Goal: Information Seeking & Learning: Learn about a topic

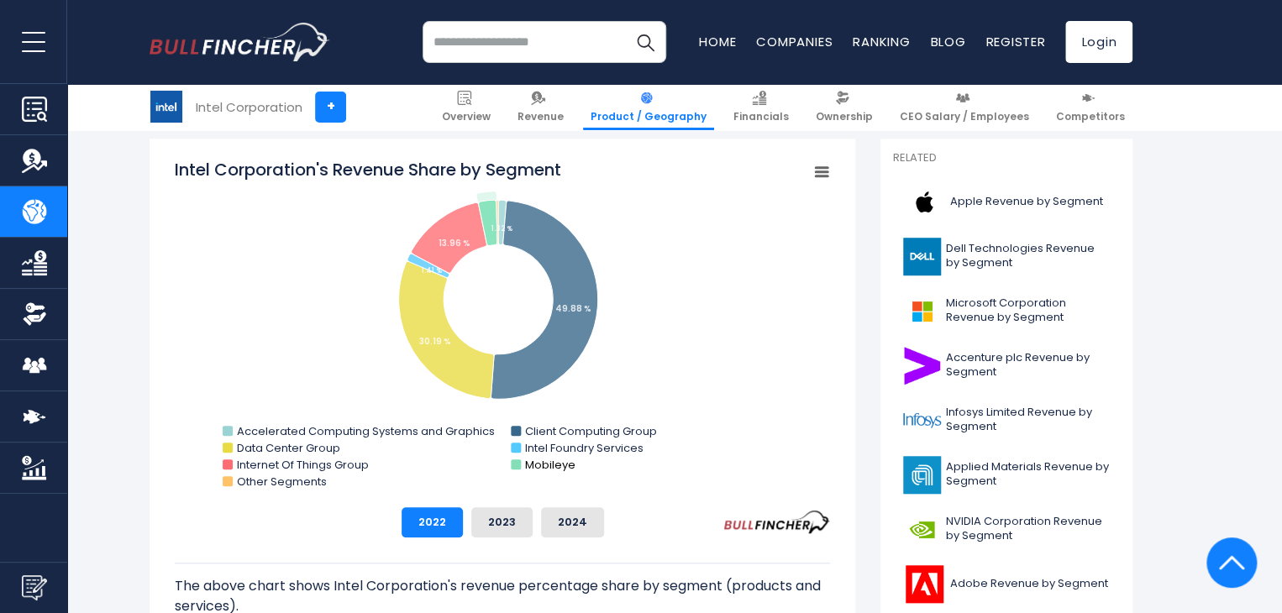
scroll to position [420, 0]
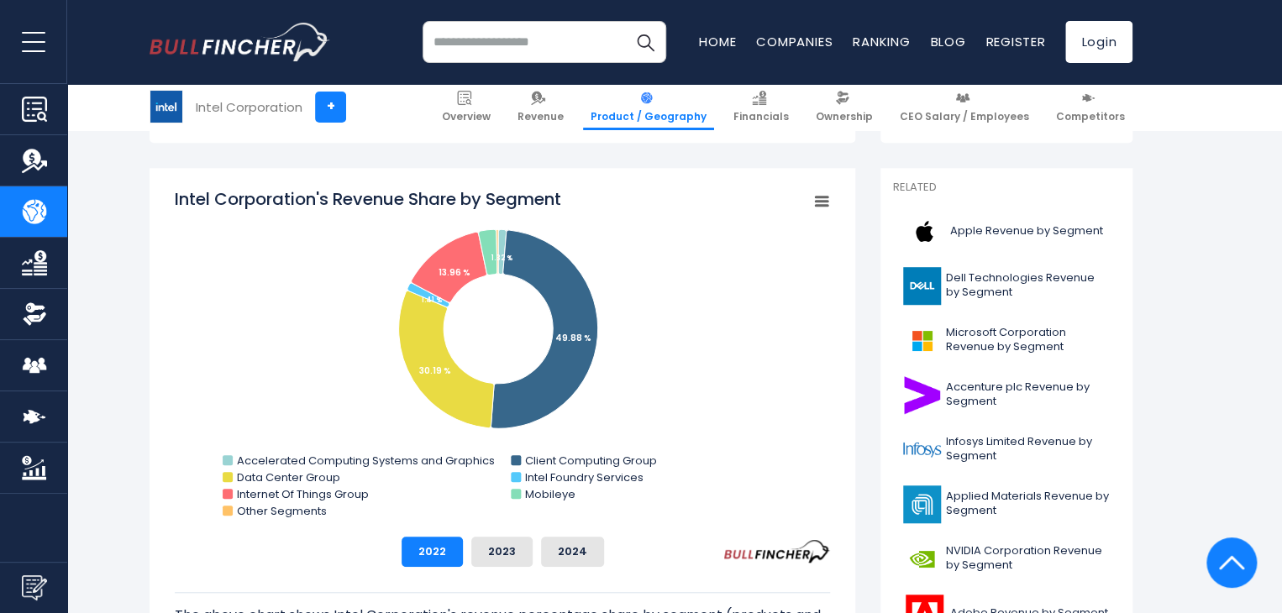
click at [815, 208] on rect "Intel Corporation's Revenue Share by Segment" at bounding box center [822, 202] width 24 height 24
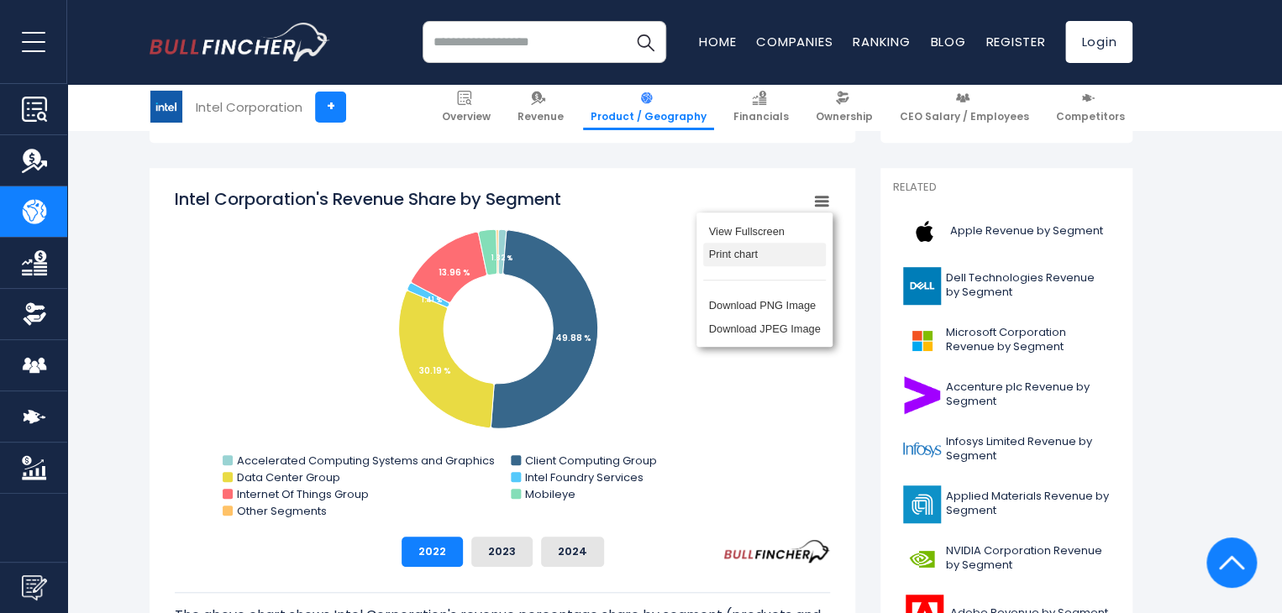
click at [757, 259] on li "Print chart" at bounding box center [764, 255] width 123 height 24
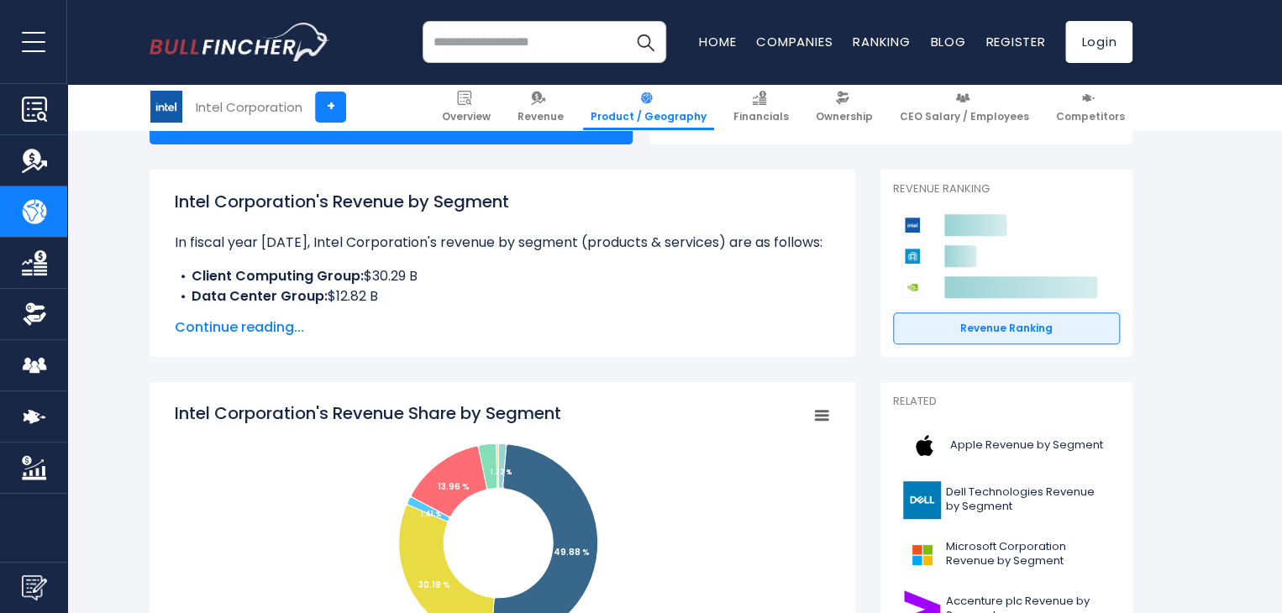
scroll to position [168, 0]
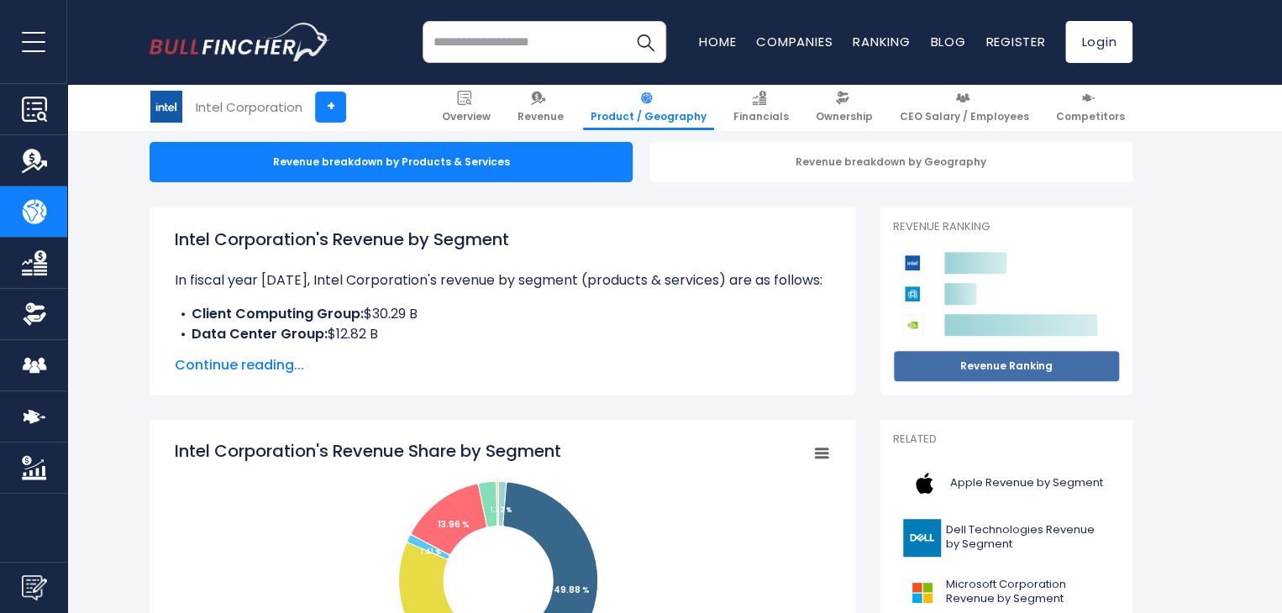
click at [967, 354] on link "Revenue Ranking" at bounding box center [1006, 366] width 227 height 32
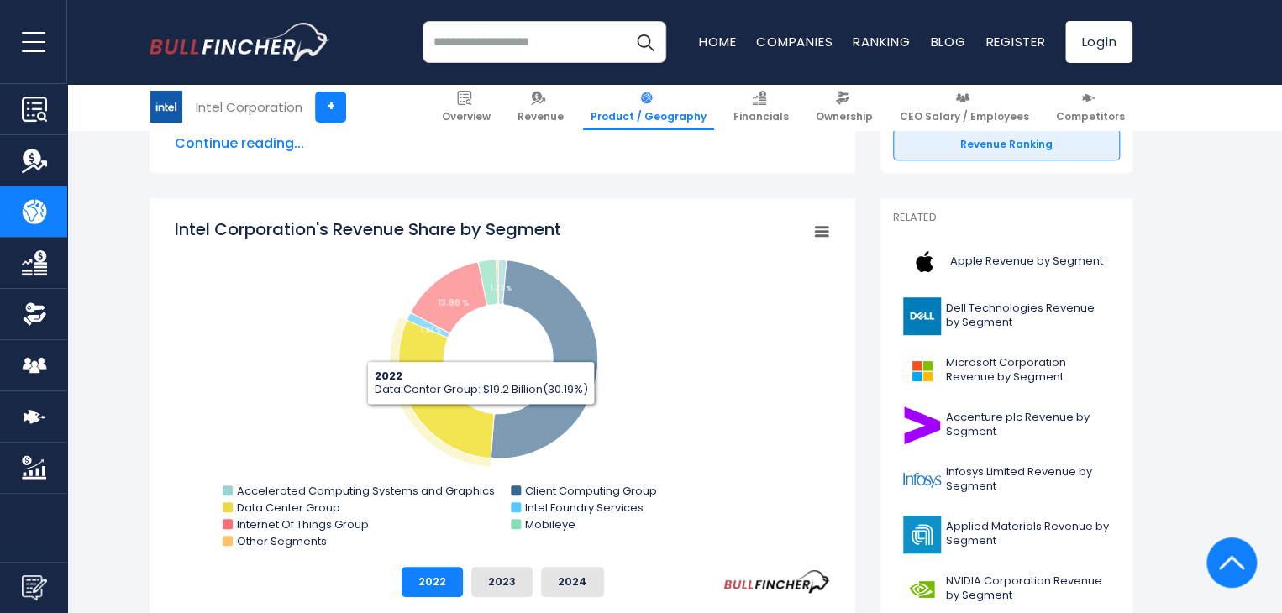
scroll to position [420, 0]
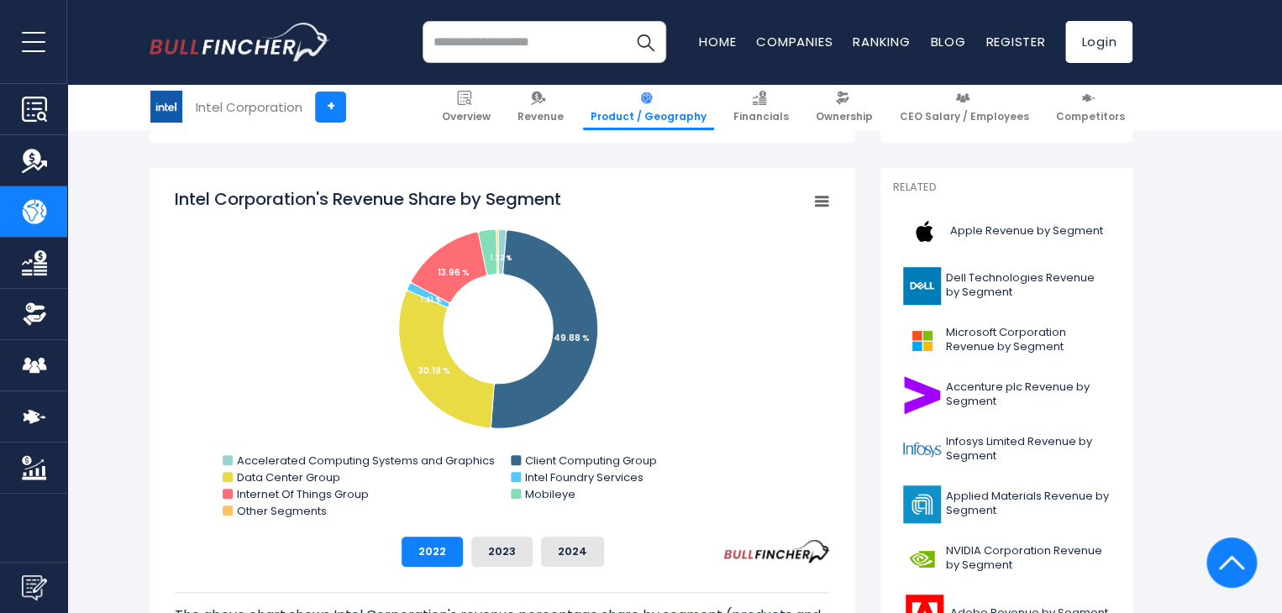
drag, startPoint x: 521, startPoint y: 326, endPoint x: 630, endPoint y: 350, distance: 111.9
click at [630, 350] on rect "Intel Corporation's Revenue Share by Segment" at bounding box center [502, 355] width 655 height 336
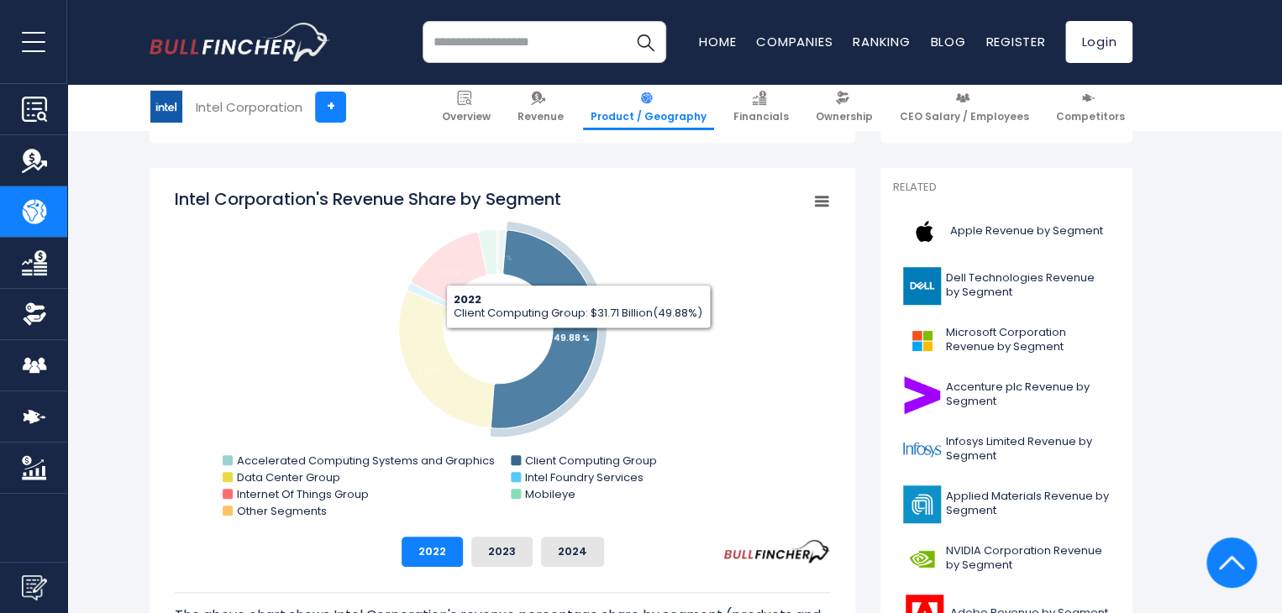
drag, startPoint x: 578, startPoint y: 341, endPoint x: 644, endPoint y: 363, distance: 69.8
click at [647, 363] on rect "Intel Corporation's Revenue Share by Segment" at bounding box center [502, 355] width 655 height 336
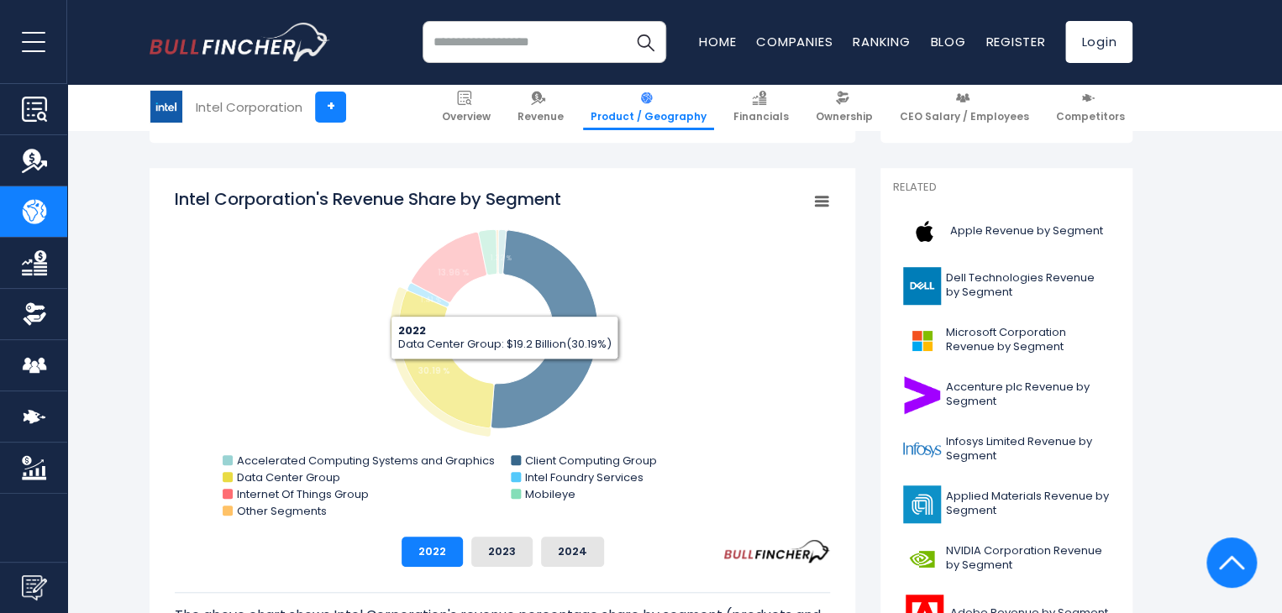
click at [477, 380] on icon "Intel Corporation's Revenue Share by Segment" at bounding box center [446, 359] width 95 height 137
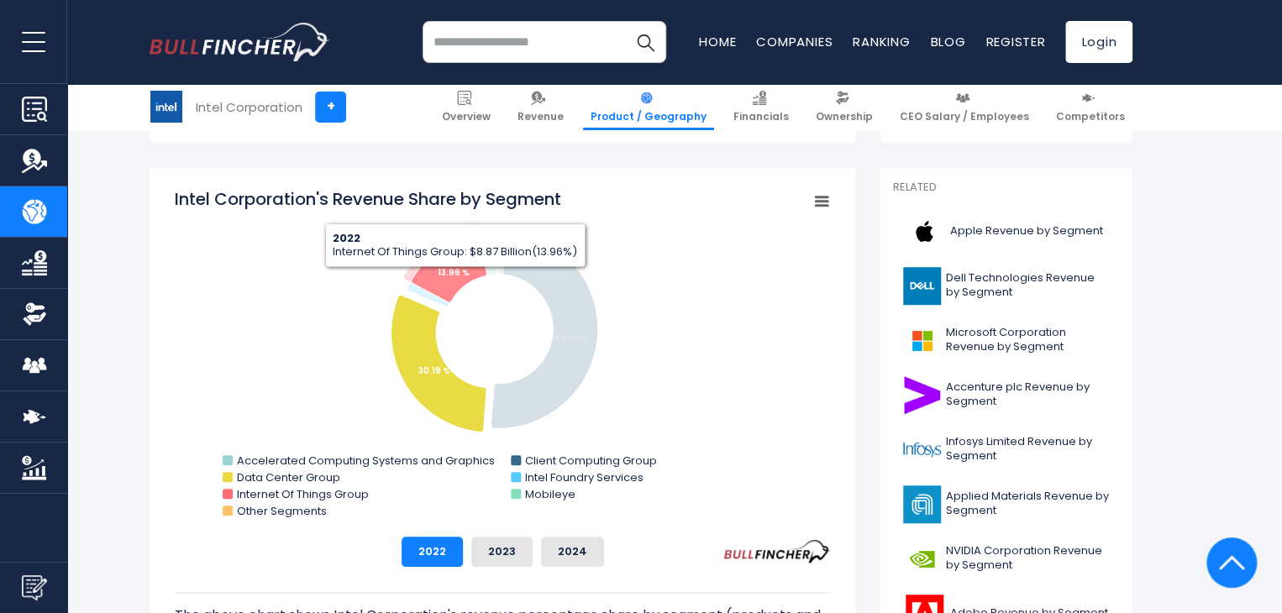
click at [454, 280] on icon "Intel Corporation's Revenue Share by Segment" at bounding box center [449, 267] width 76 height 71
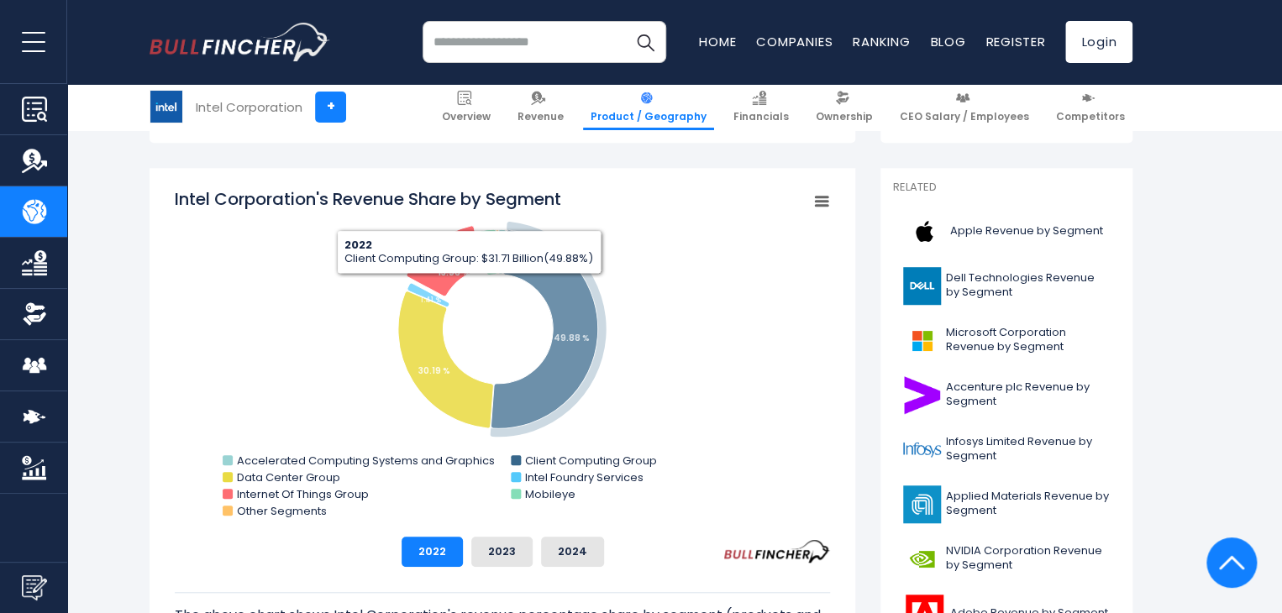
click at [558, 359] on icon "Intel Corporation's Revenue Share by Segment" at bounding box center [543, 329] width 107 height 198
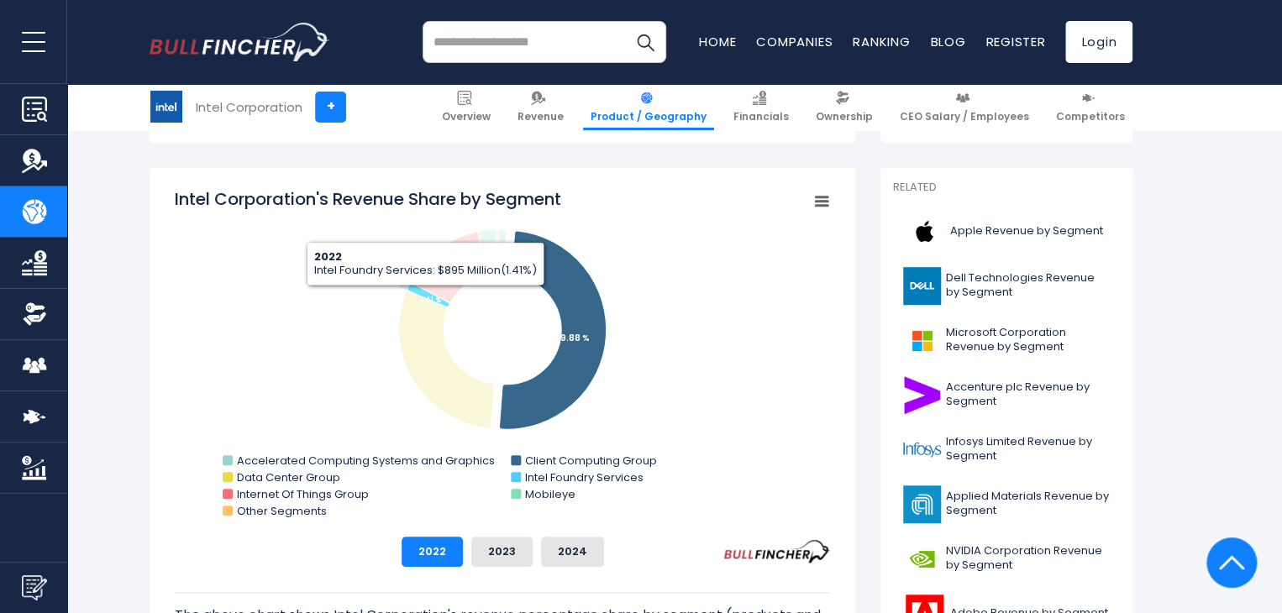
click at [424, 298] on tspan "1.41 %" at bounding box center [431, 300] width 20 height 9
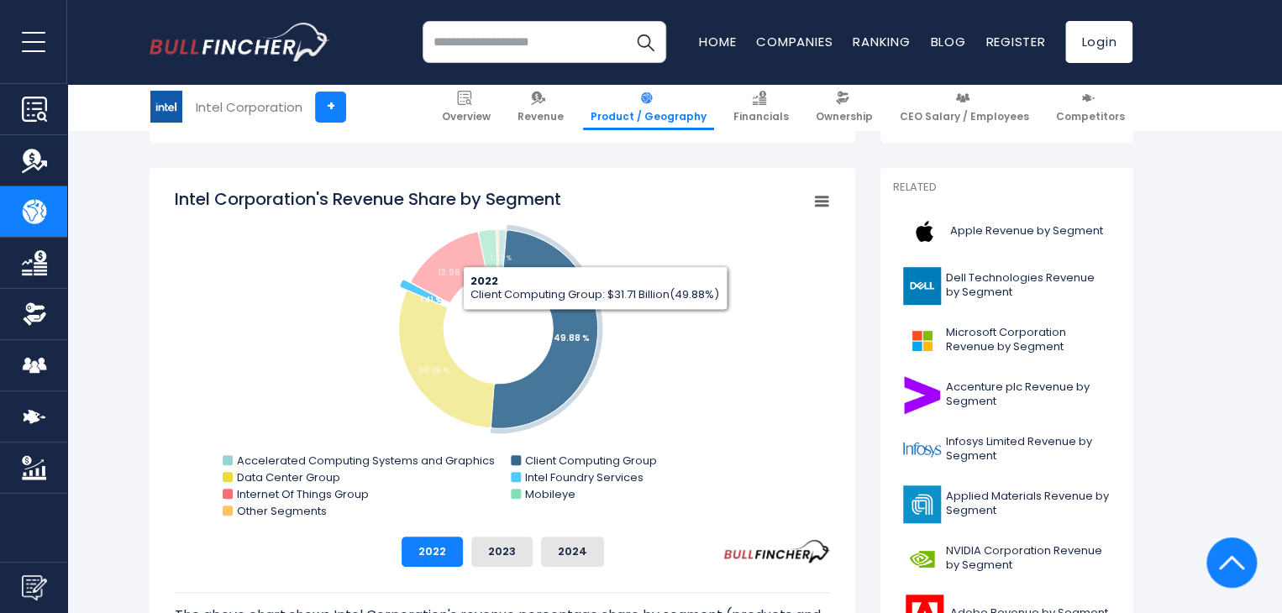
click at [625, 317] on rect "Intel Corporation's Revenue Share by Segment" at bounding box center [502, 355] width 655 height 336
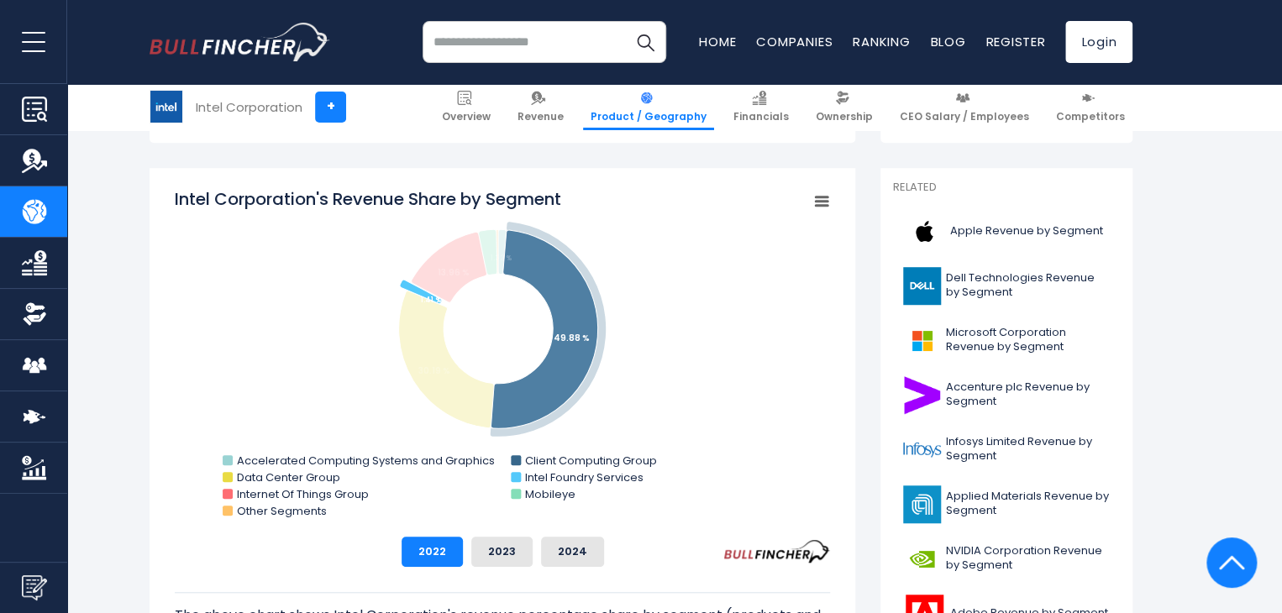
drag, startPoint x: 555, startPoint y: 467, endPoint x: 298, endPoint y: 290, distance: 312.1
click at [298, 290] on rect "Intel Corporation's Revenue Share by Segment" at bounding box center [502, 355] width 655 height 336
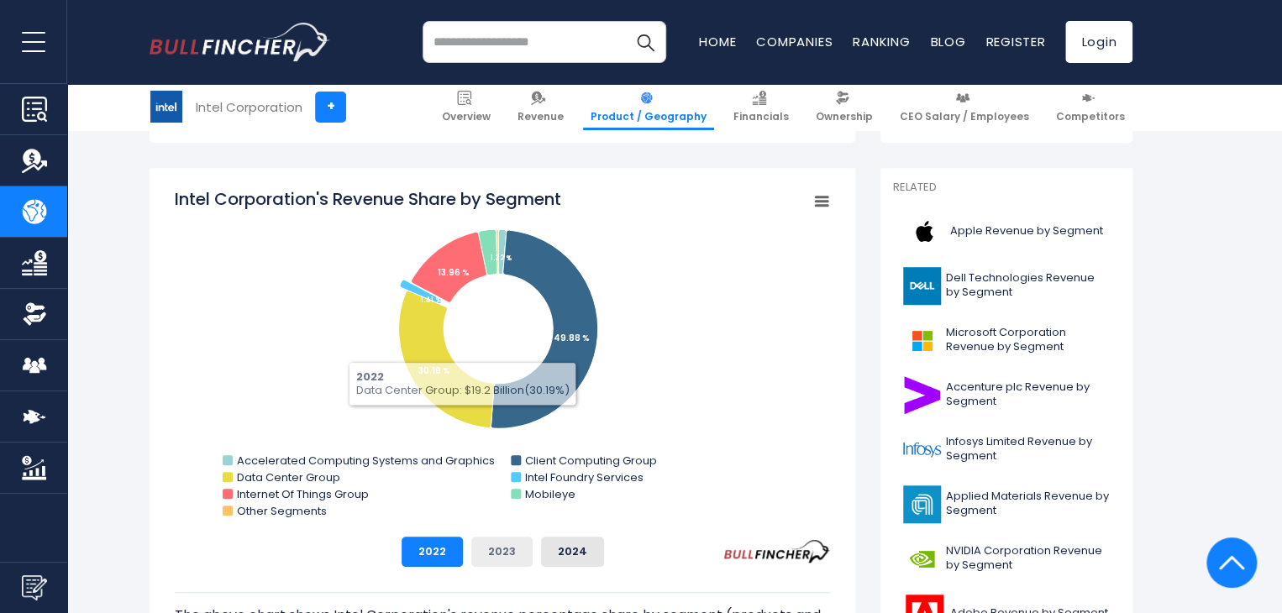
click at [499, 554] on button "2023" at bounding box center [501, 552] width 61 height 30
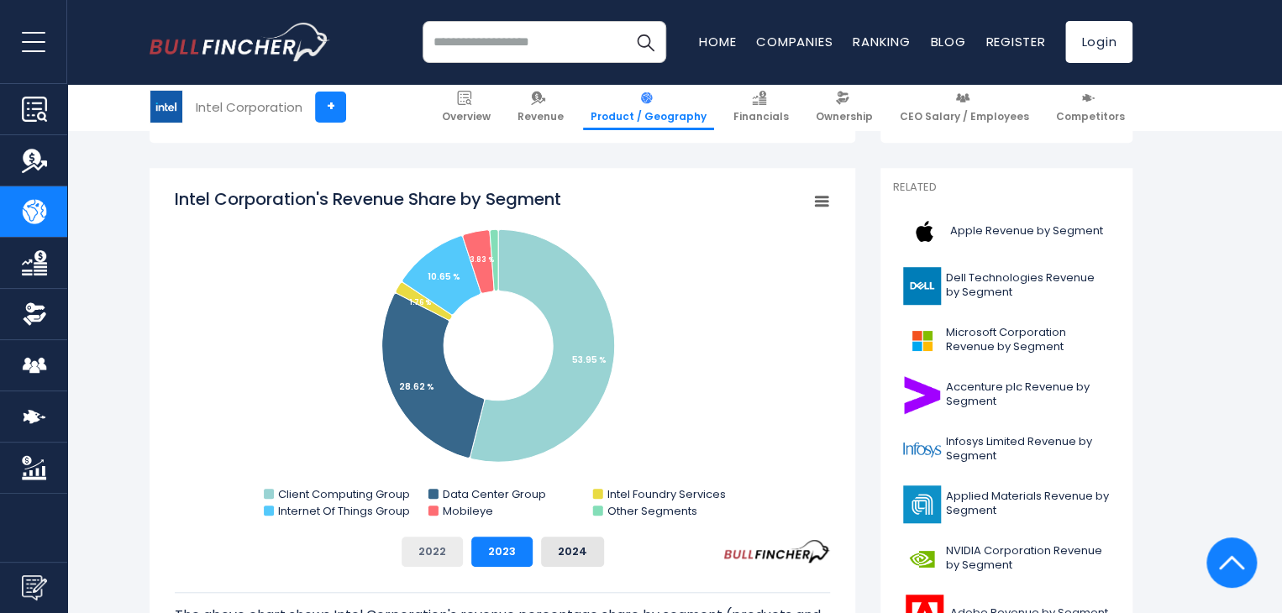
drag, startPoint x: 436, startPoint y: 549, endPoint x: 461, endPoint y: 543, distance: 25.9
click at [434, 548] on button "2022" at bounding box center [431, 552] width 61 height 30
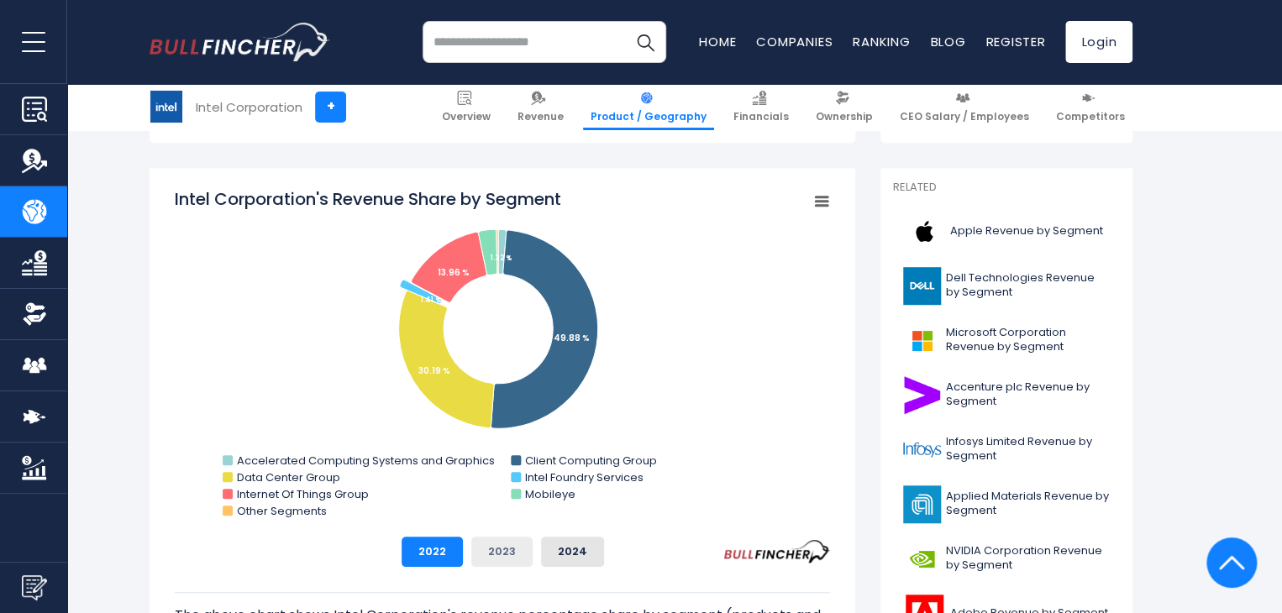
click at [495, 547] on button "2023" at bounding box center [501, 552] width 61 height 30
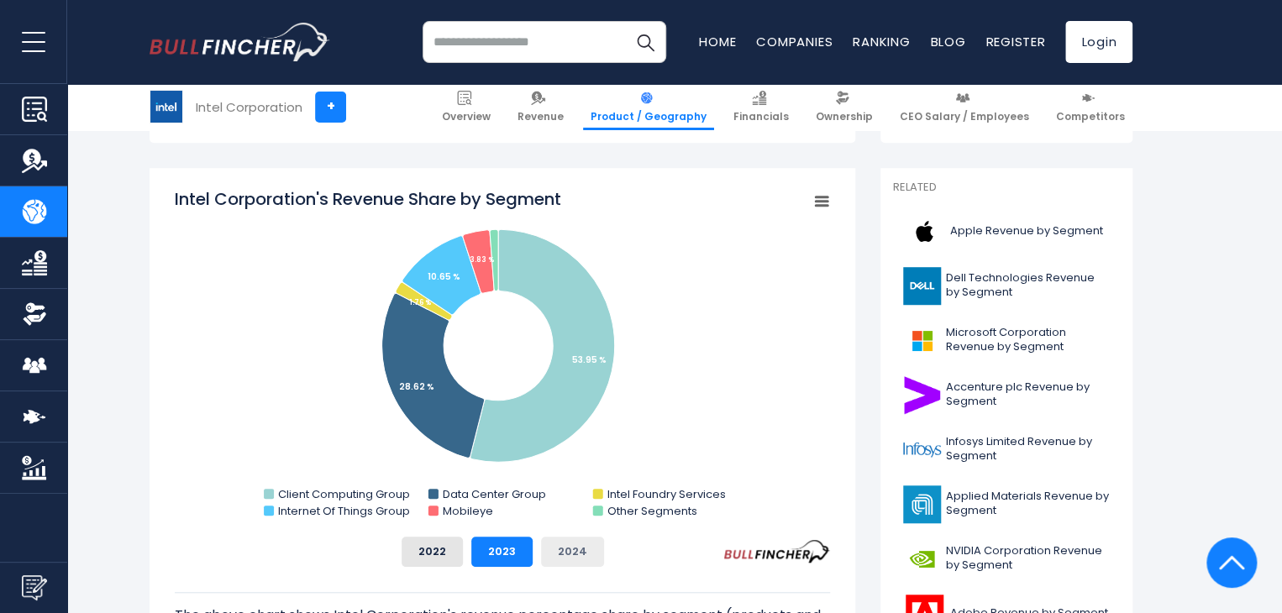
click at [552, 555] on button "2024" at bounding box center [572, 552] width 63 height 30
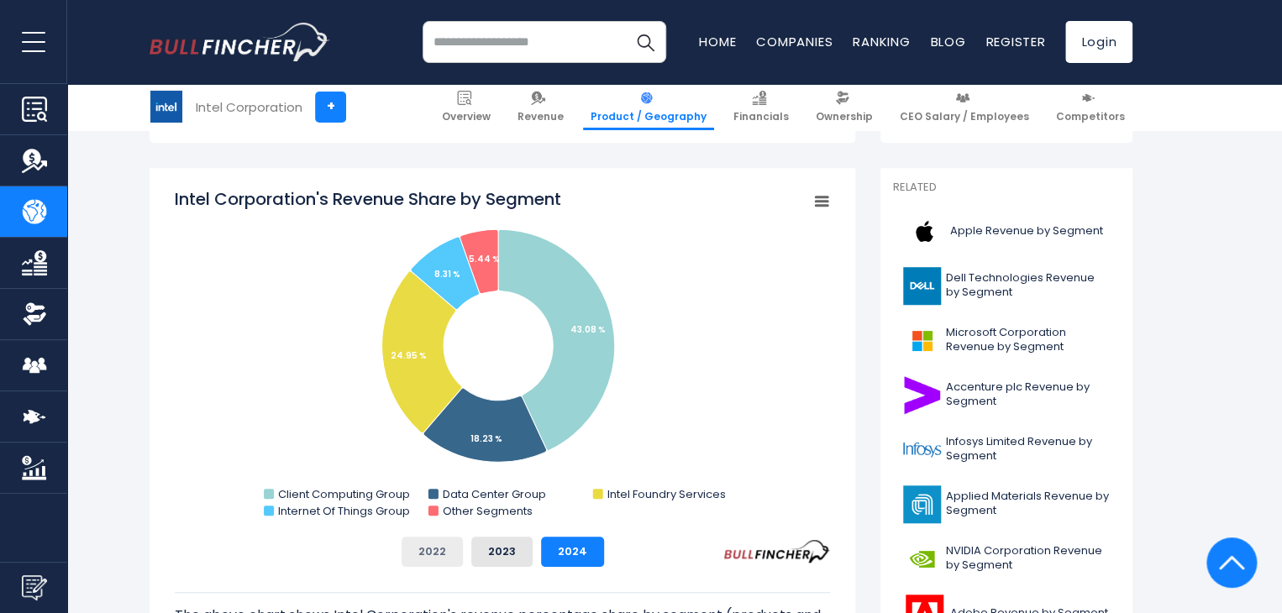
click at [428, 555] on button "2022" at bounding box center [431, 552] width 61 height 30
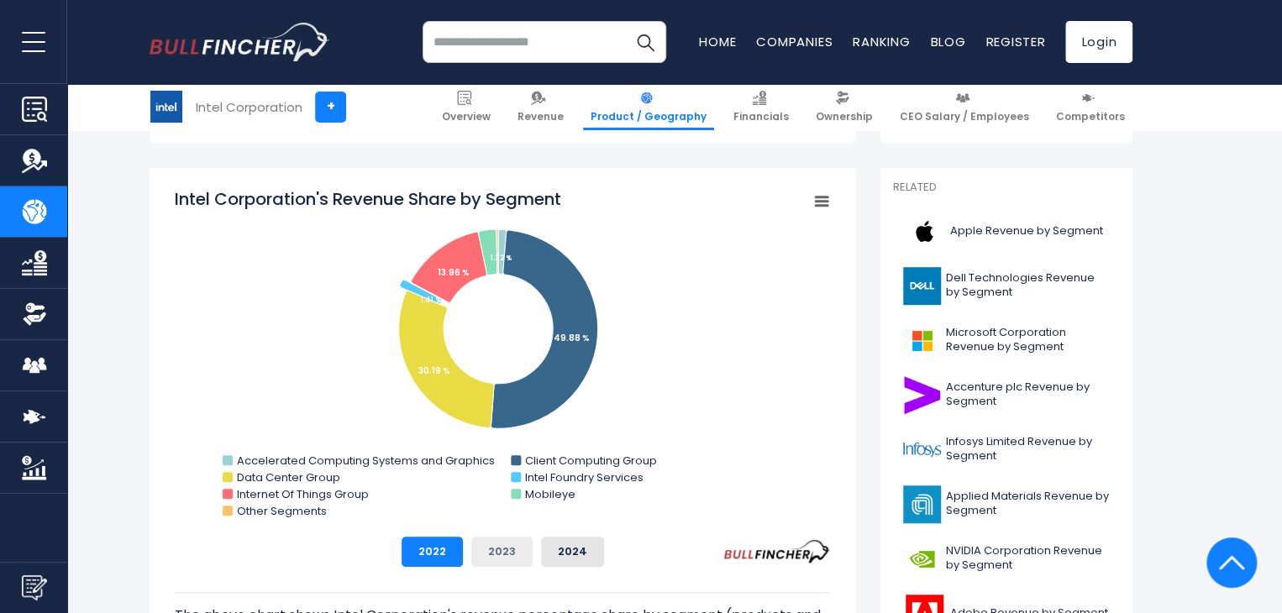
click at [488, 555] on button "2023" at bounding box center [501, 552] width 61 height 30
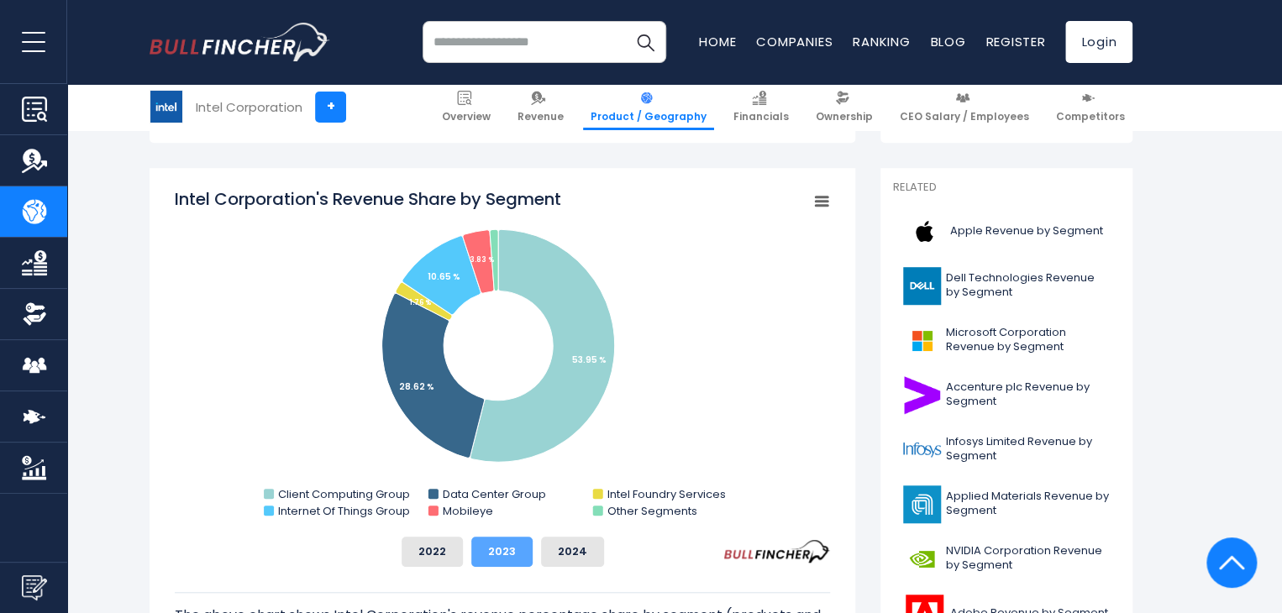
drag, startPoint x: 597, startPoint y: 553, endPoint x: 490, endPoint y: 551, distance: 106.7
click at [595, 553] on button "2024" at bounding box center [572, 552] width 63 height 30
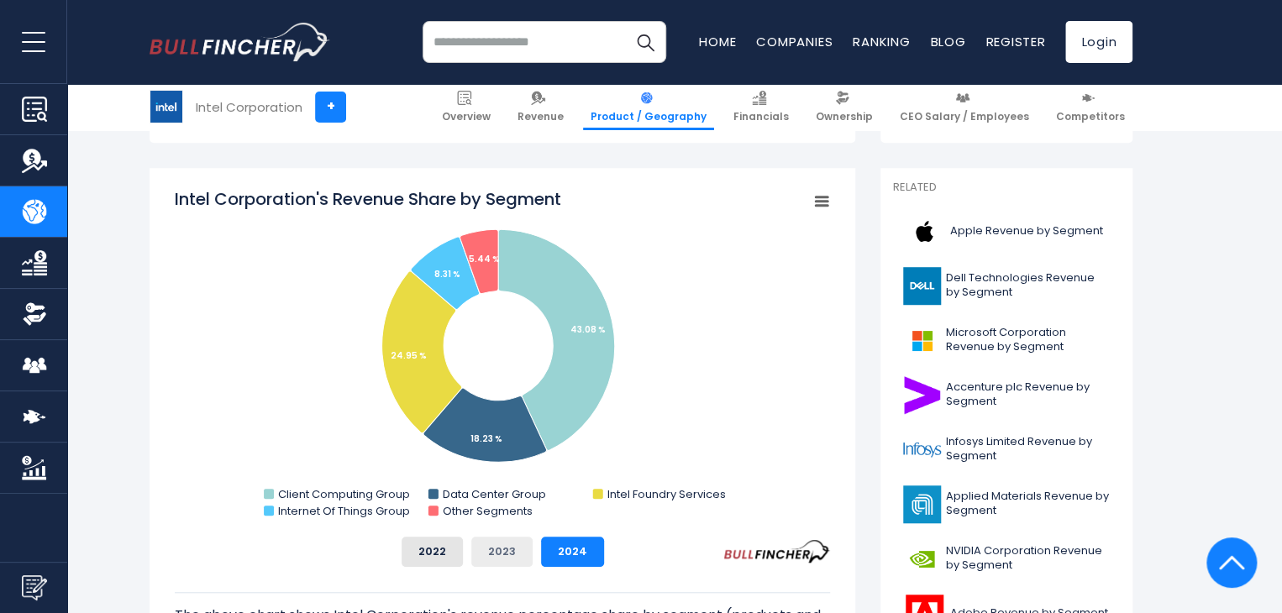
click at [485, 551] on button "2023" at bounding box center [501, 552] width 61 height 30
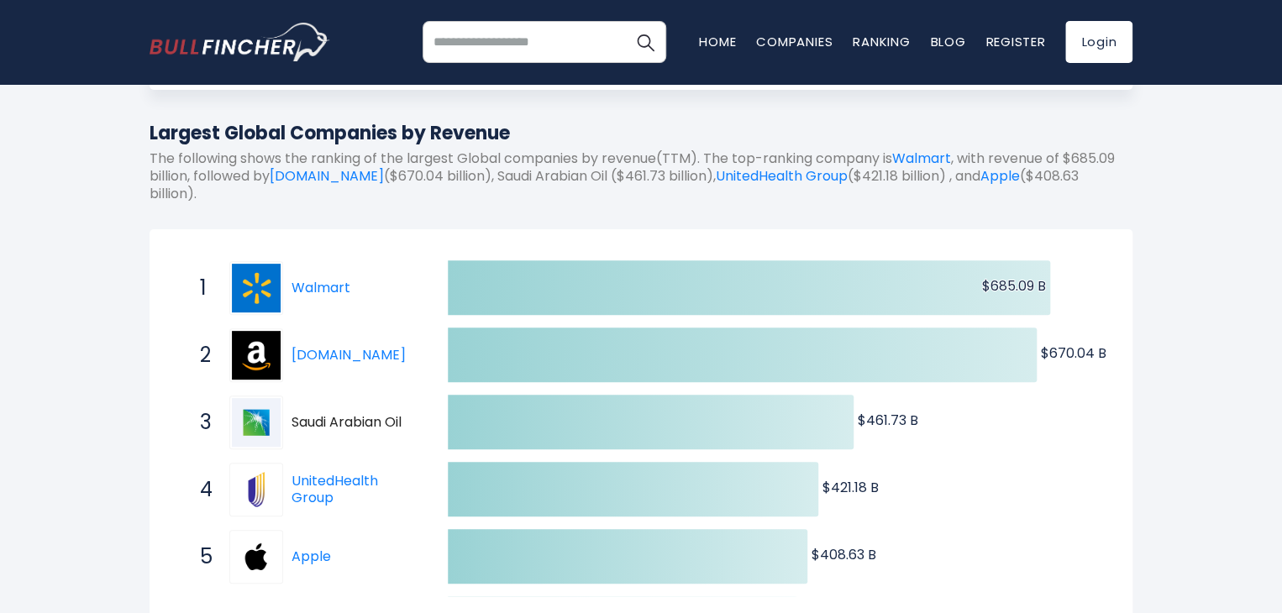
scroll to position [252, 0]
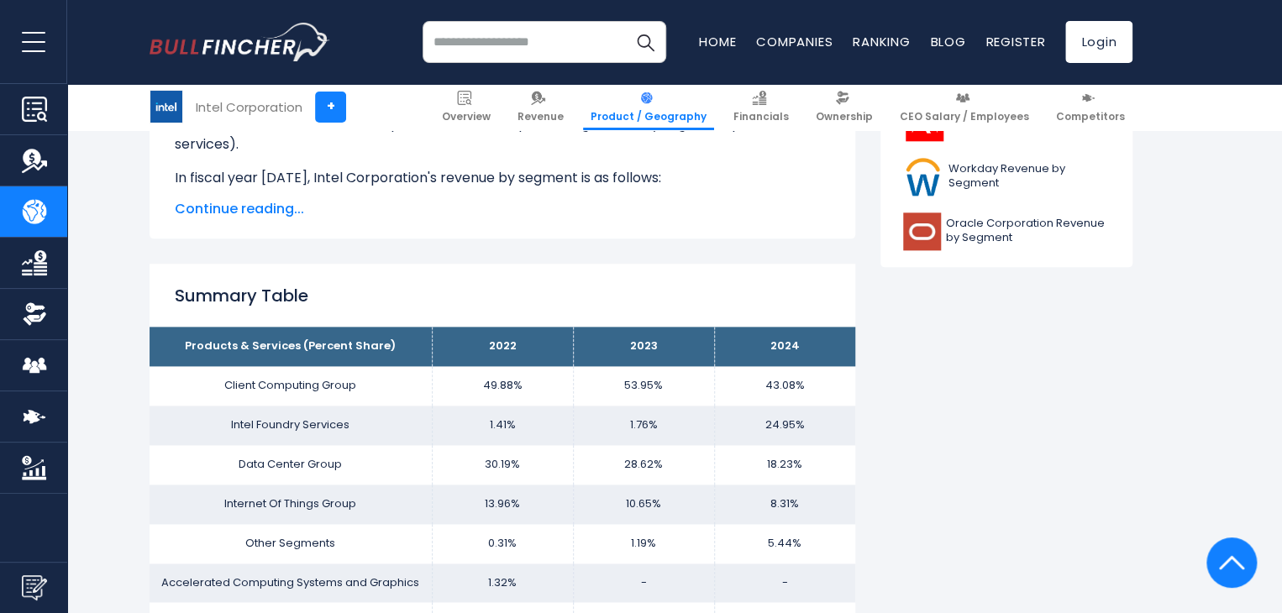
scroll to position [949, 0]
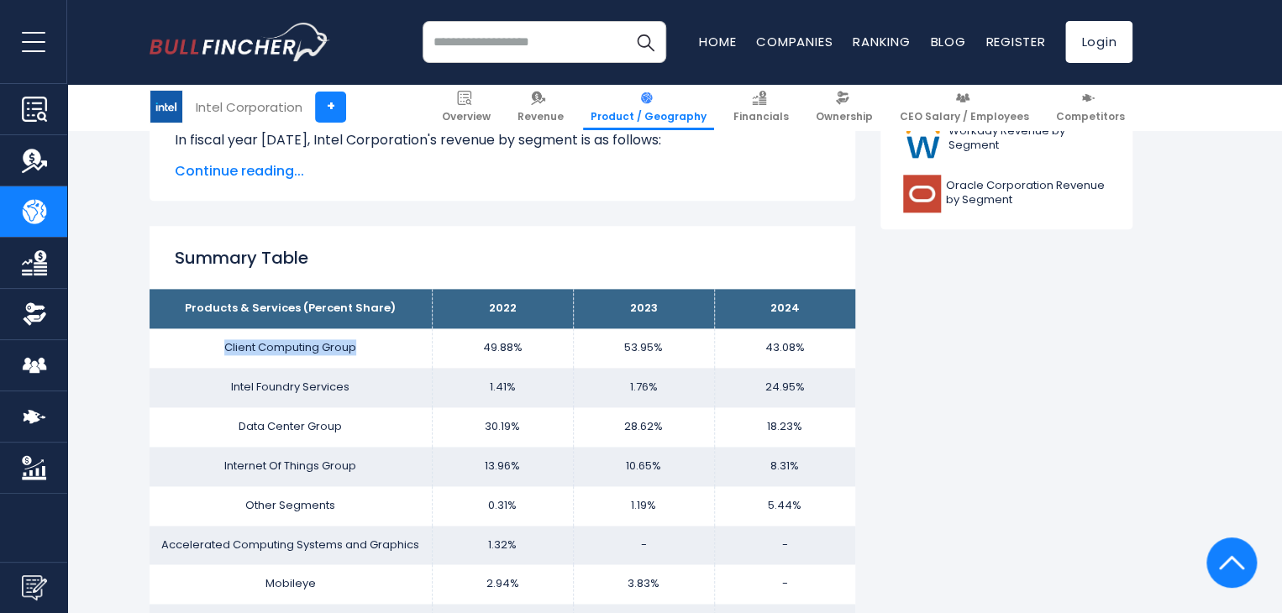
drag, startPoint x: 220, startPoint y: 349, endPoint x: 359, endPoint y: 349, distance: 139.4
click at [359, 349] on td "Client Computing Group" at bounding box center [290, 347] width 282 height 39
copy td "Client Computing Group"
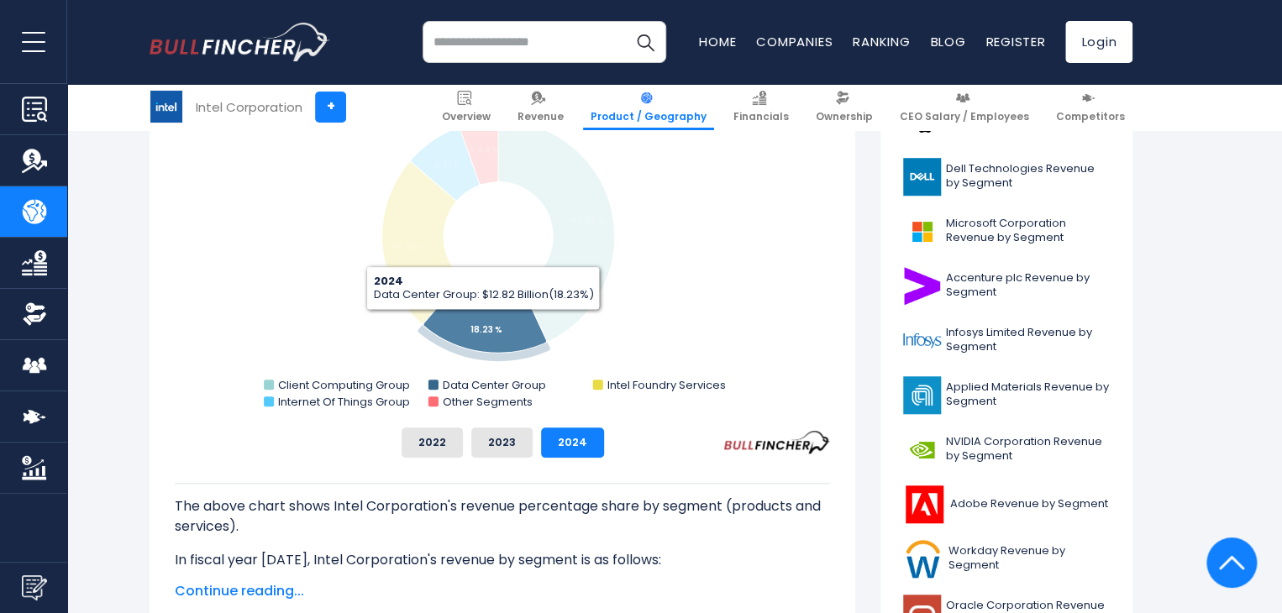
scroll to position [445, 0]
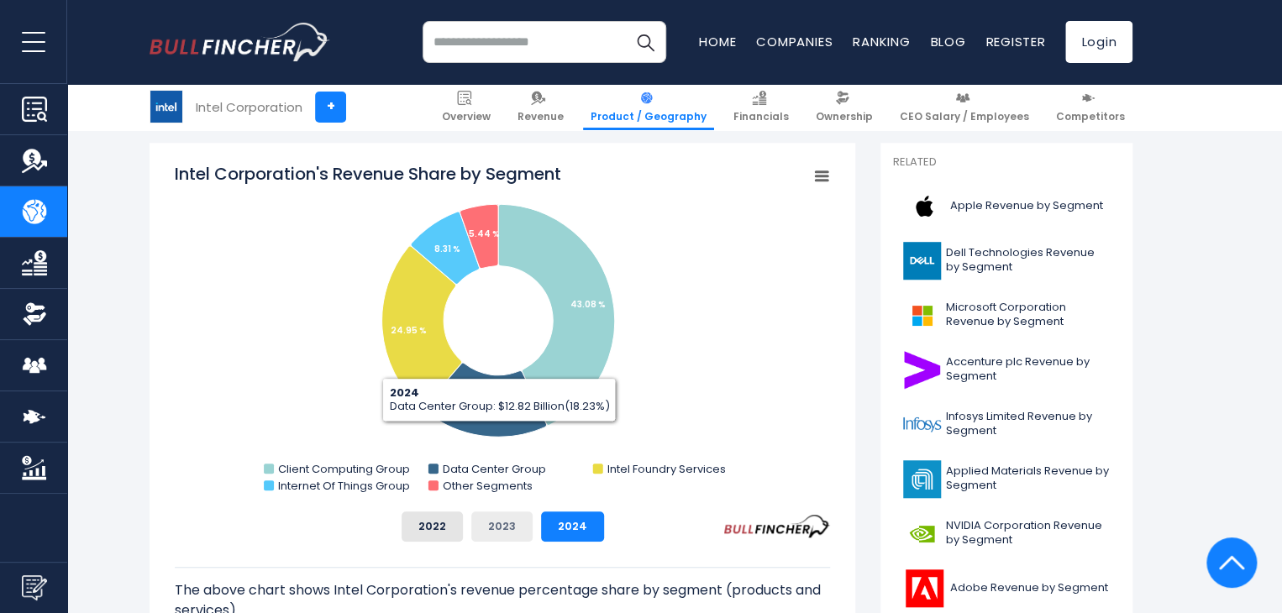
click at [488, 522] on button "2023" at bounding box center [501, 526] width 61 height 30
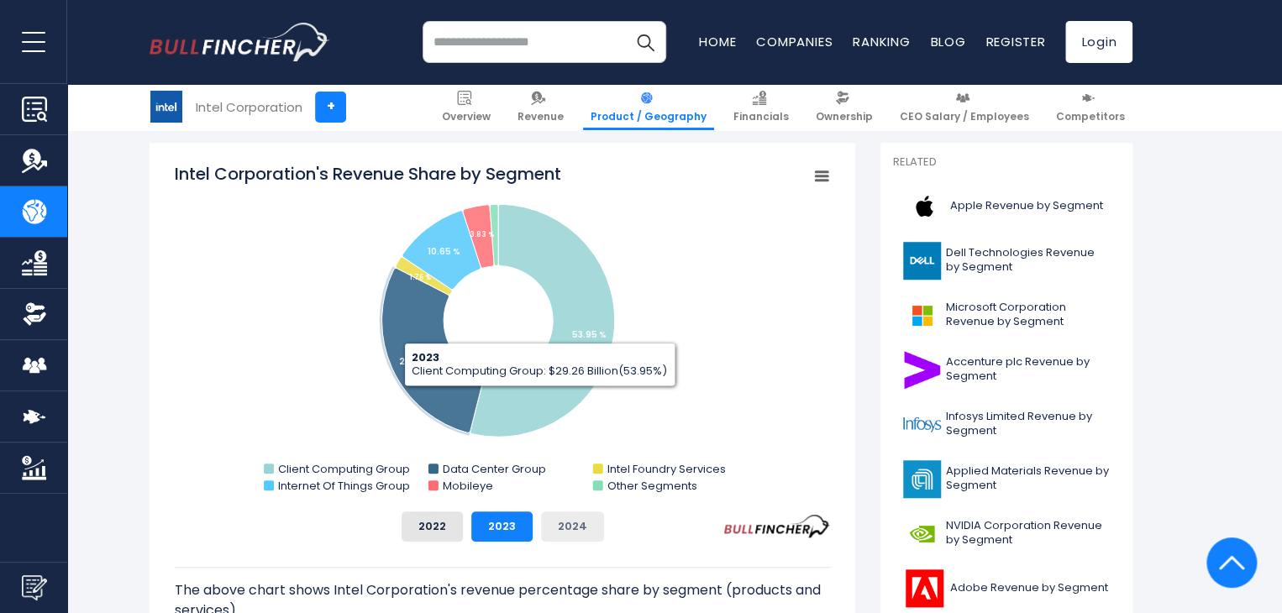
click at [552, 515] on button "2024" at bounding box center [572, 526] width 63 height 30
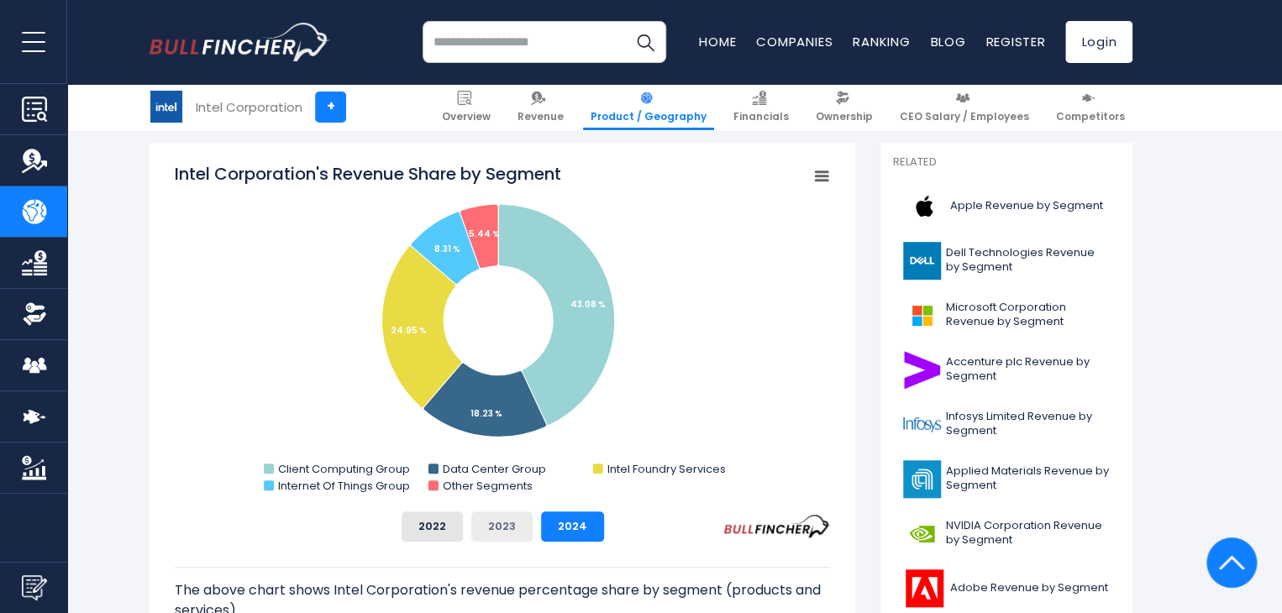
click at [492, 524] on button "2023" at bounding box center [501, 526] width 61 height 30
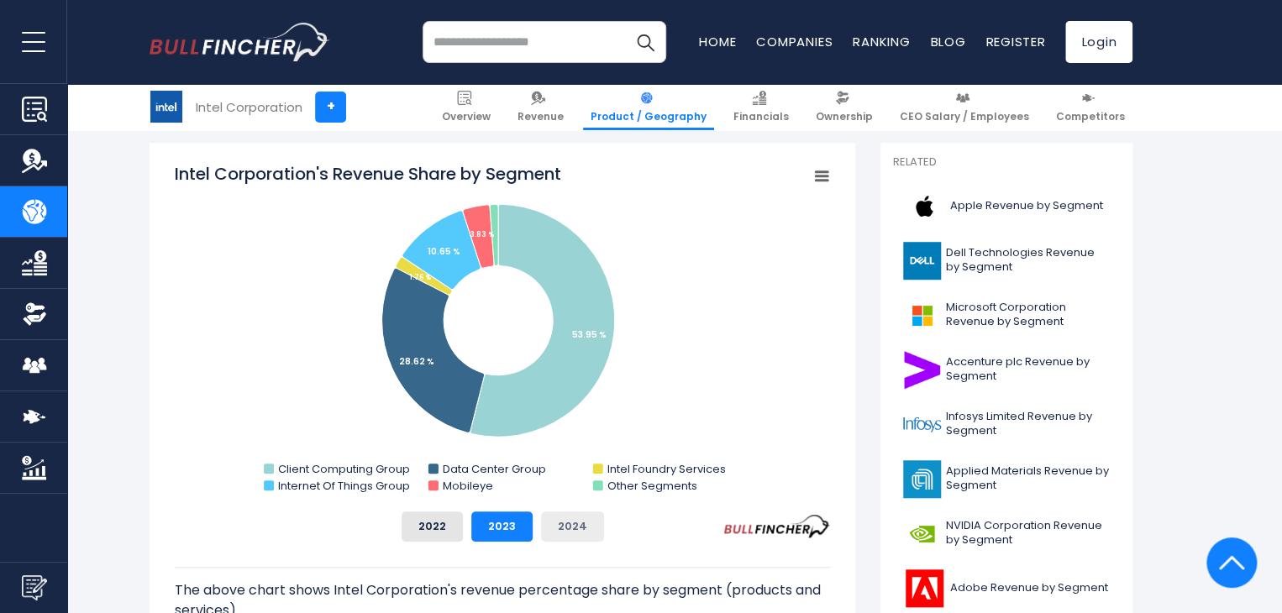
click at [556, 530] on button "2024" at bounding box center [572, 526] width 63 height 30
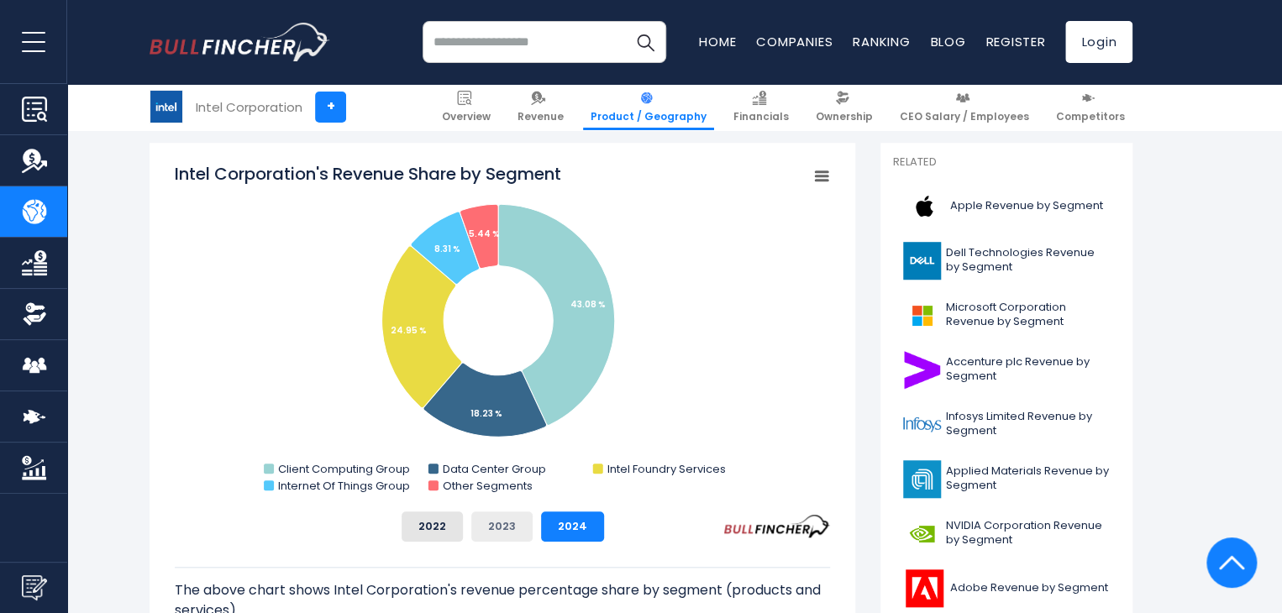
drag, startPoint x: 502, startPoint y: 524, endPoint x: 445, endPoint y: 520, distance: 57.3
click at [501, 524] on button "2023" at bounding box center [501, 526] width 61 height 30
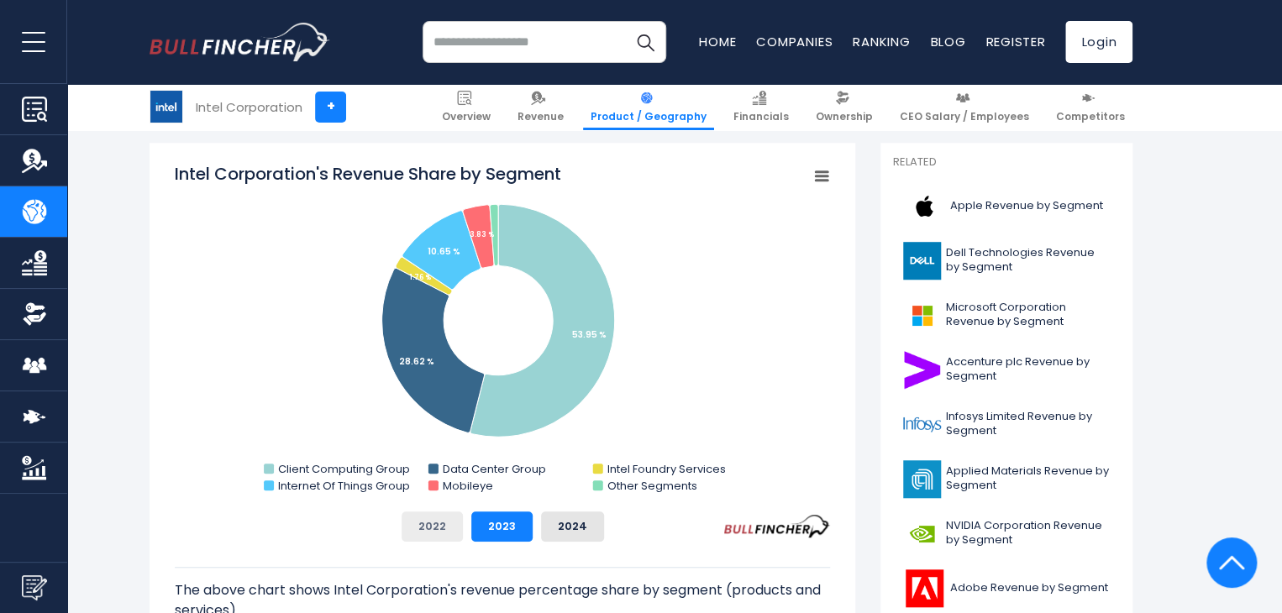
click at [445, 520] on button "2022" at bounding box center [431, 526] width 61 height 30
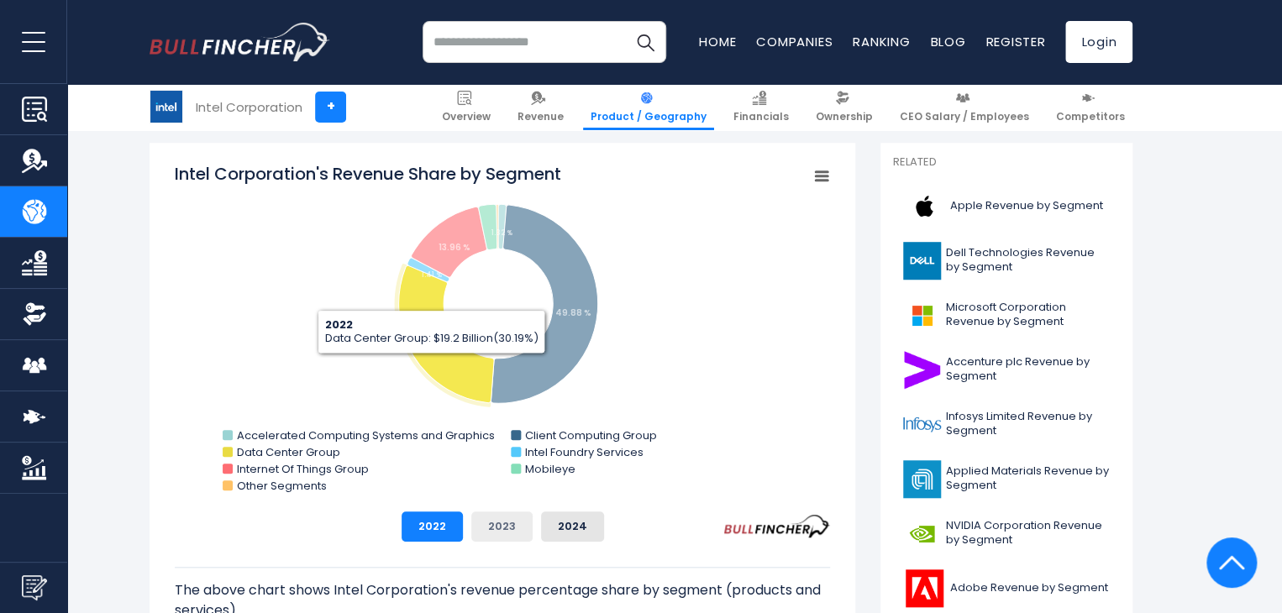
click at [486, 531] on button "2023" at bounding box center [501, 526] width 61 height 30
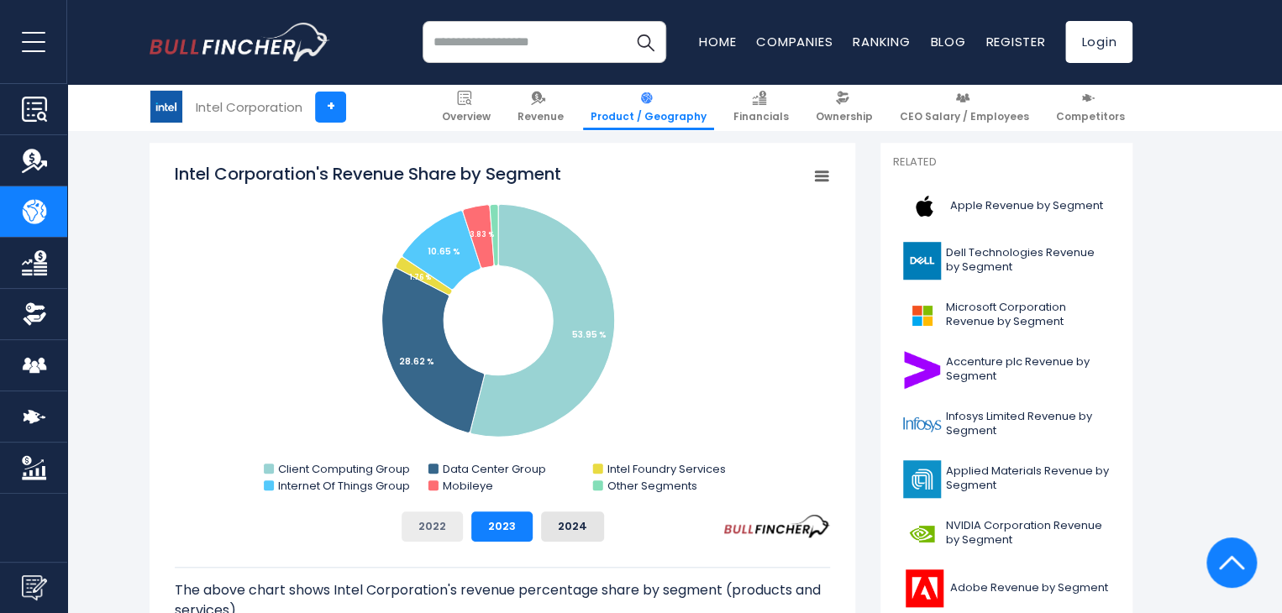
click at [432, 527] on button "2022" at bounding box center [431, 526] width 61 height 30
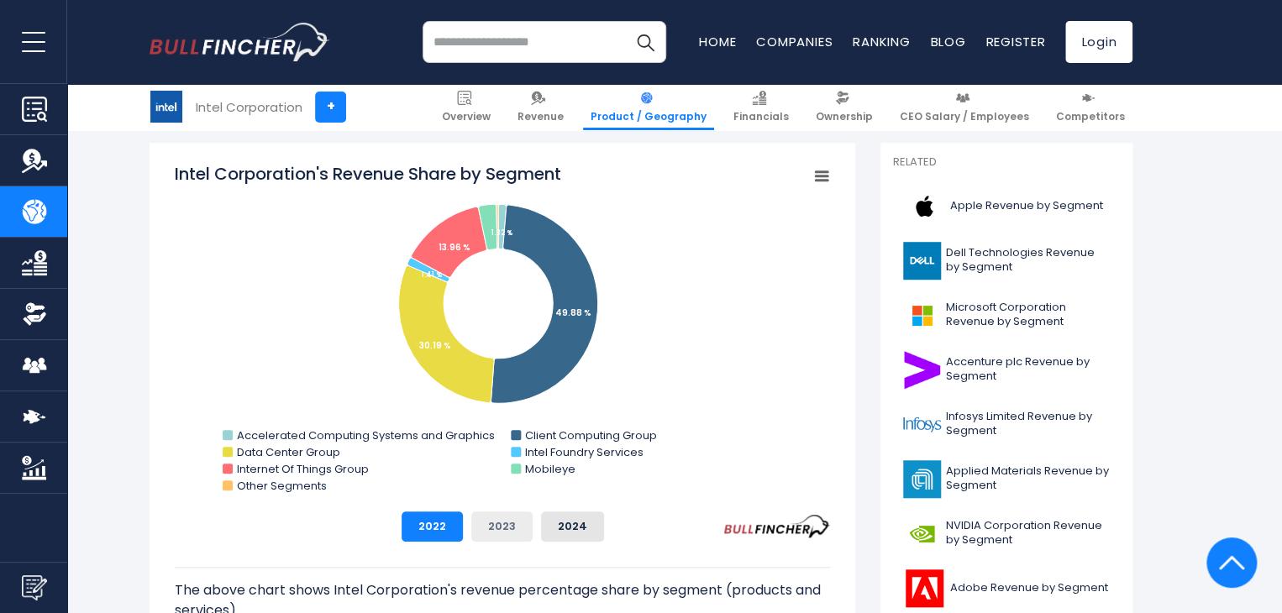
click at [502, 531] on button "2023" at bounding box center [501, 526] width 61 height 30
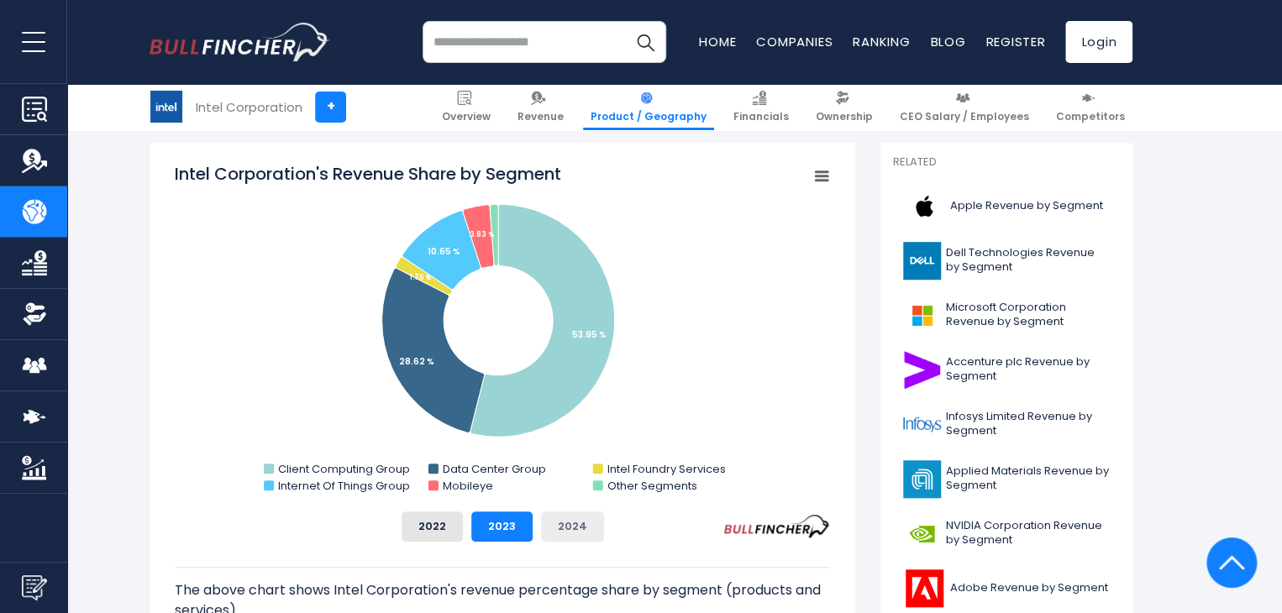
click at [568, 527] on button "2024" at bounding box center [572, 526] width 63 height 30
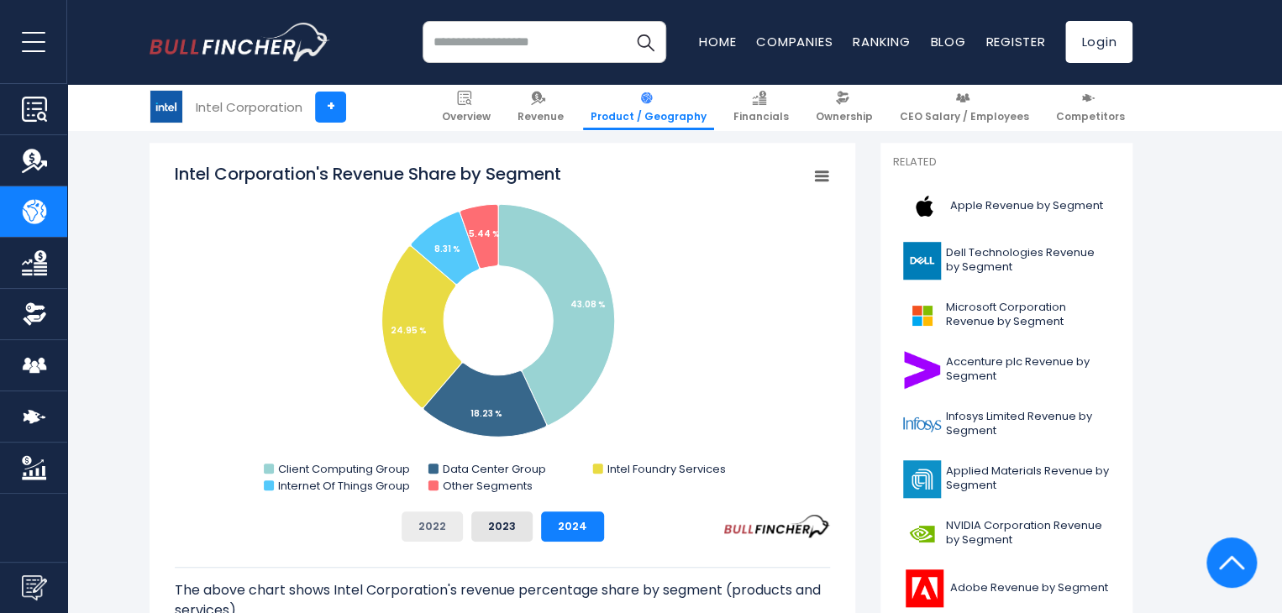
click at [413, 518] on button "2022" at bounding box center [431, 526] width 61 height 30
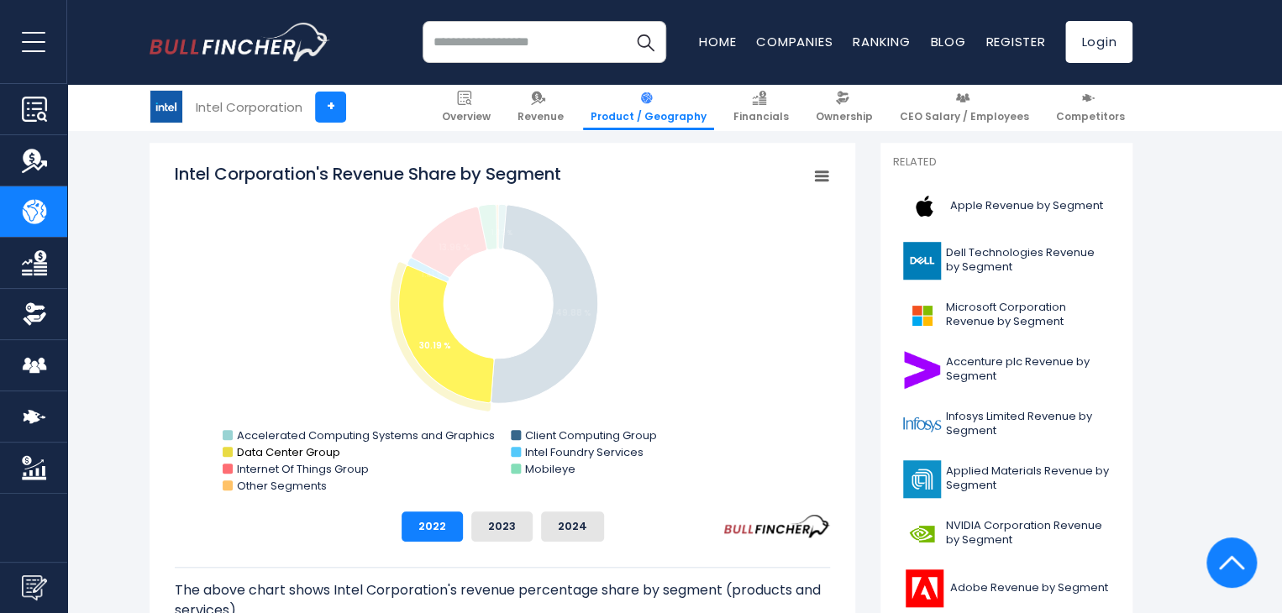
click at [289, 454] on text "Data Center Group" at bounding box center [288, 452] width 103 height 16
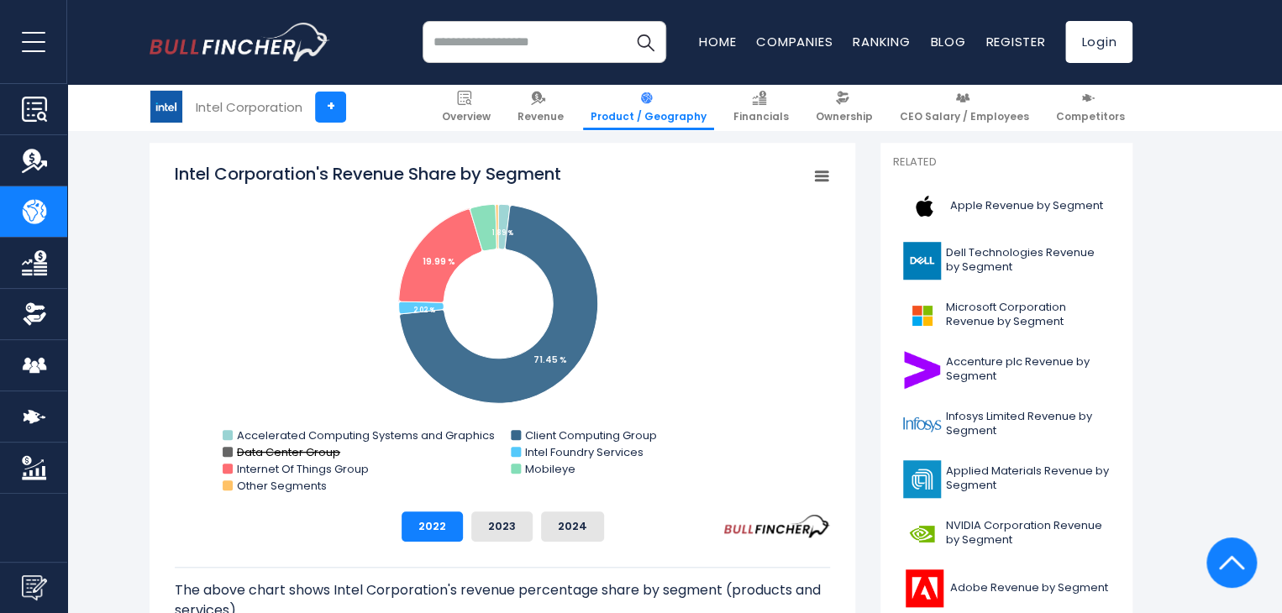
click at [276, 449] on text "Data Center Group" at bounding box center [288, 452] width 103 height 16
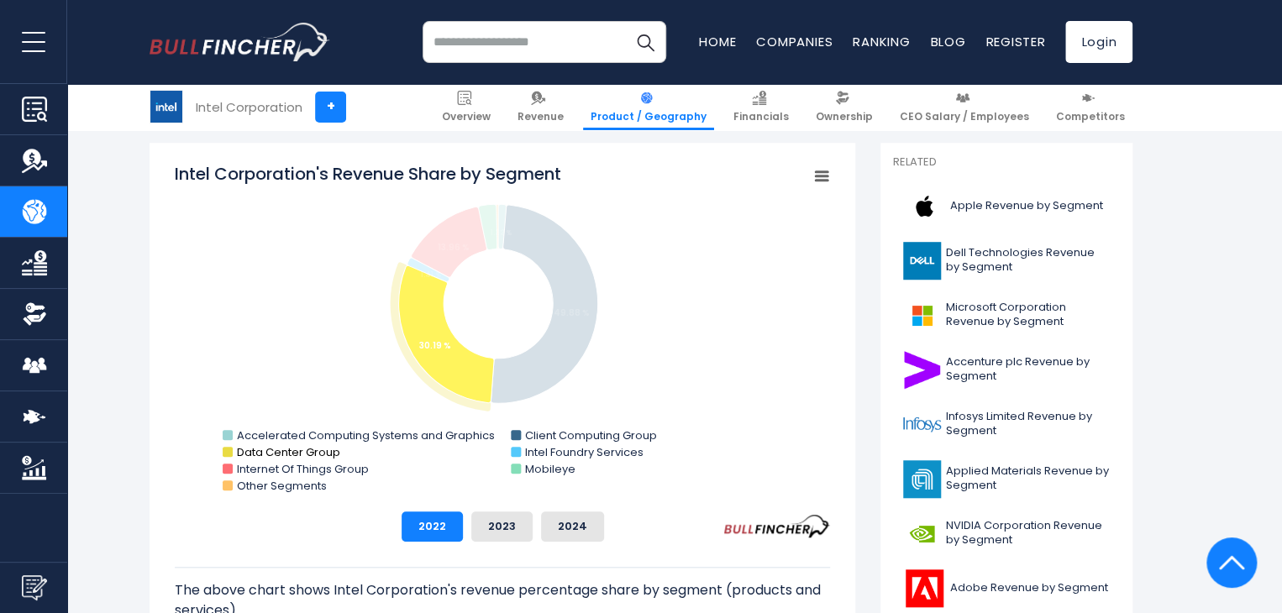
click at [296, 455] on text "Data Center Group" at bounding box center [288, 452] width 103 height 16
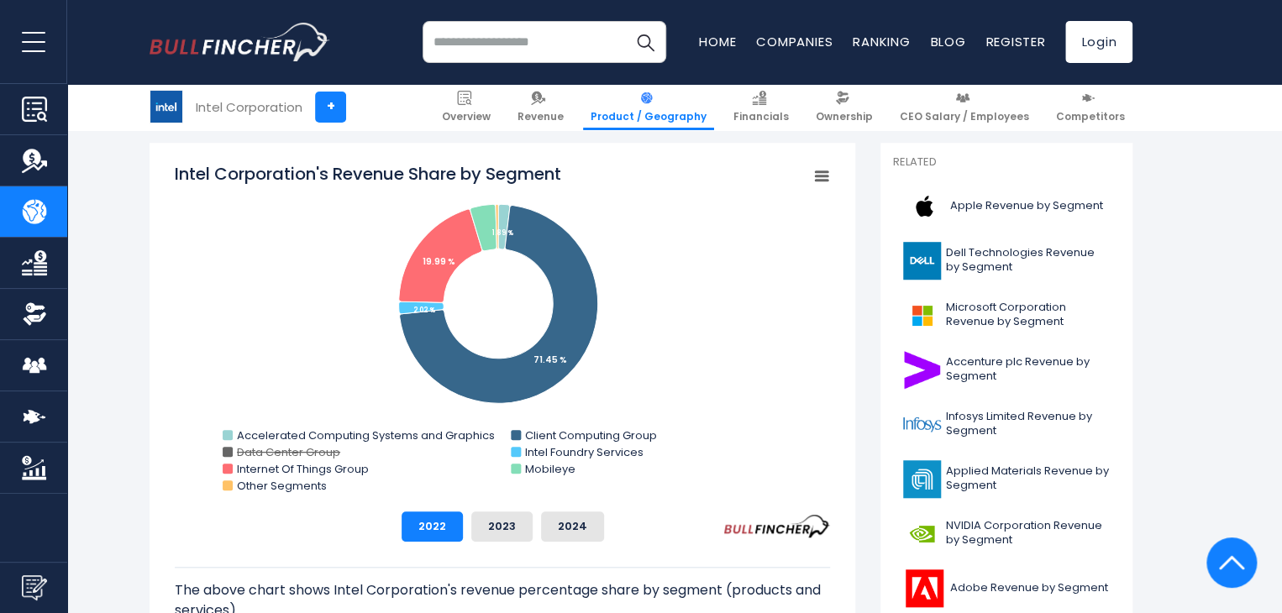
click at [299, 450] on text "Data Center Group" at bounding box center [288, 452] width 103 height 16
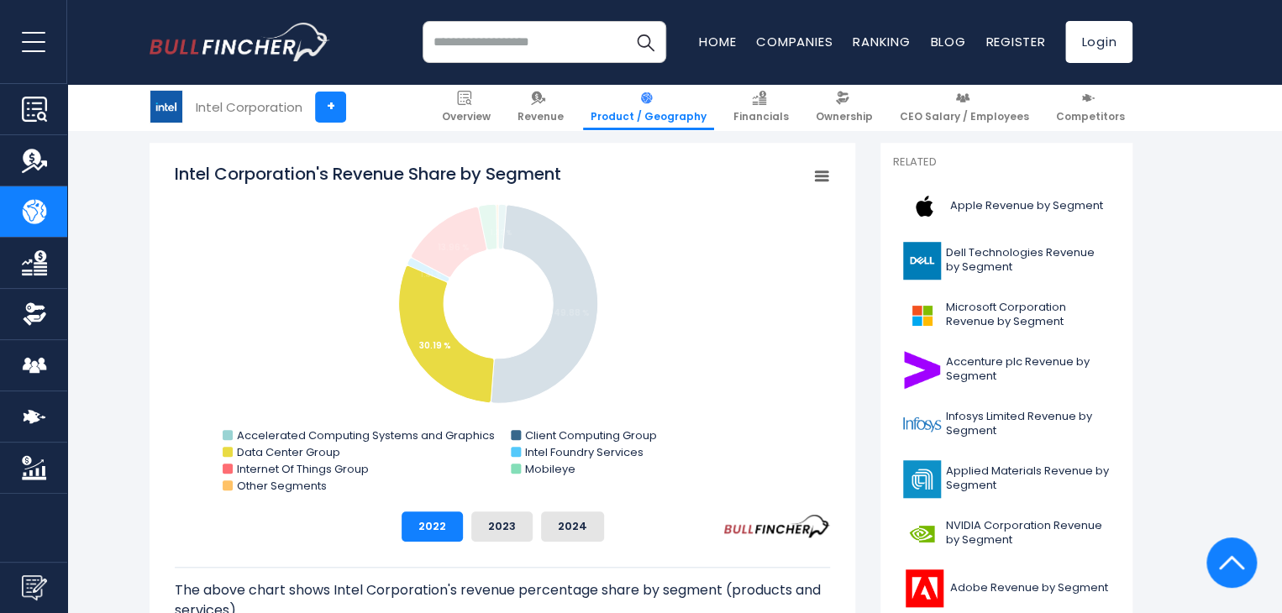
click at [299, 450] on text "Data Center Group" at bounding box center [288, 452] width 103 height 16
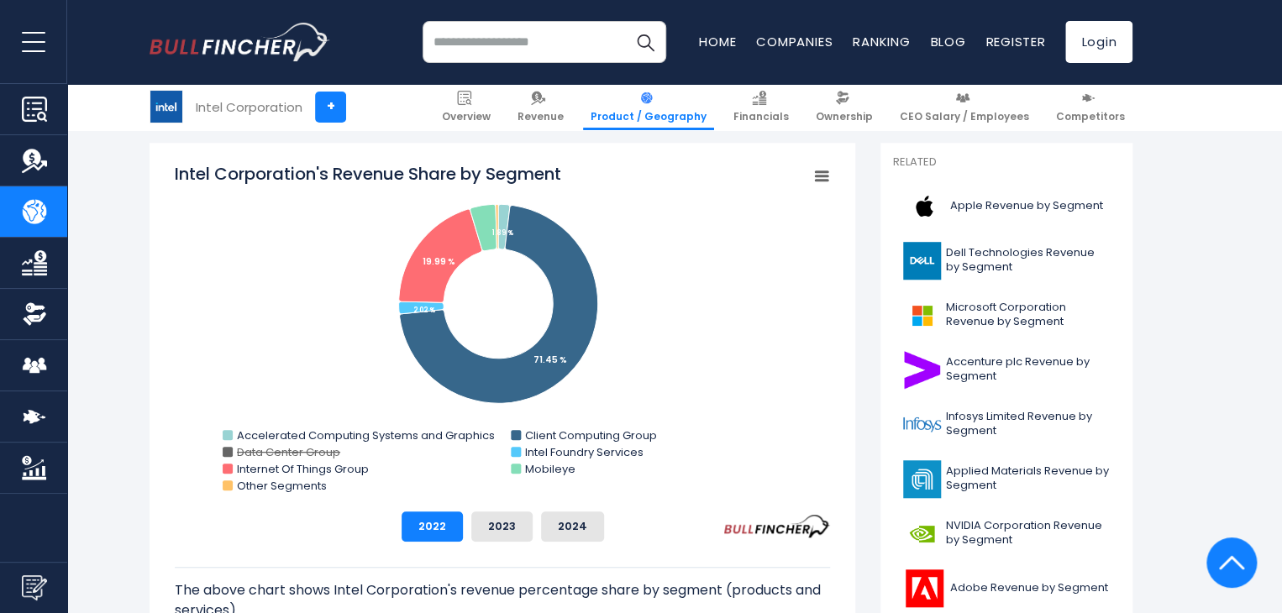
click at [299, 450] on text "Data Center Group" at bounding box center [288, 452] width 103 height 16
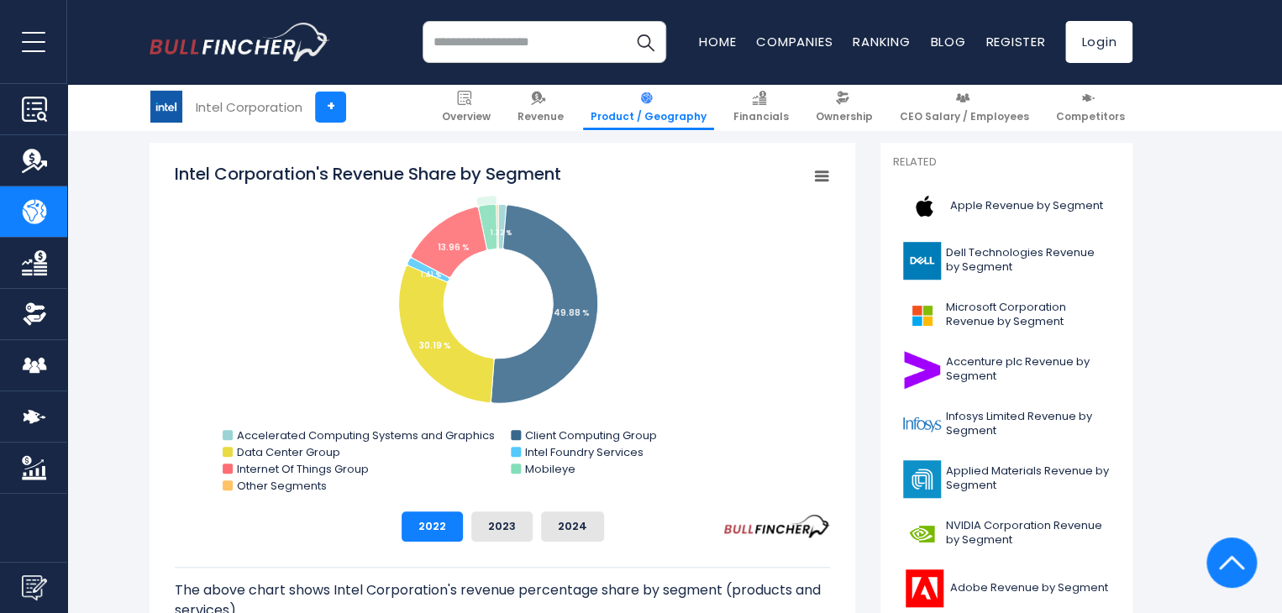
drag, startPoint x: 238, startPoint y: 452, endPoint x: 701, endPoint y: 441, distance: 463.7
click at [696, 468] on icon "Created with Highcharts 12.1.2 Chart context menu Intel Corporation's Revenue S…" at bounding box center [502, 330] width 655 height 336
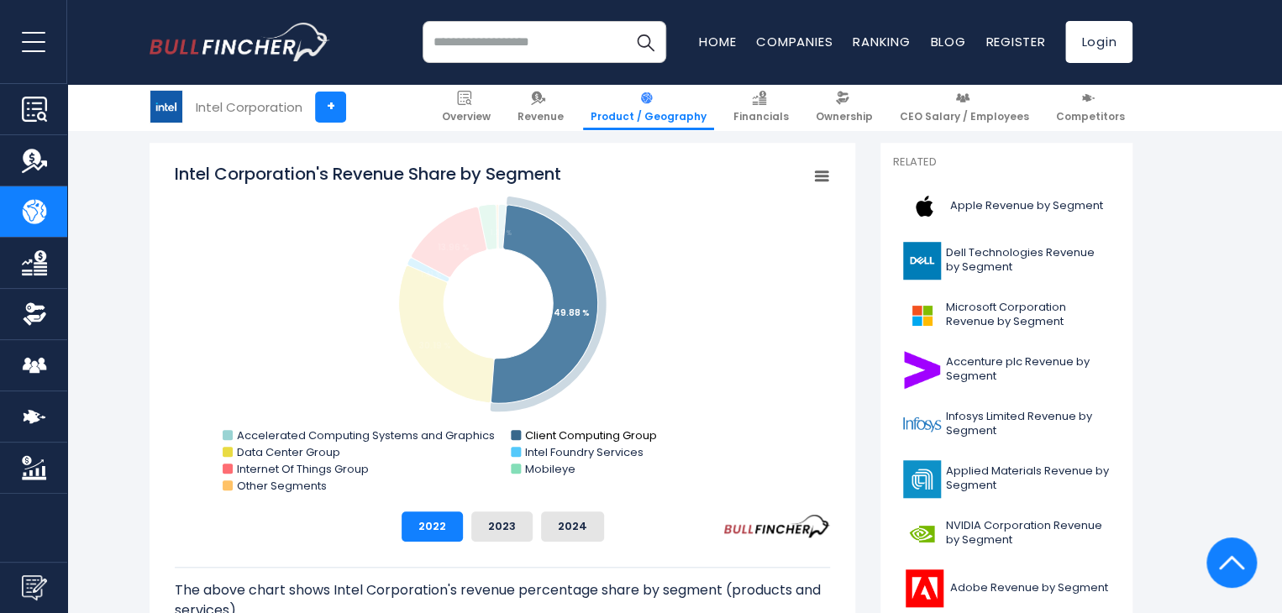
click at [564, 439] on text "Client Computing Group" at bounding box center [591, 435] width 132 height 16
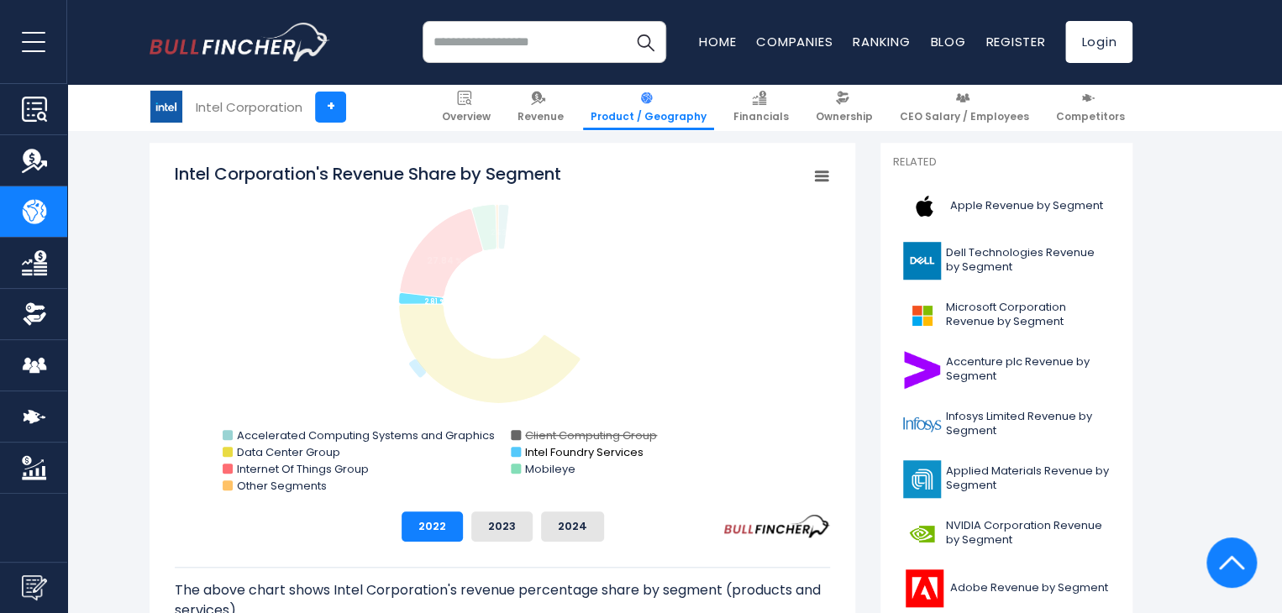
click at [548, 459] on text "Intel Foundry Services" at bounding box center [584, 452] width 118 height 16
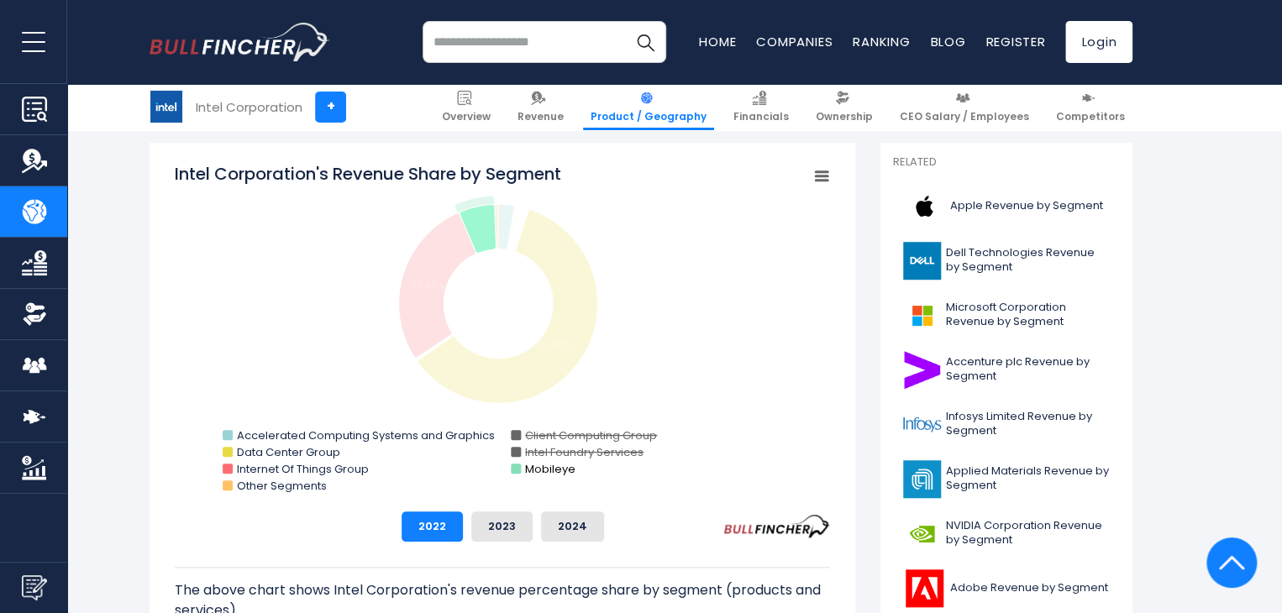
click at [534, 474] on text "Mobileye" at bounding box center [550, 469] width 50 height 16
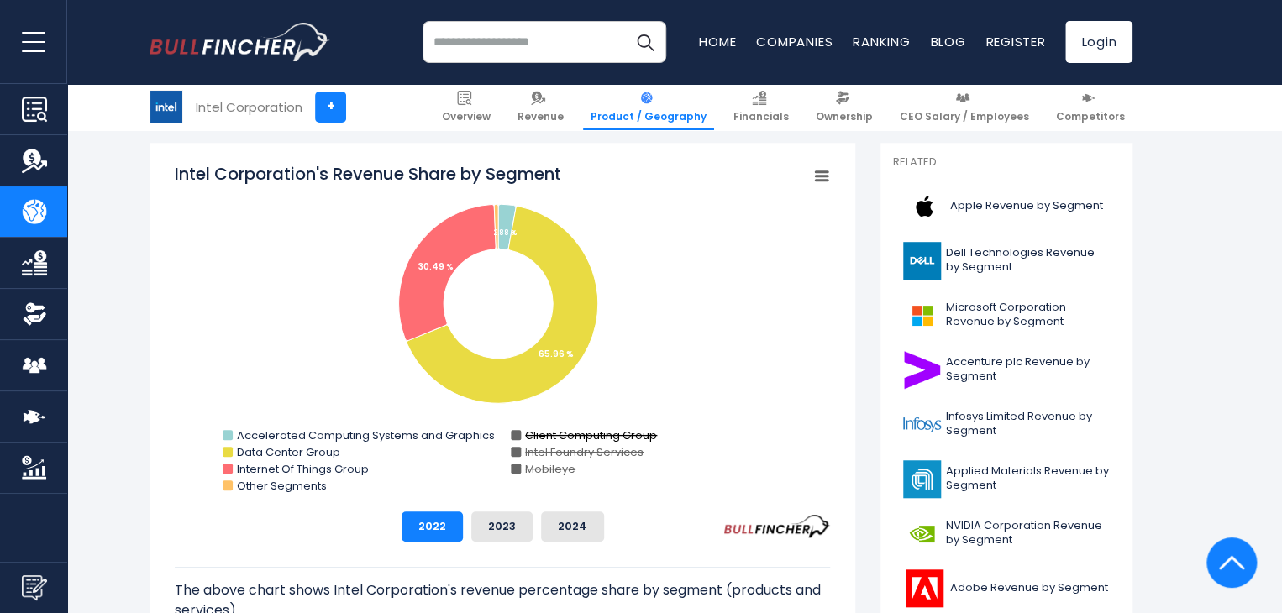
click at [548, 438] on text "Client Computing Group" at bounding box center [591, 435] width 132 height 16
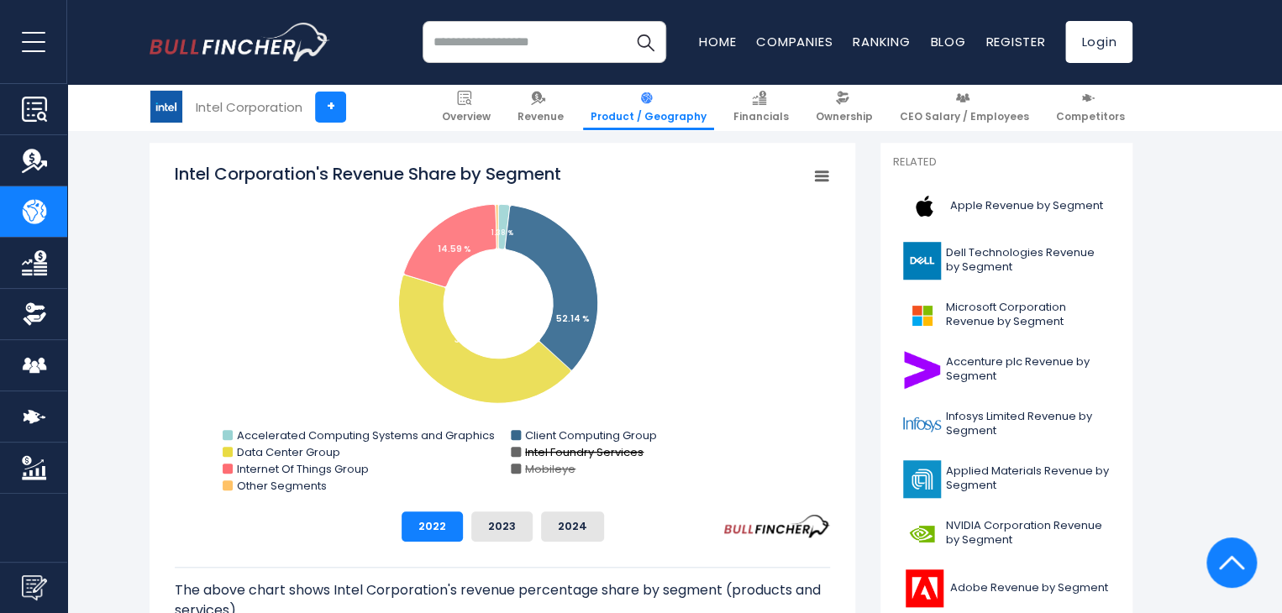
click at [543, 453] on text "Intel Foundry Services" at bounding box center [584, 452] width 118 height 16
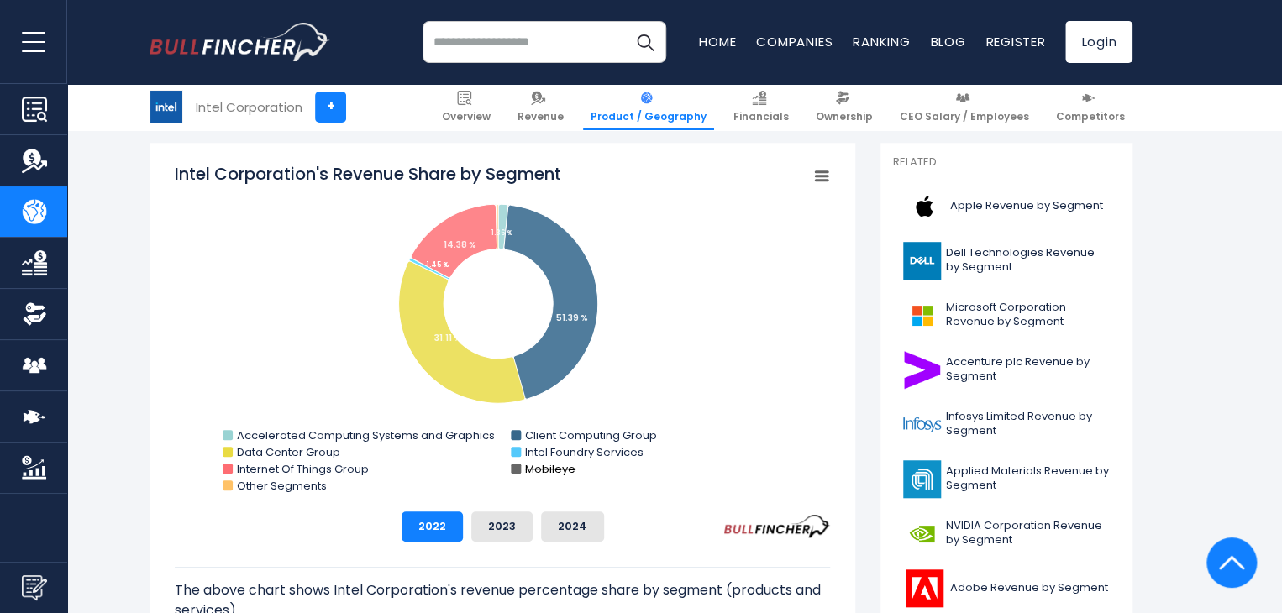
click at [540, 467] on text "Mobileye" at bounding box center [550, 469] width 50 height 16
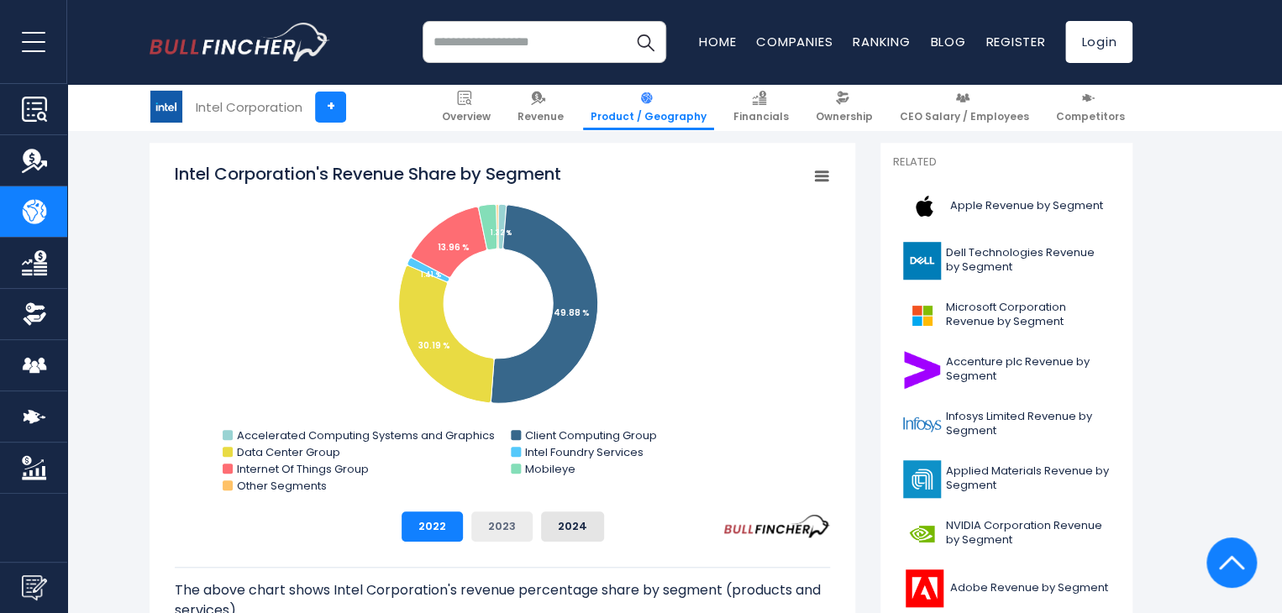
drag, startPoint x: 502, startPoint y: 524, endPoint x: 510, endPoint y: 519, distance: 9.1
click at [504, 525] on button "2023" at bounding box center [501, 526] width 61 height 30
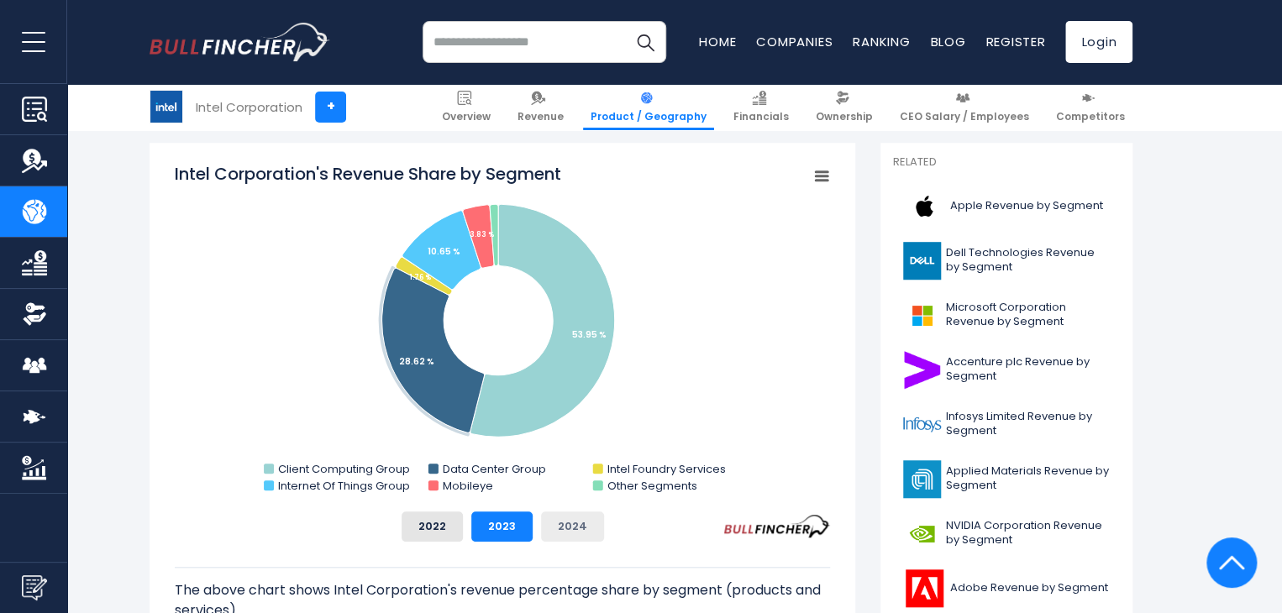
click at [566, 519] on button "2024" at bounding box center [572, 526] width 63 height 30
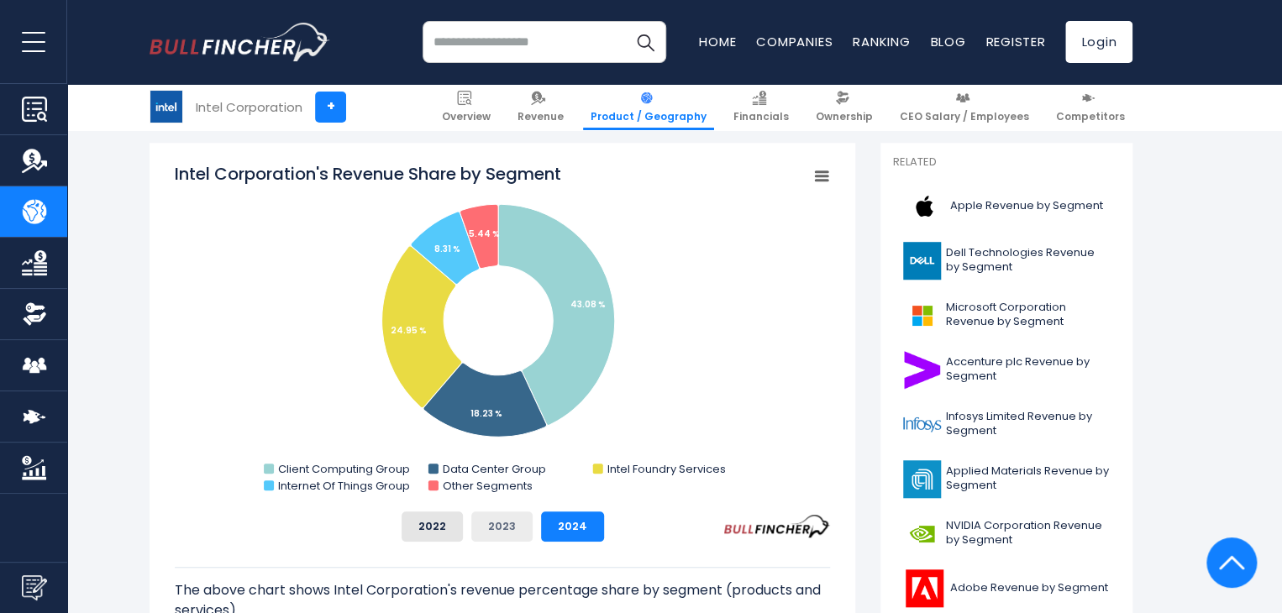
click at [507, 524] on button "2023" at bounding box center [501, 526] width 61 height 30
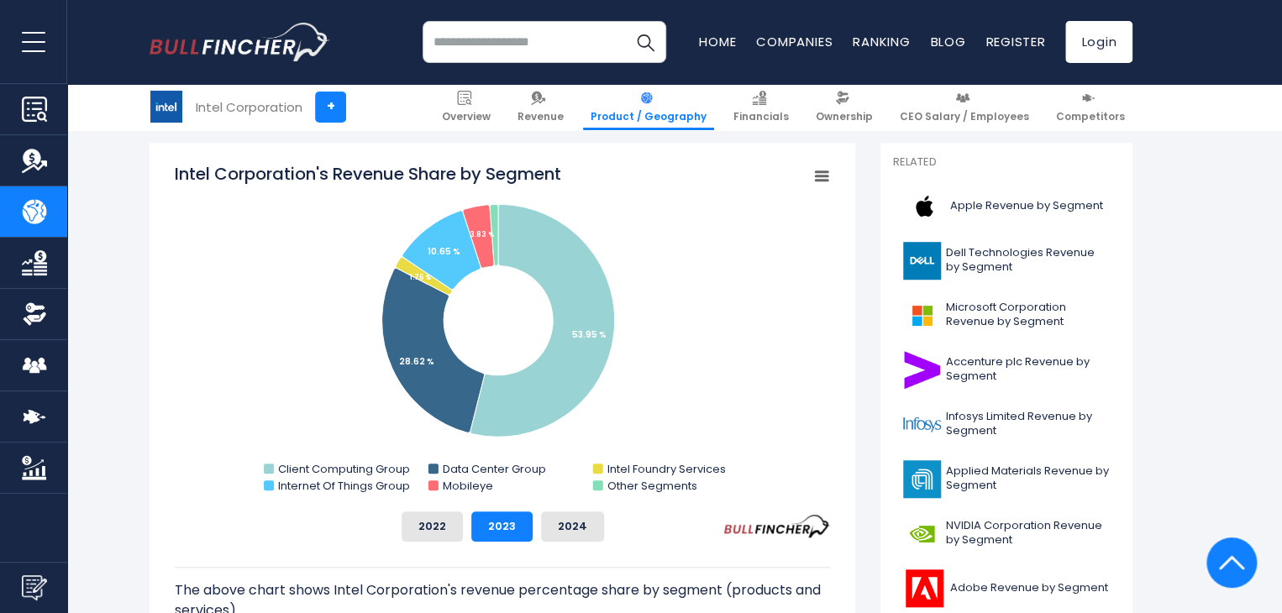
click at [632, 182] on rect "Intel Corporation's Revenue Share by Segment" at bounding box center [502, 330] width 655 height 336
click at [527, 51] on input "search" at bounding box center [544, 42] width 244 height 42
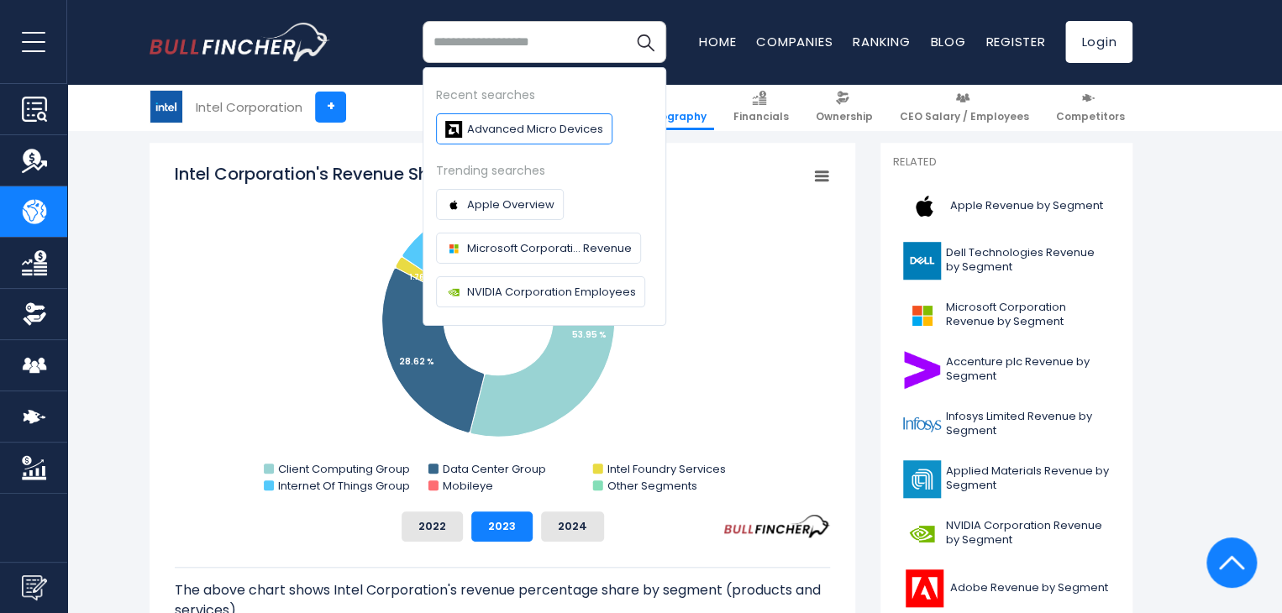
click at [521, 127] on span "Advanced Micro Devices" at bounding box center [535, 129] width 136 height 18
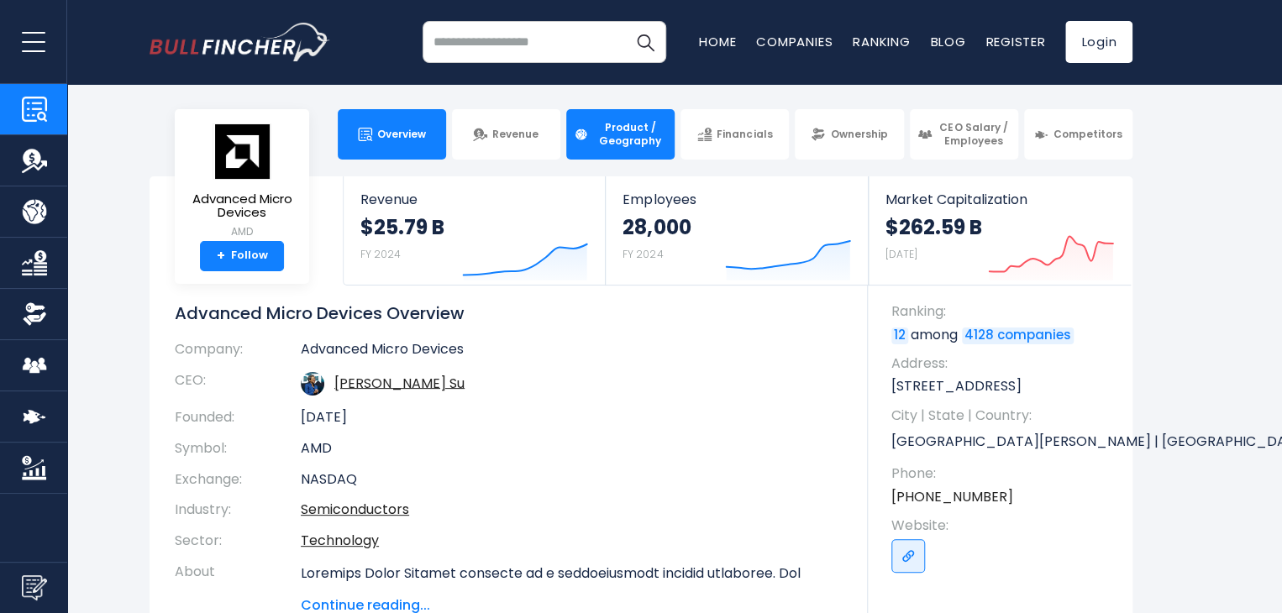
click at [624, 142] on span "Product / Geography" at bounding box center [630, 134] width 74 height 26
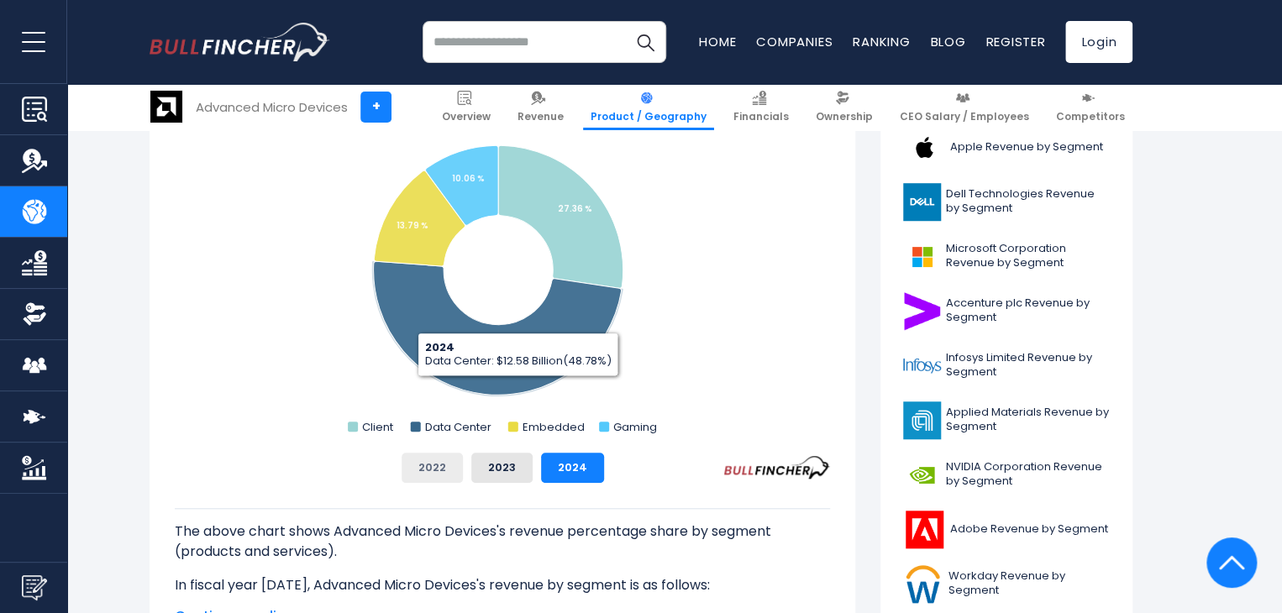
click at [421, 468] on button "2022" at bounding box center [431, 468] width 61 height 30
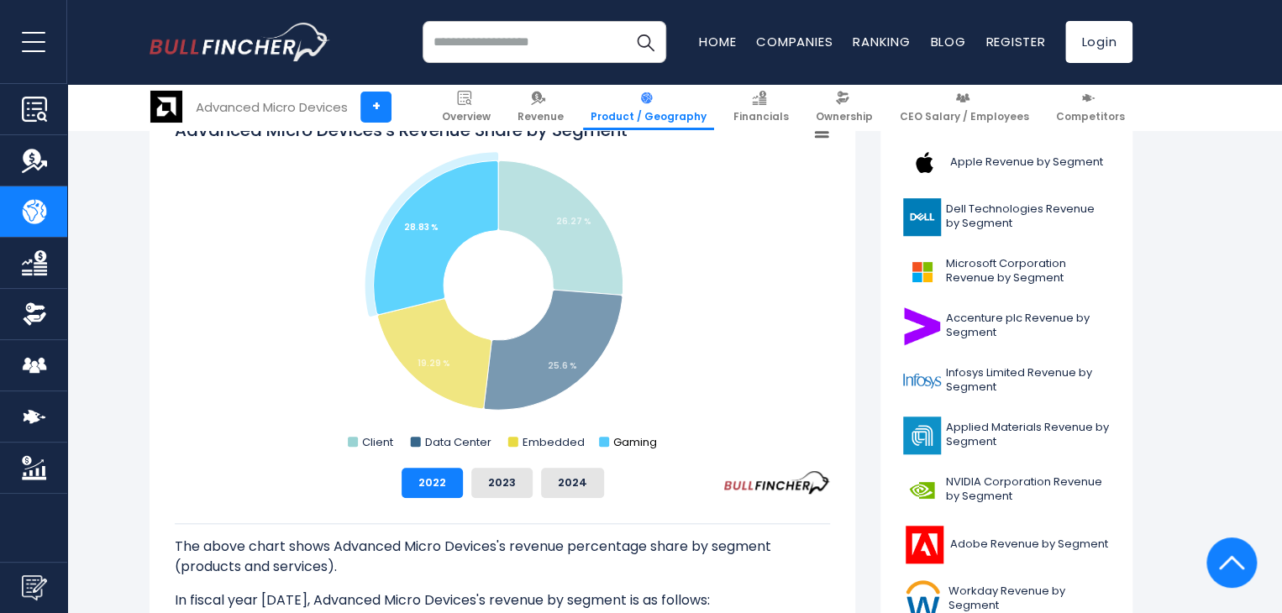
scroll to position [588, 0]
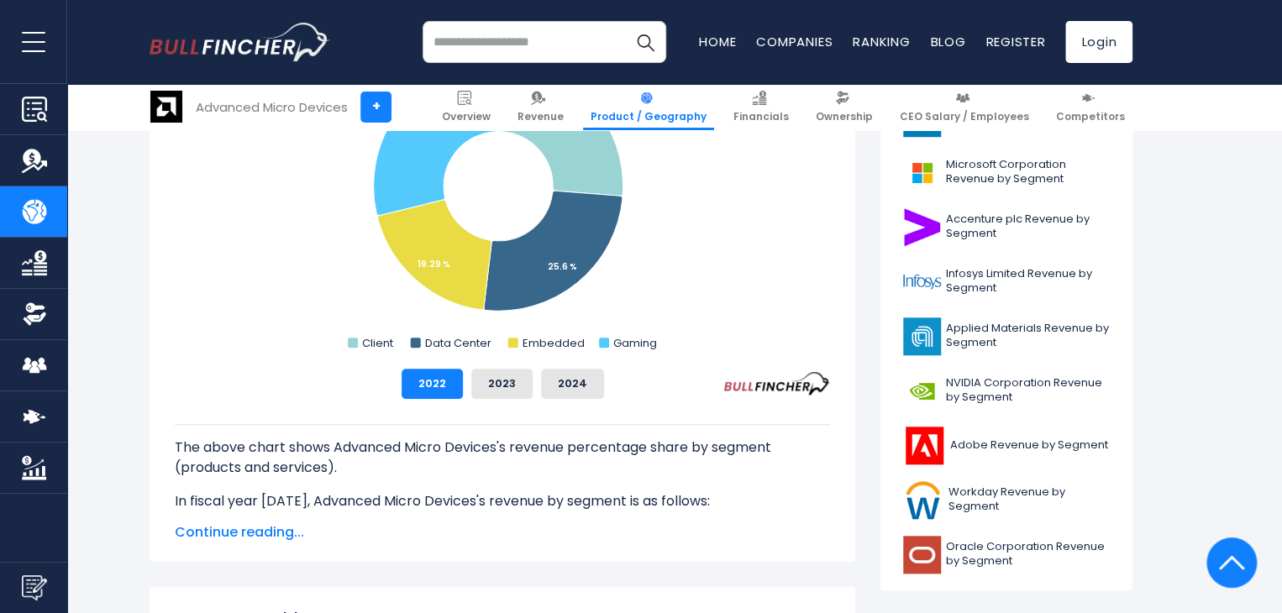
click at [257, 541] on span "Continue reading..." at bounding box center [502, 532] width 655 height 20
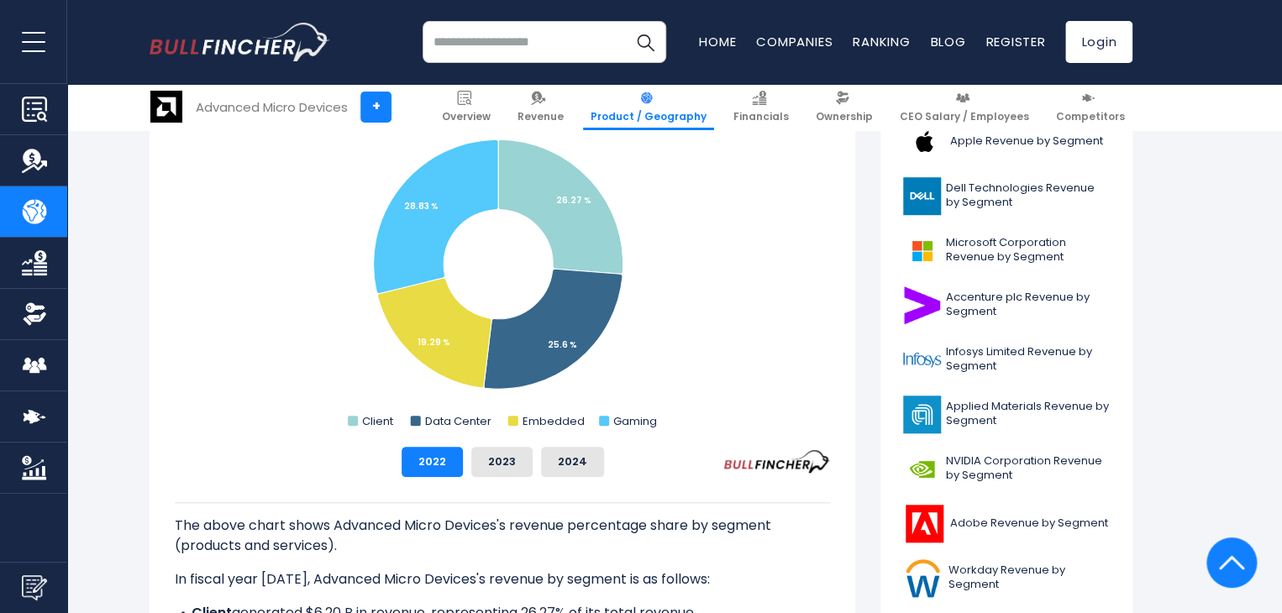
scroll to position [504, 0]
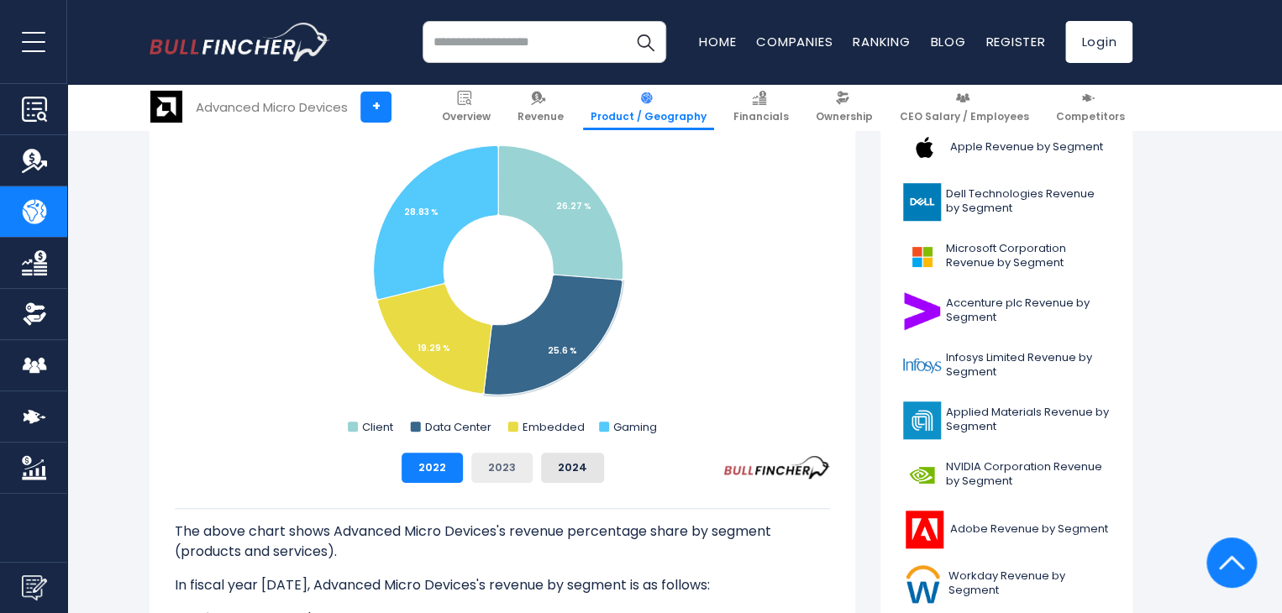
click at [499, 473] on button "2023" at bounding box center [501, 468] width 61 height 30
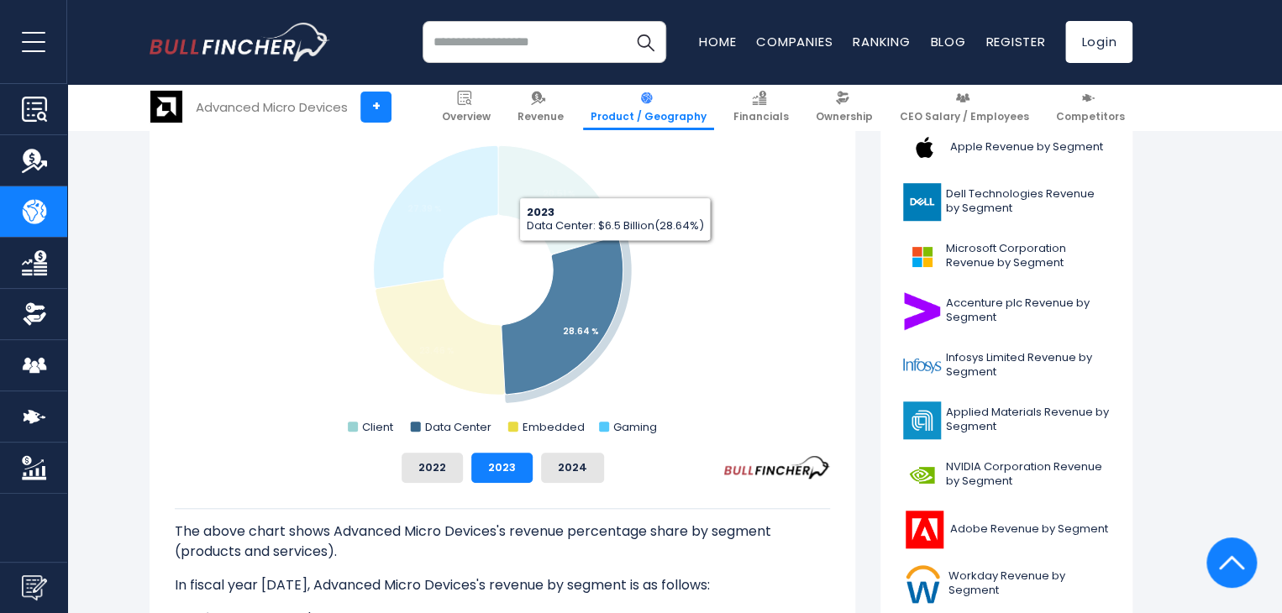
scroll to position [420, 0]
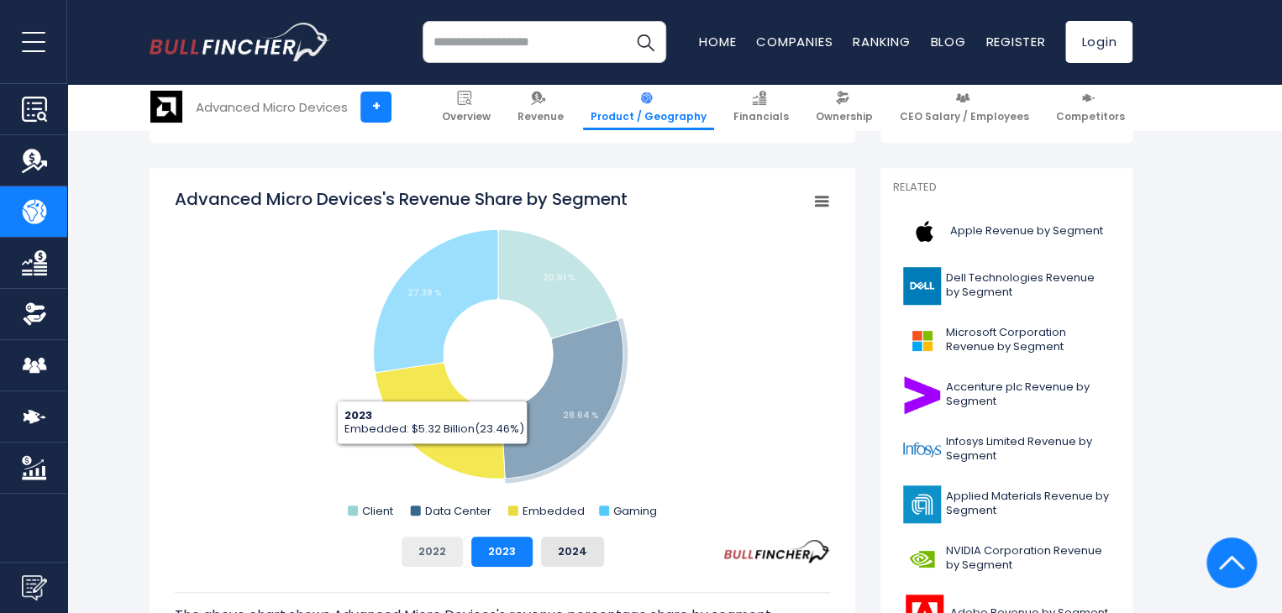
click at [428, 562] on button "2022" at bounding box center [431, 552] width 61 height 30
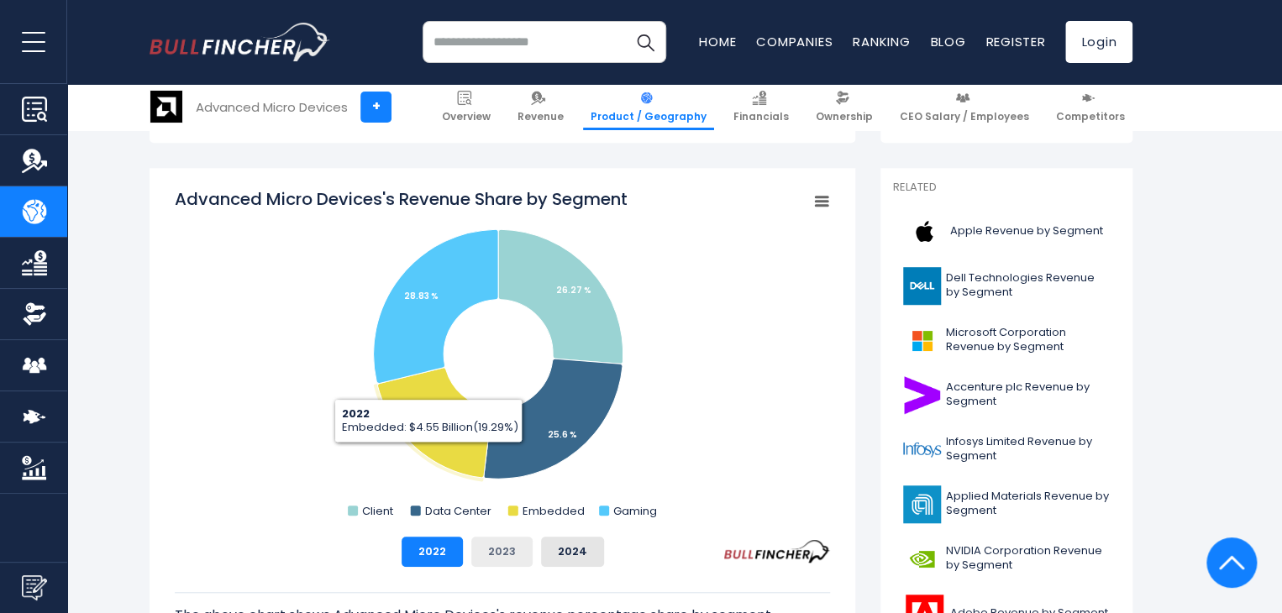
click at [501, 555] on button "2023" at bounding box center [501, 552] width 61 height 30
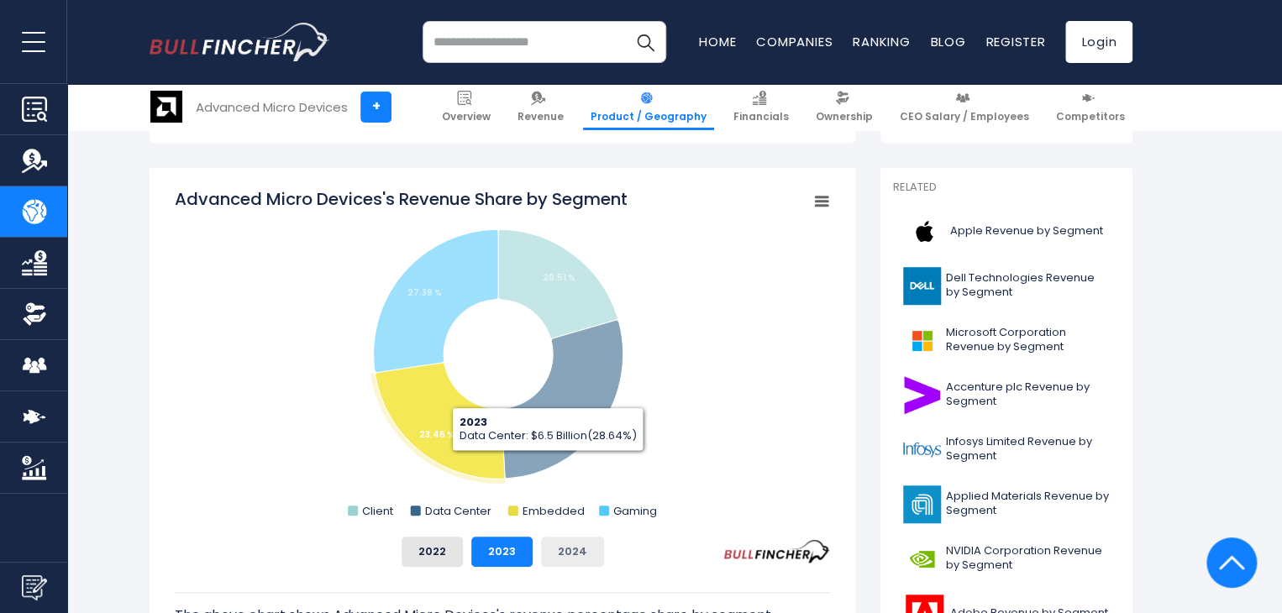
click at [569, 547] on button "2024" at bounding box center [572, 552] width 63 height 30
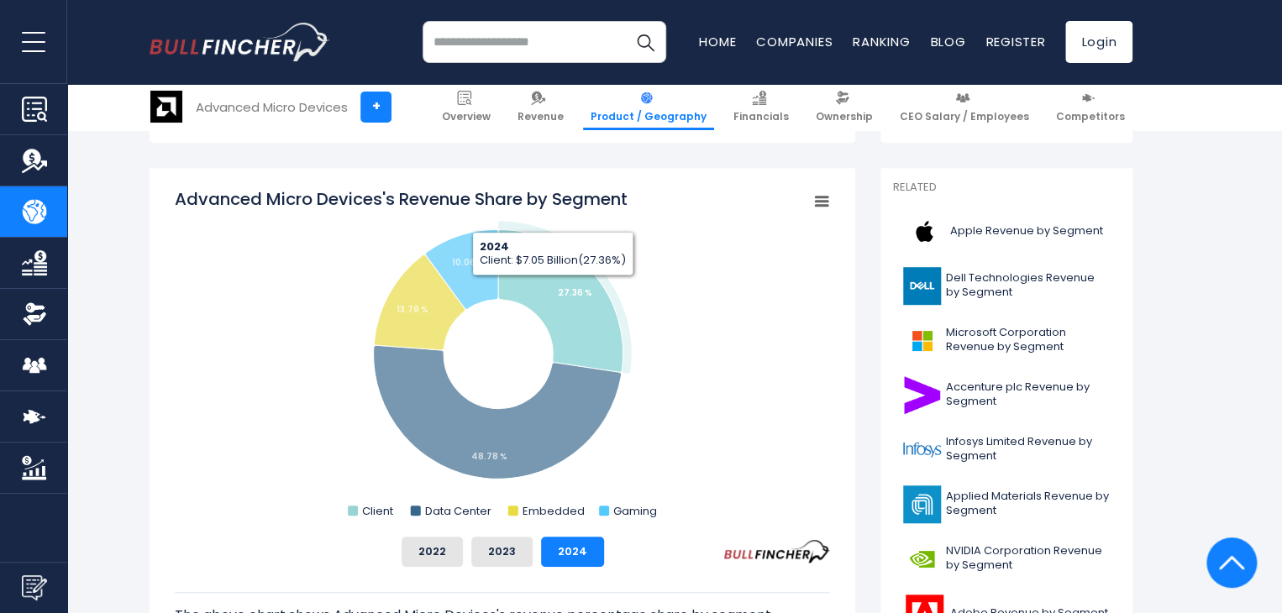
drag, startPoint x: 635, startPoint y: 296, endPoint x: 553, endPoint y: 289, distance: 82.6
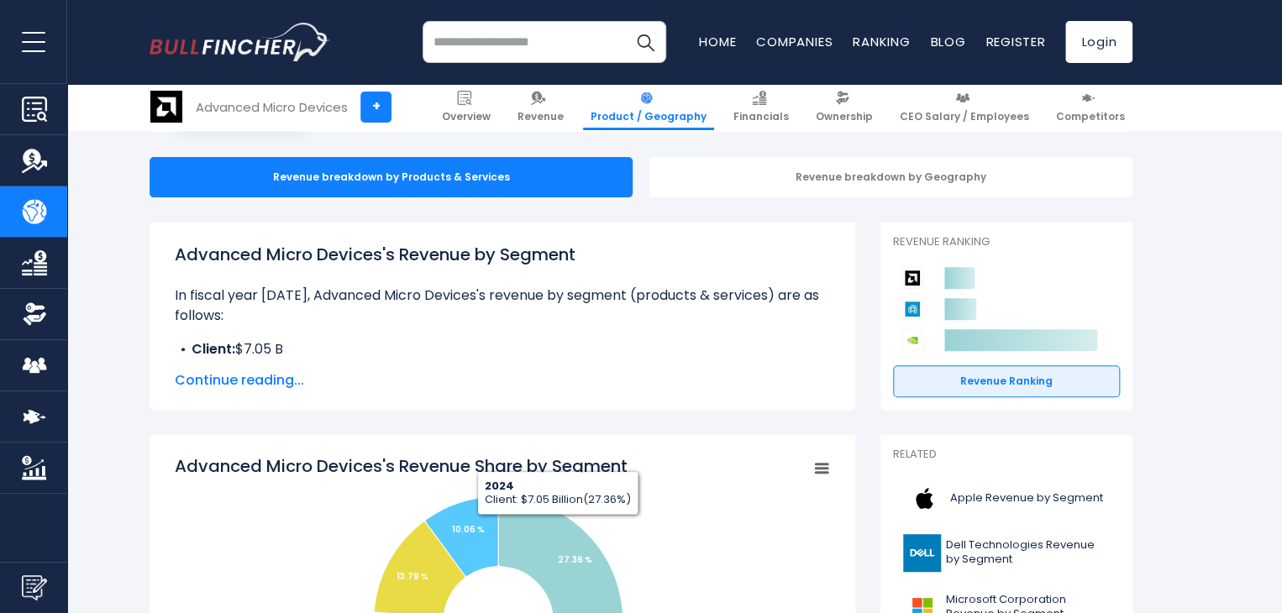
scroll to position [84, 0]
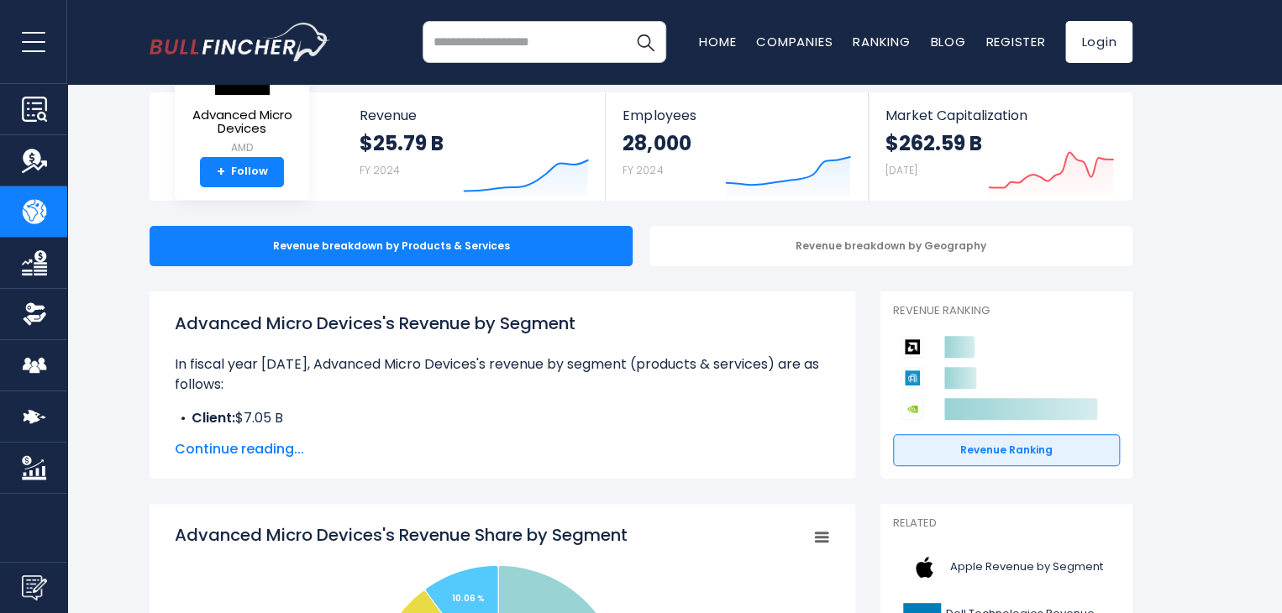
click at [271, 448] on span "Continue reading..." at bounding box center [502, 449] width 655 height 20
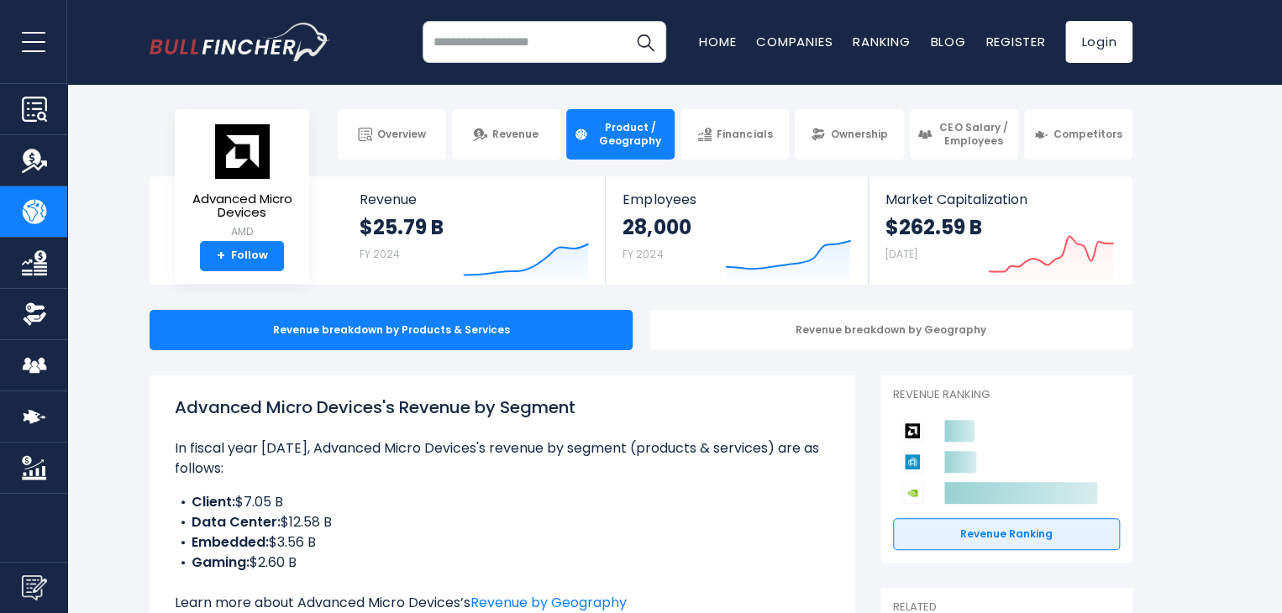
scroll to position [0, 0]
click at [743, 149] on link "Financials" at bounding box center [734, 134] width 108 height 50
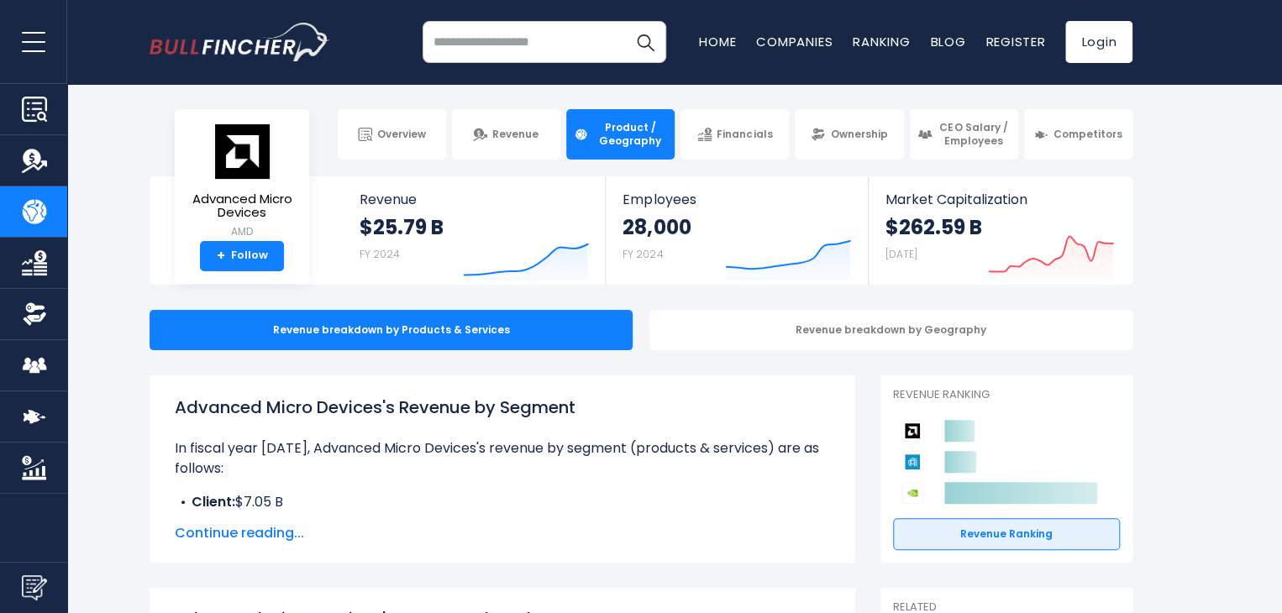
click at [514, 47] on input "search" at bounding box center [544, 42] width 244 height 42
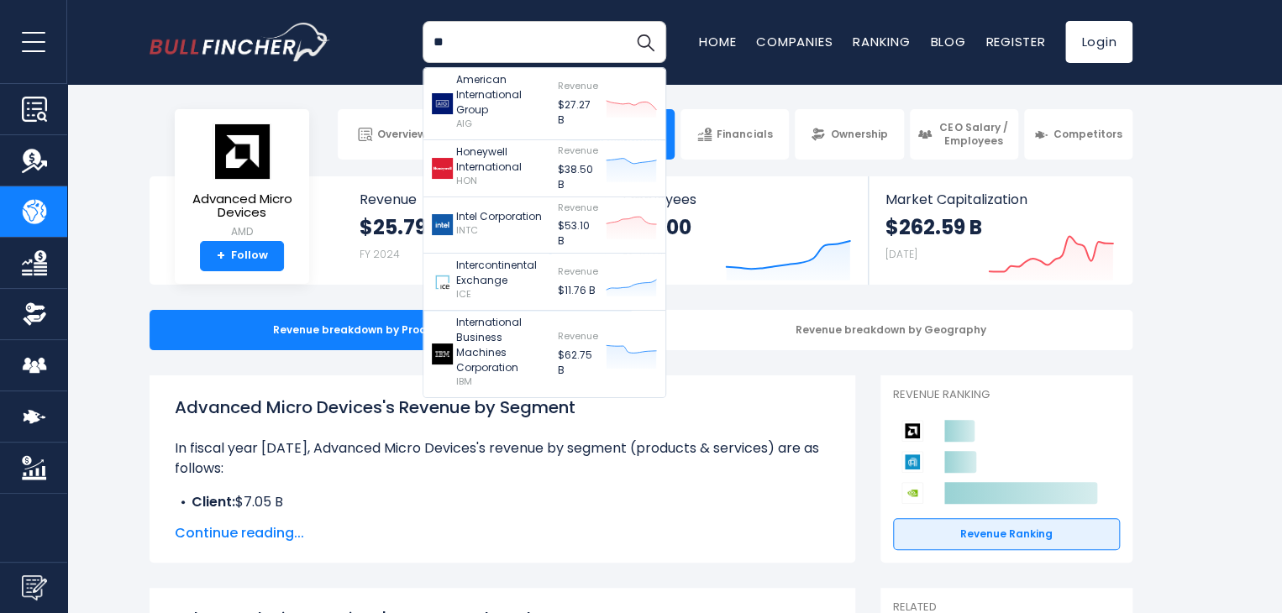
type input "*"
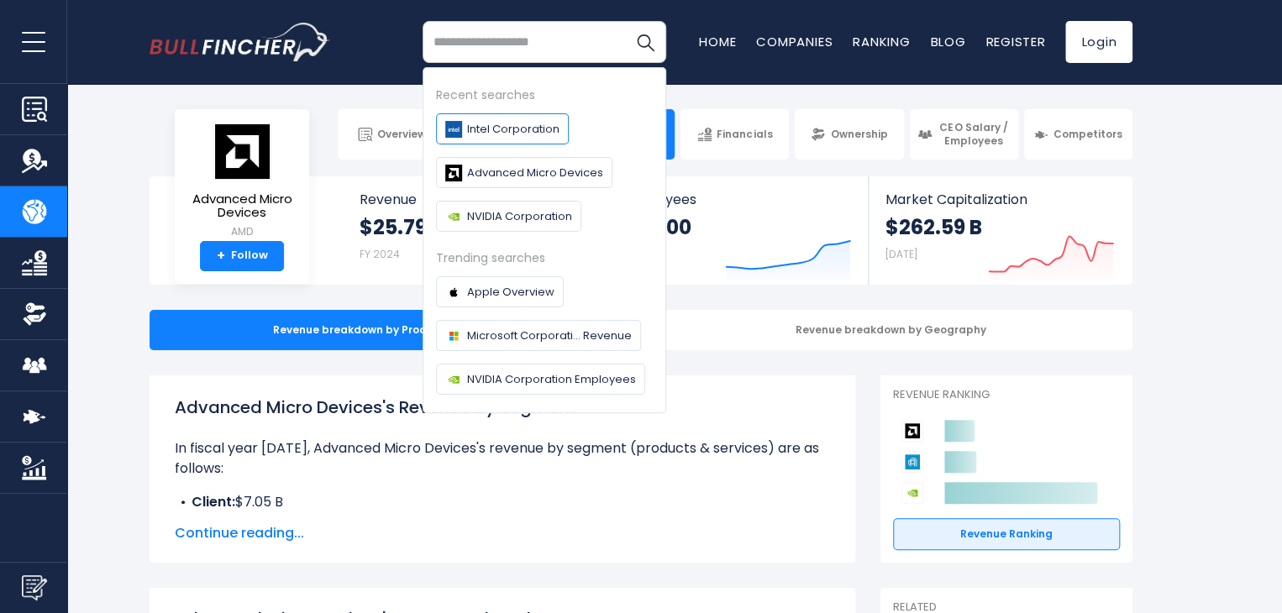
click at [480, 122] on span "Intel Corporation" at bounding box center [513, 129] width 92 height 18
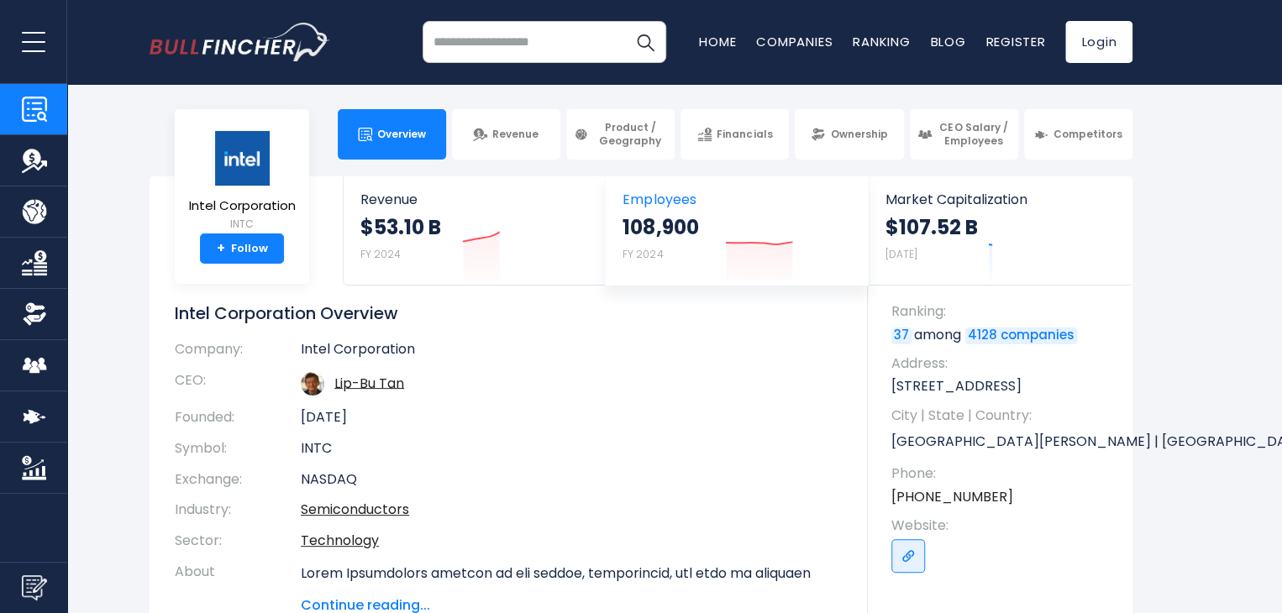
click at [647, 144] on span "Product / Geography" at bounding box center [630, 134] width 74 height 26
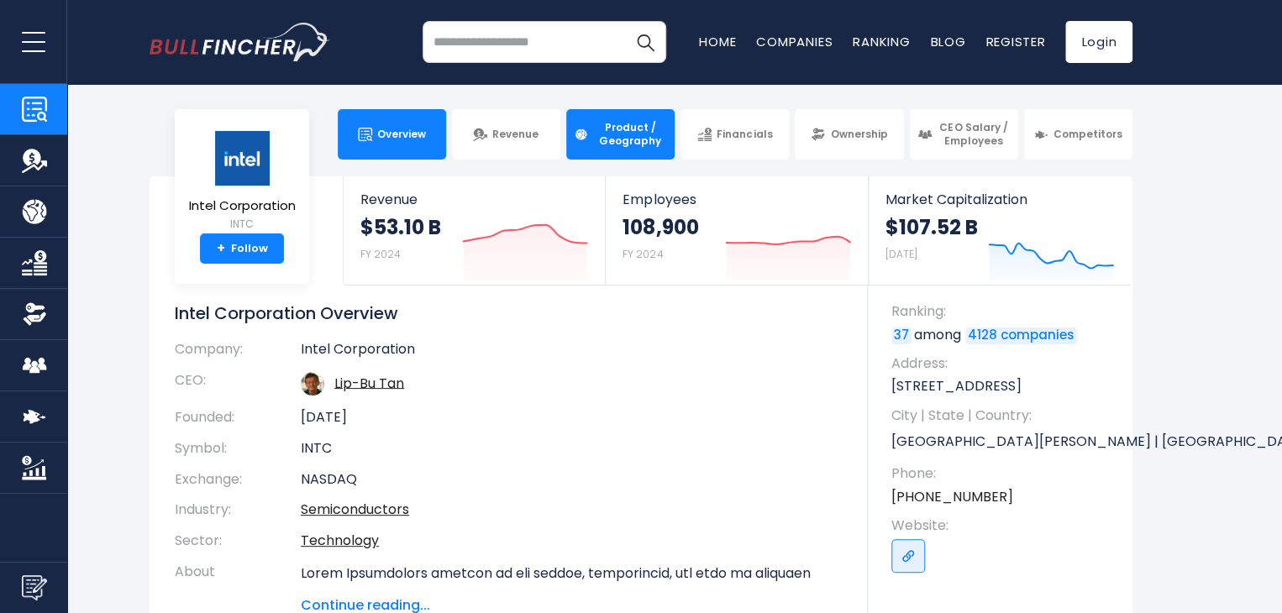
click at [624, 143] on span "Product / Geography" at bounding box center [630, 134] width 74 height 26
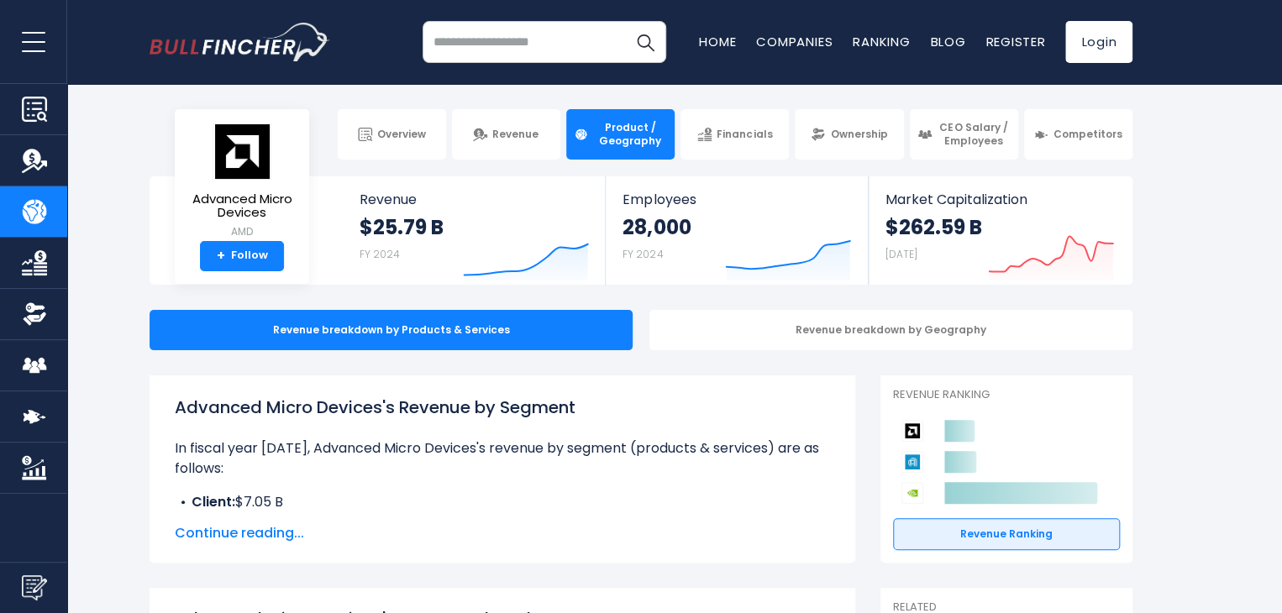
click at [494, 43] on input "search" at bounding box center [544, 42] width 244 height 42
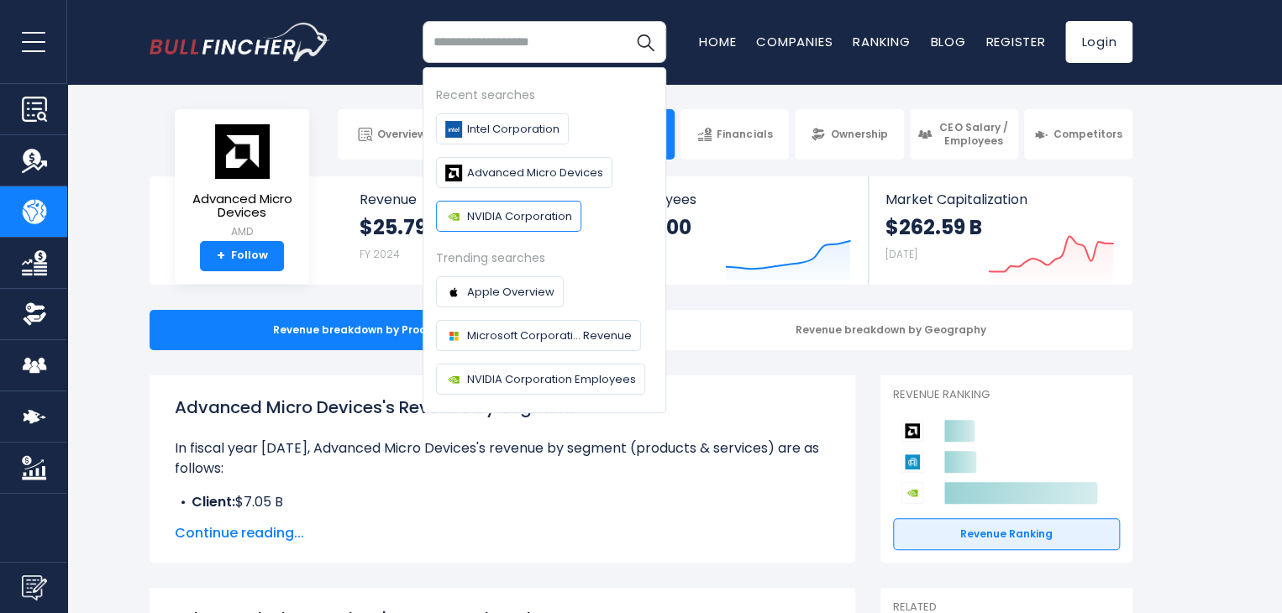
click at [492, 212] on span "NVIDIA Corporation" at bounding box center [519, 216] width 105 height 18
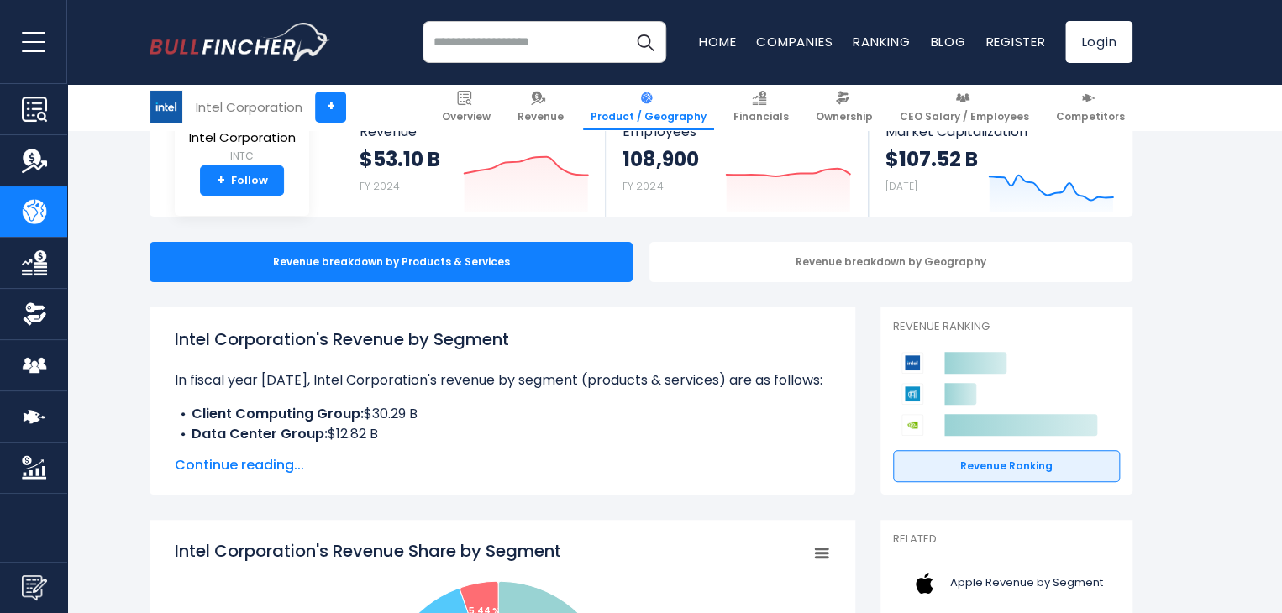
scroll to position [168, 0]
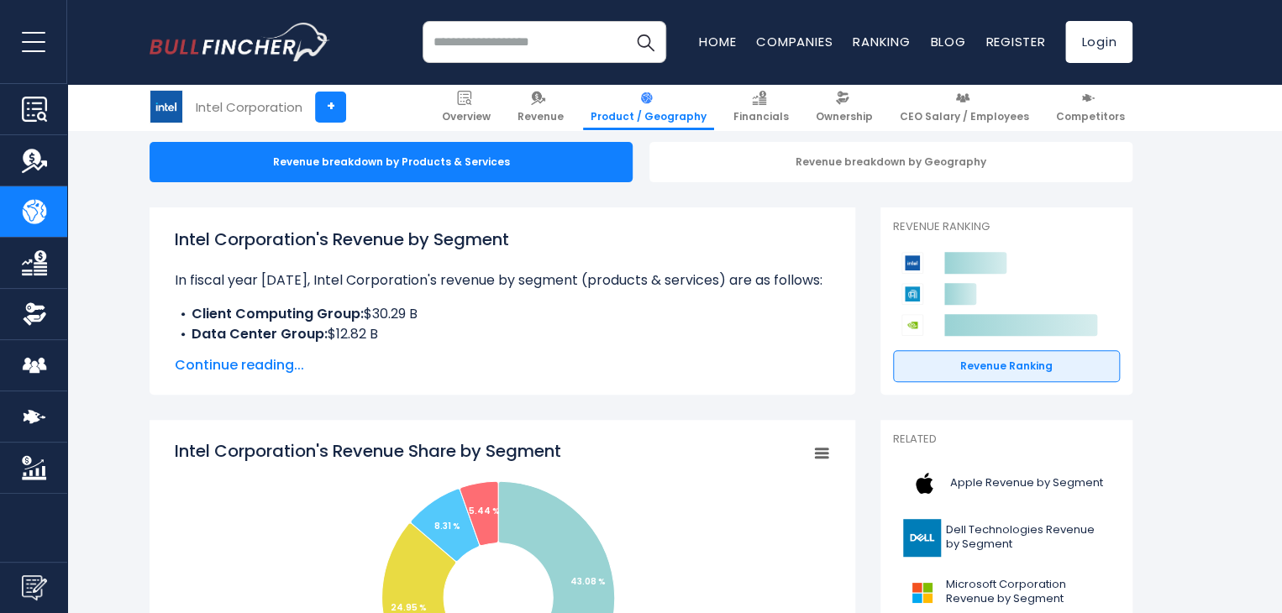
click at [272, 364] on span "Continue reading..." at bounding box center [502, 365] width 655 height 20
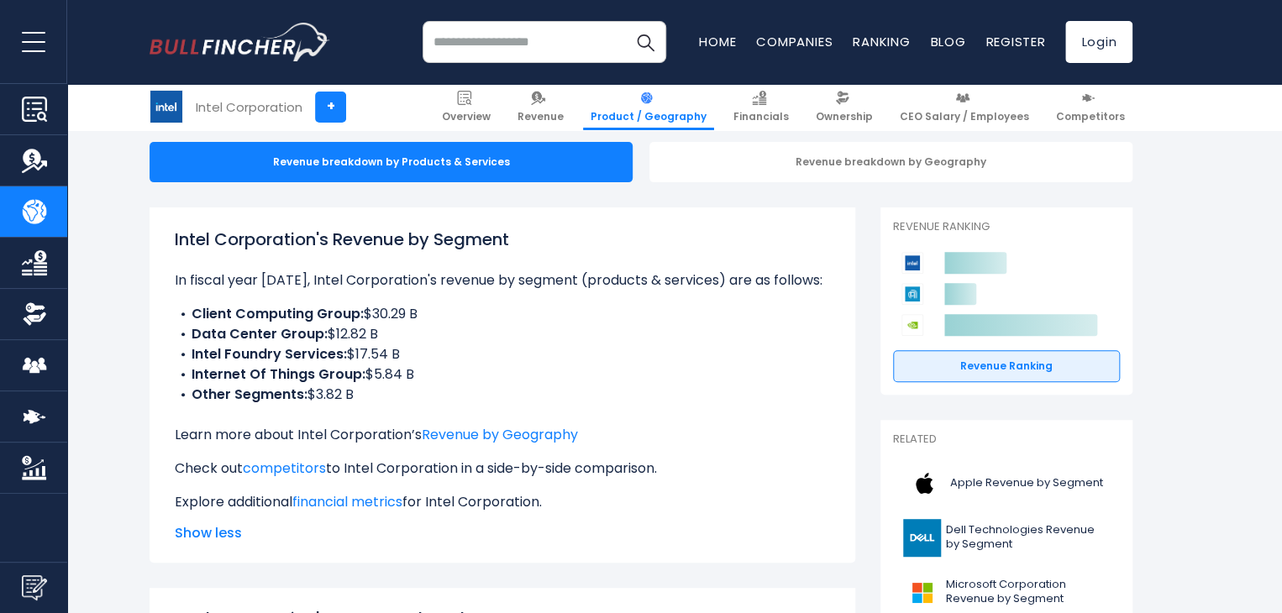
drag, startPoint x: 185, startPoint y: 311, endPoint x: 364, endPoint y: 400, distance: 200.6
click at [364, 400] on ul "Client Computing Group: $30.29 B Data Center Group: $12.82 B Intel Foundry Serv…" at bounding box center [502, 354] width 655 height 101
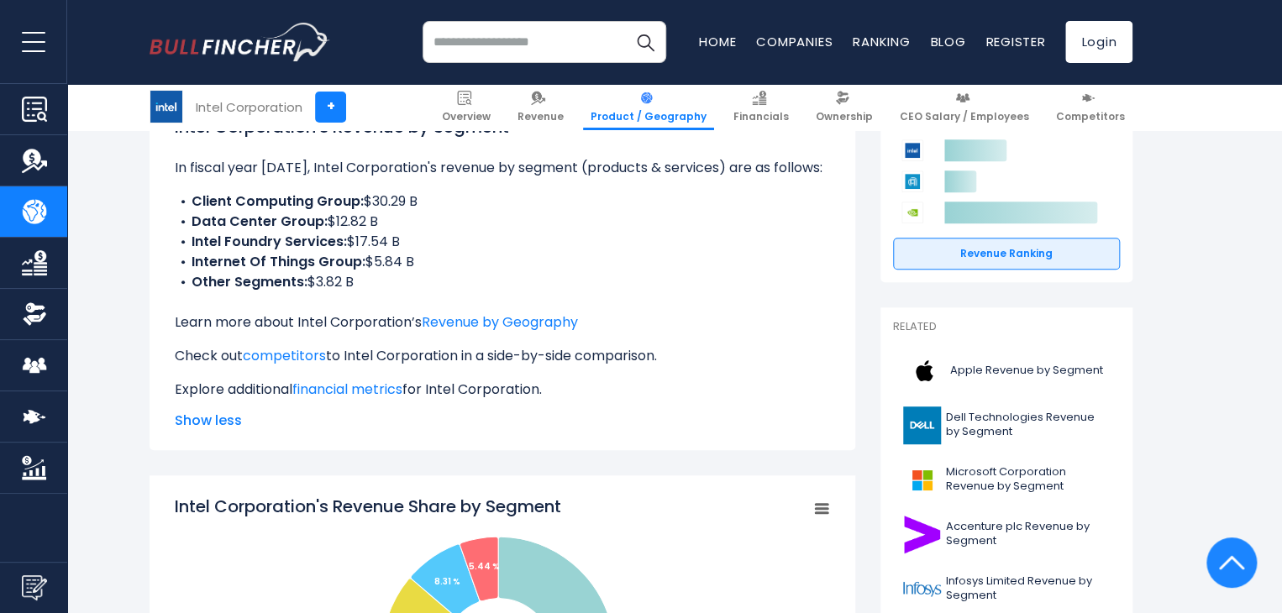
scroll to position [252, 0]
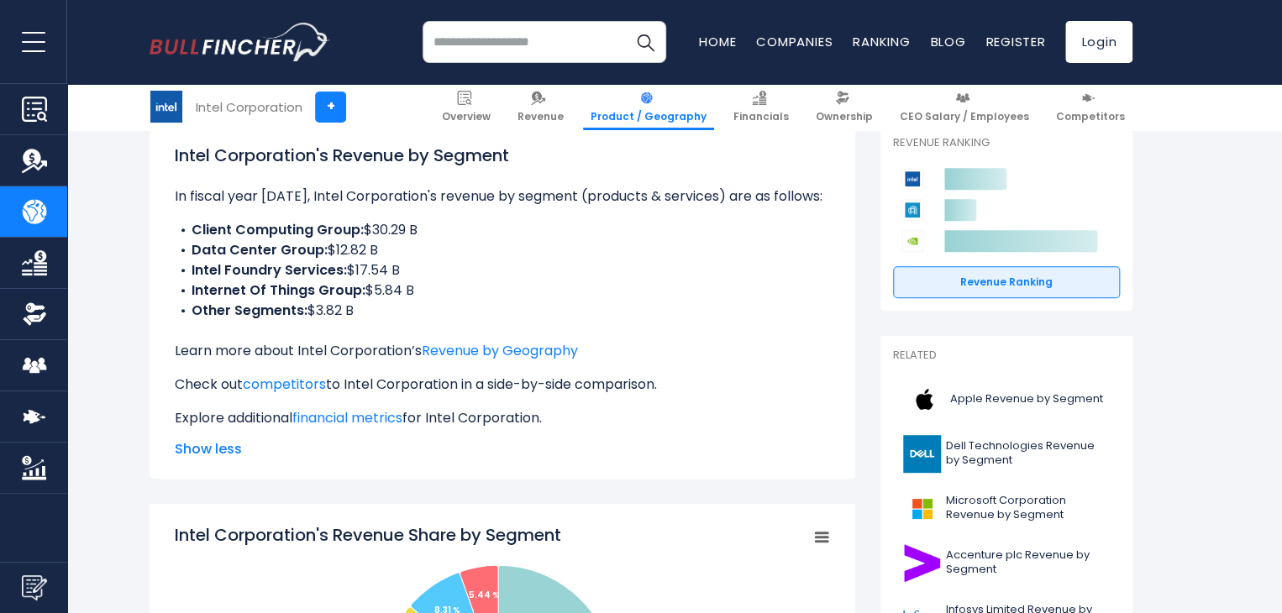
click at [511, 322] on div "Intel Corporation's Revenue by Segment In fiscal year 2024, Intel Corporation's…" at bounding box center [502, 286] width 655 height 286
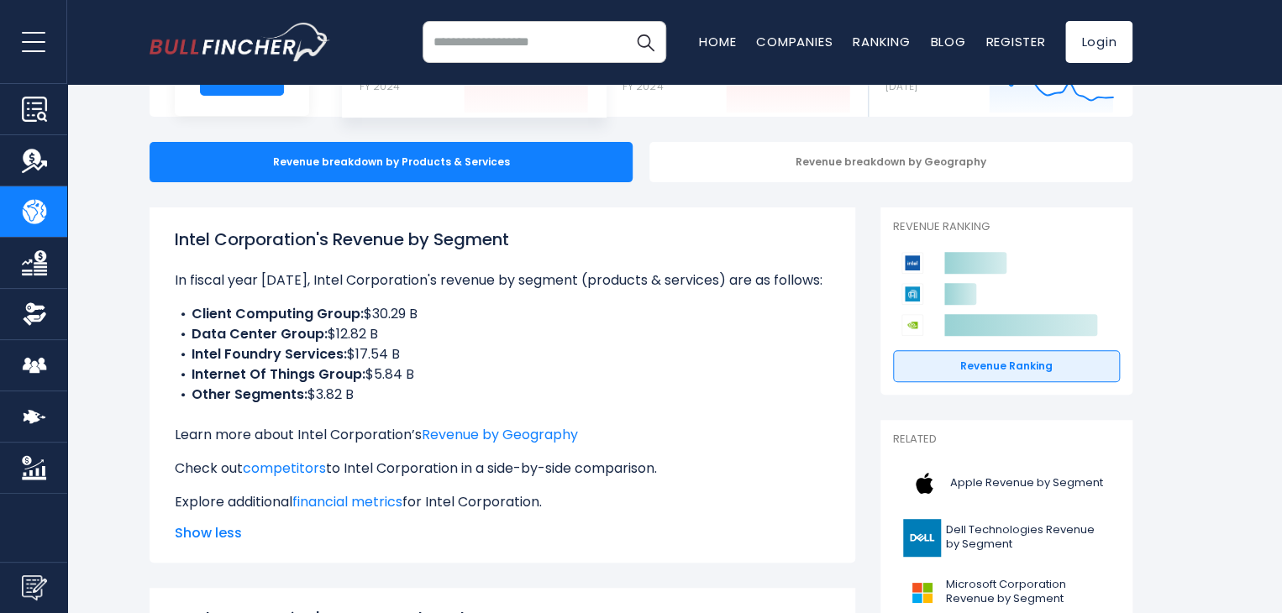
scroll to position [0, 0]
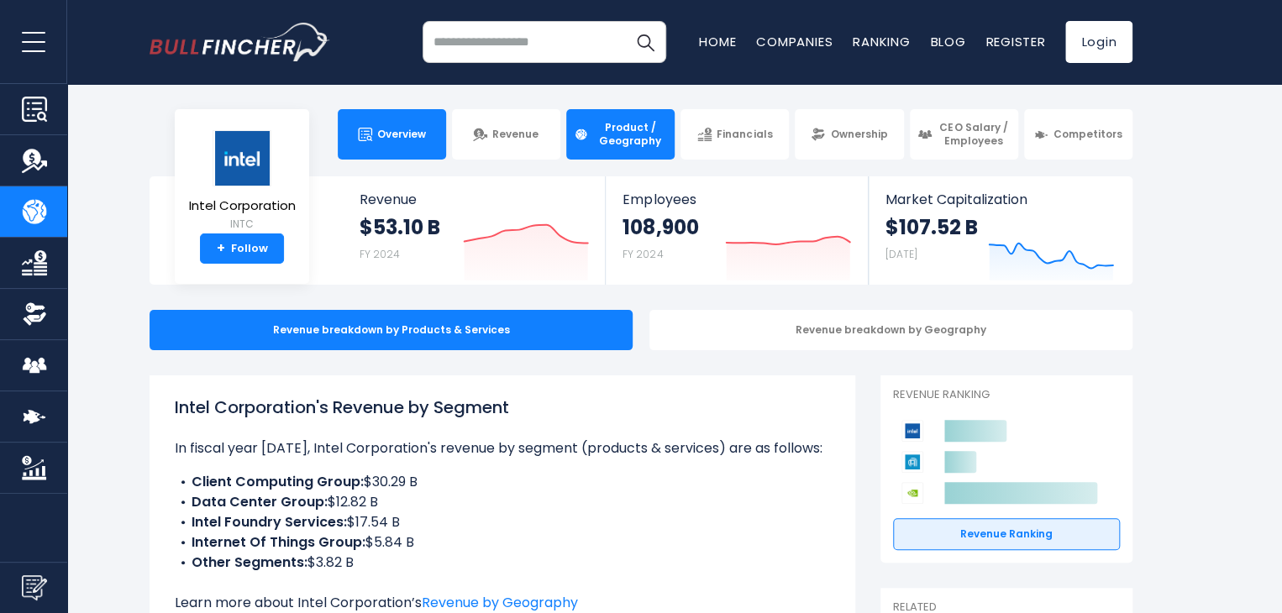
click at [384, 149] on link "Overview" at bounding box center [392, 134] width 108 height 50
click at [406, 152] on link "Overview" at bounding box center [392, 134] width 108 height 50
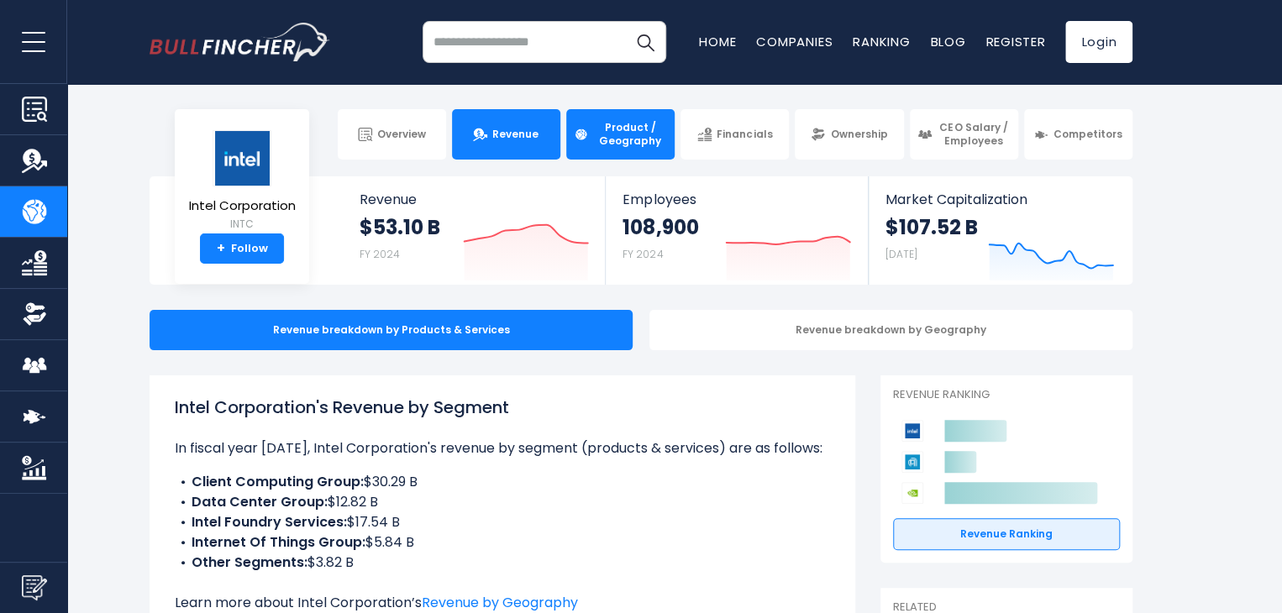
click at [510, 139] on span "Revenue" at bounding box center [515, 134] width 46 height 13
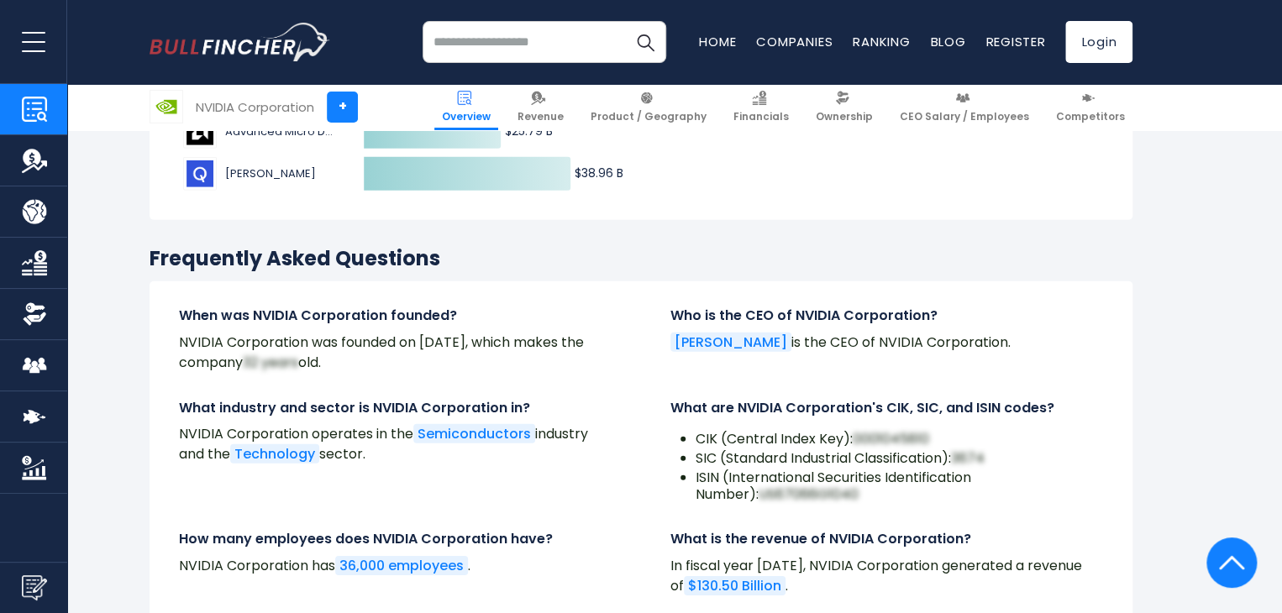
scroll to position [5543, 0]
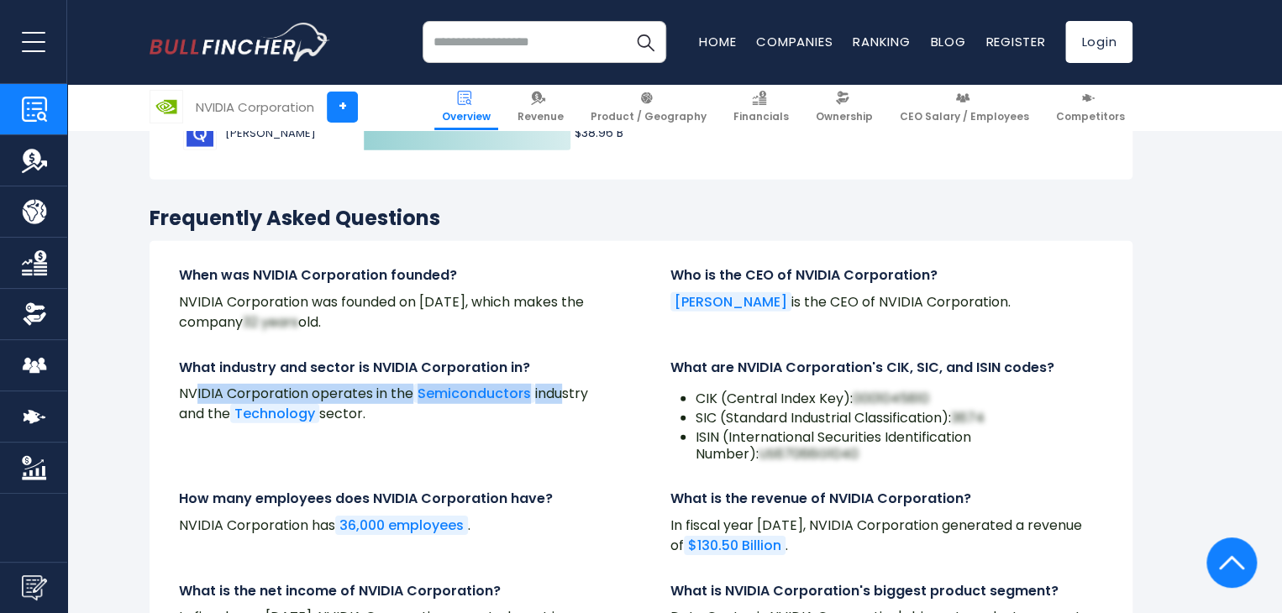
drag, startPoint x: 197, startPoint y: 317, endPoint x: 562, endPoint y: 313, distance: 364.5
click at [562, 384] on p "NVIDIA Corporation operates in the Semiconductors industry and the Technology s…" at bounding box center [395, 404] width 432 height 40
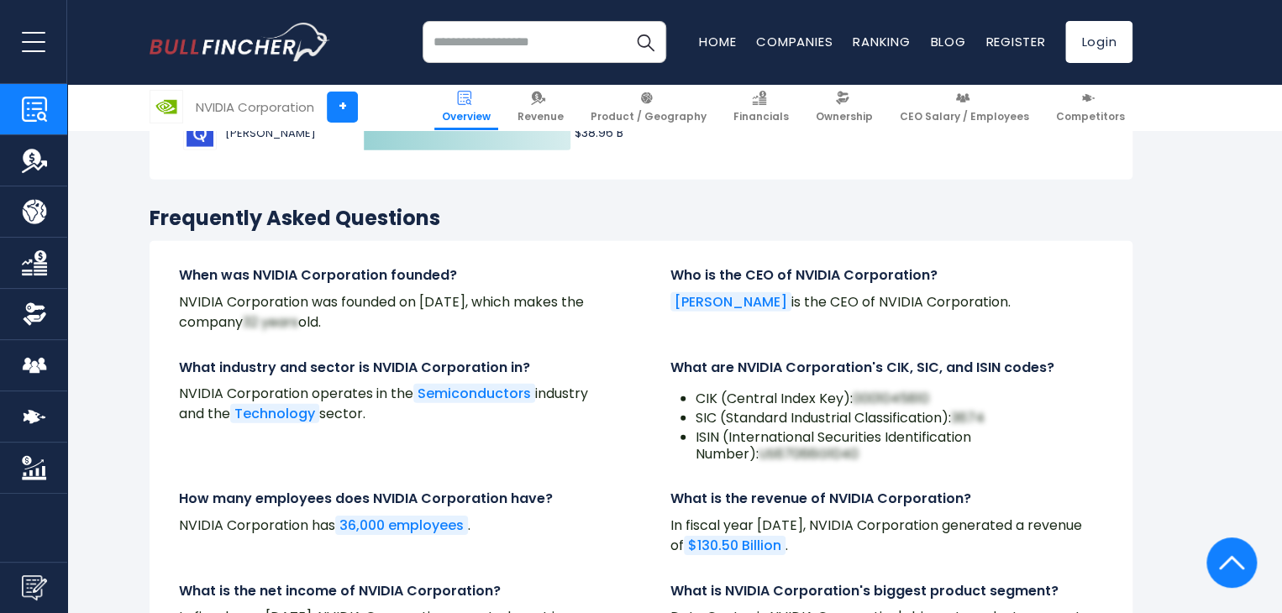
click at [482, 384] on p "NVIDIA Corporation operates in the Semiconductors industry and the Technology s…" at bounding box center [395, 404] width 432 height 40
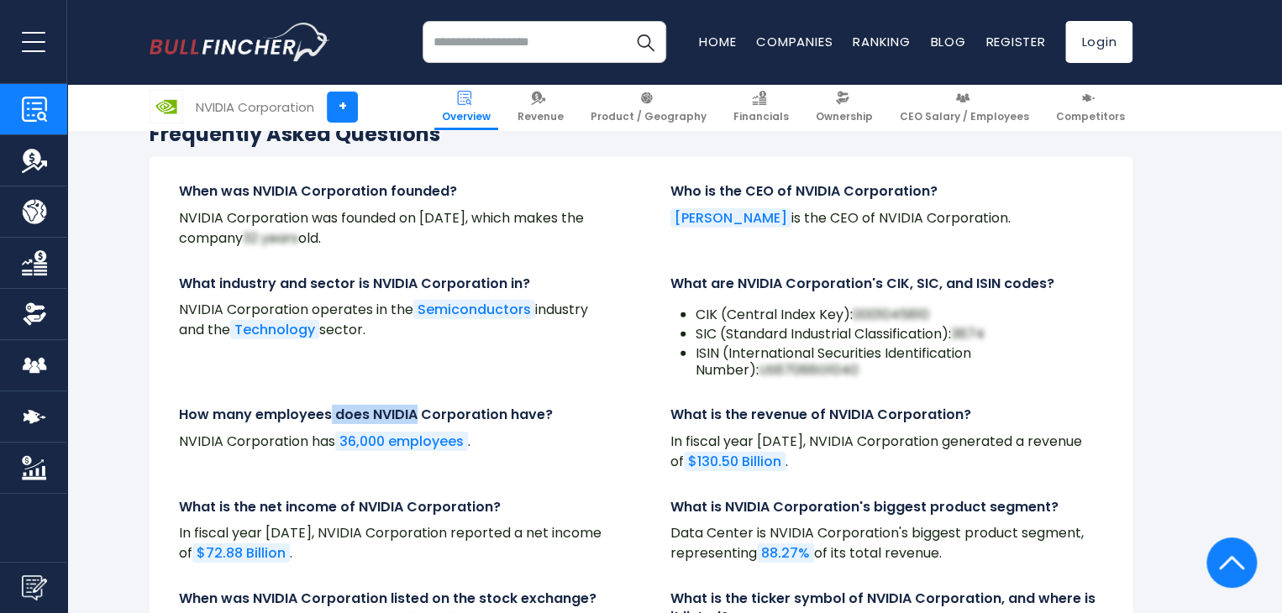
drag, startPoint x: 331, startPoint y: 339, endPoint x: 416, endPoint y: 340, distance: 84.8
click at [416, 406] on h4 "How many employees does NVIDIA Corporation have?" at bounding box center [395, 415] width 432 height 18
drag, startPoint x: 312, startPoint y: 436, endPoint x: 454, endPoint y: 444, distance: 142.2
click at [468, 498] on h4 "What is the net income of NVIDIA Corporation?" at bounding box center [395, 507] width 432 height 18
click at [404, 523] on p "In fiscal year 2025, NVIDIA Corporation reported a net income of $72.88 Billion…" at bounding box center [395, 543] width 432 height 40
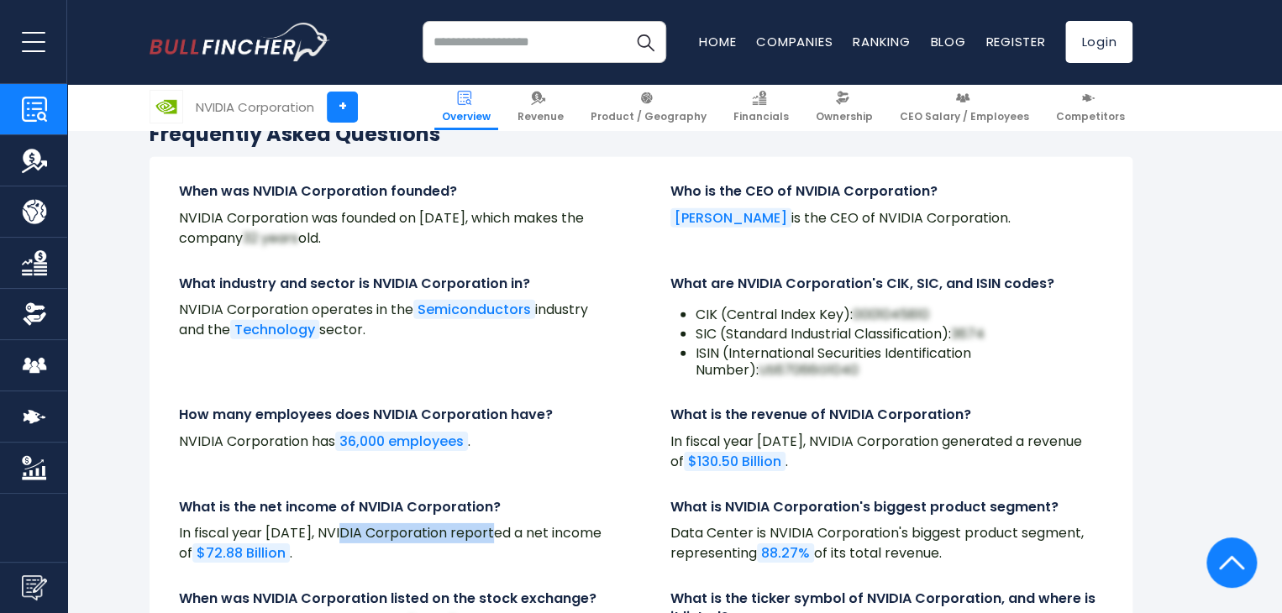
drag, startPoint x: 339, startPoint y: 460, endPoint x: 511, endPoint y: 460, distance: 171.3
click at [495, 523] on p "In fiscal year 2025, NVIDIA Corporation reported a net income of $72.88 Billion…" at bounding box center [395, 543] width 432 height 40
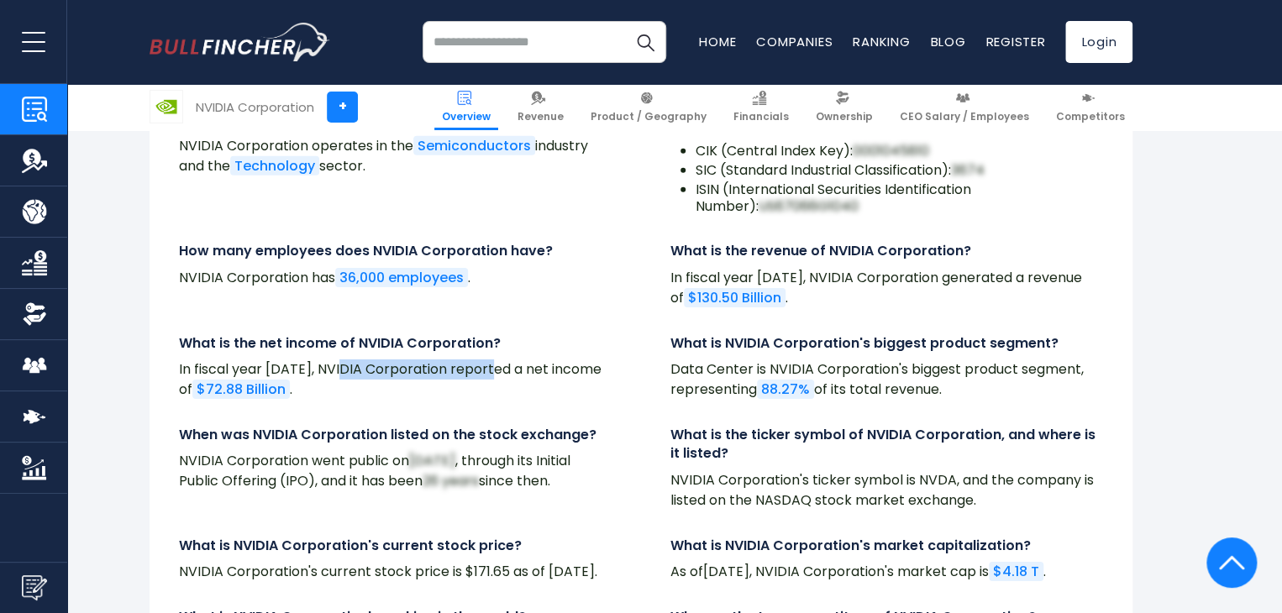
scroll to position [5795, 0]
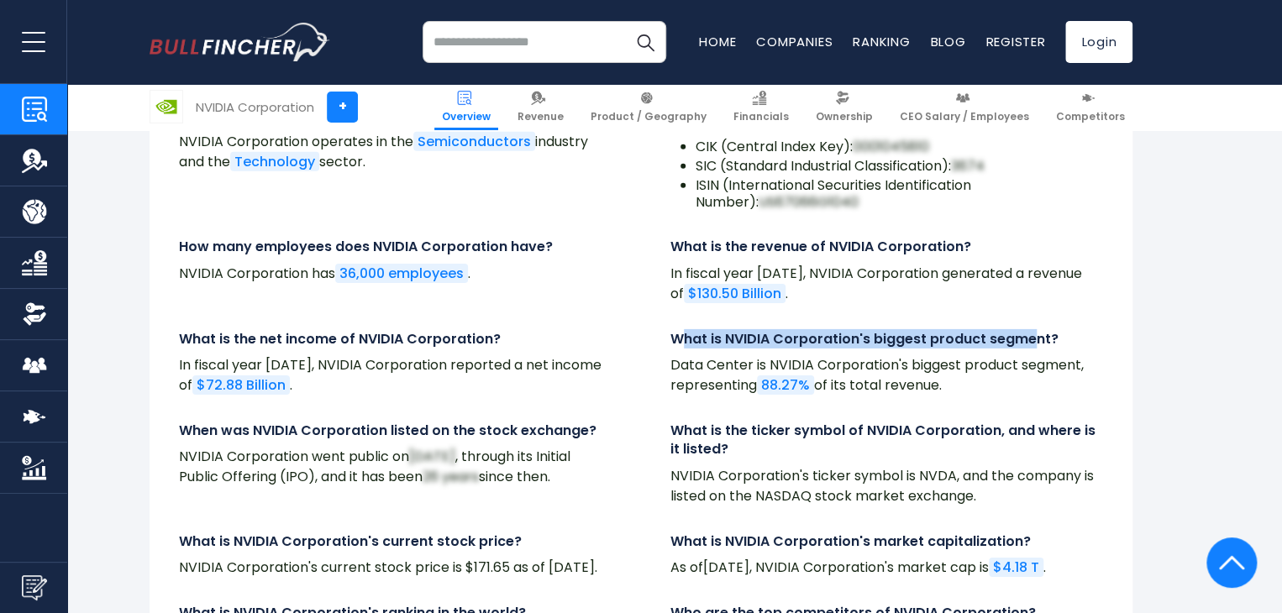
drag, startPoint x: 683, startPoint y: 262, endPoint x: 1030, endPoint y: 262, distance: 347.7
click at [1030, 330] on h4 "What is NVIDIA Corporation's biggest product segment?" at bounding box center [886, 339] width 432 height 18
click at [563, 114] on span "Revenue" at bounding box center [540, 116] width 46 height 13
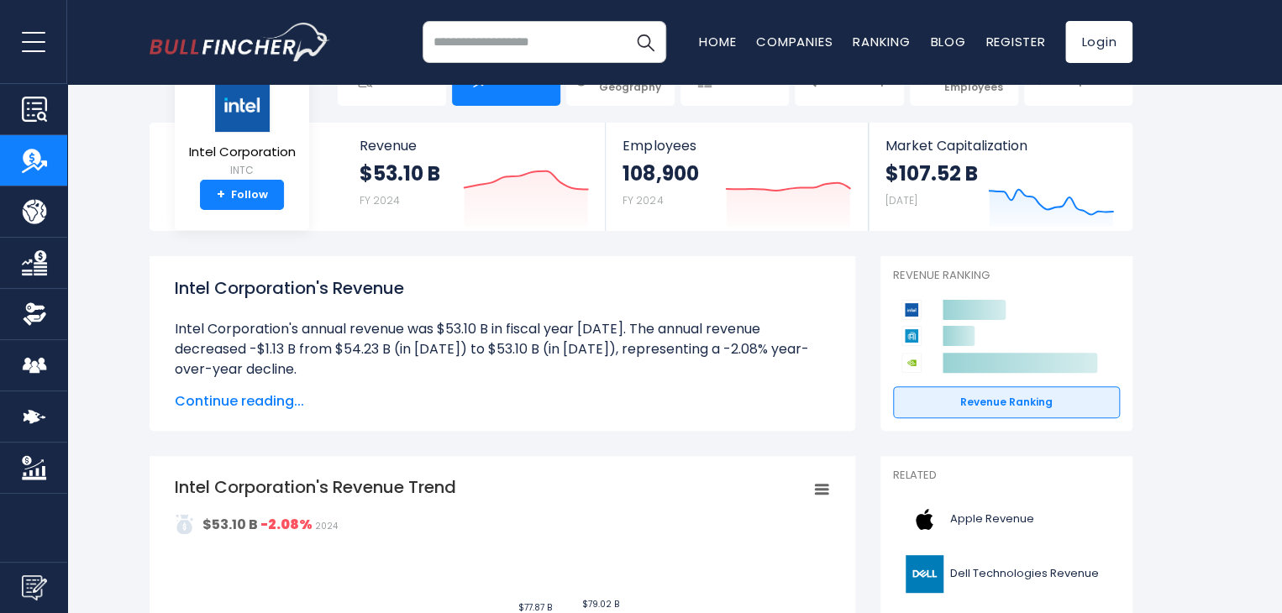
scroll to position [84, 0]
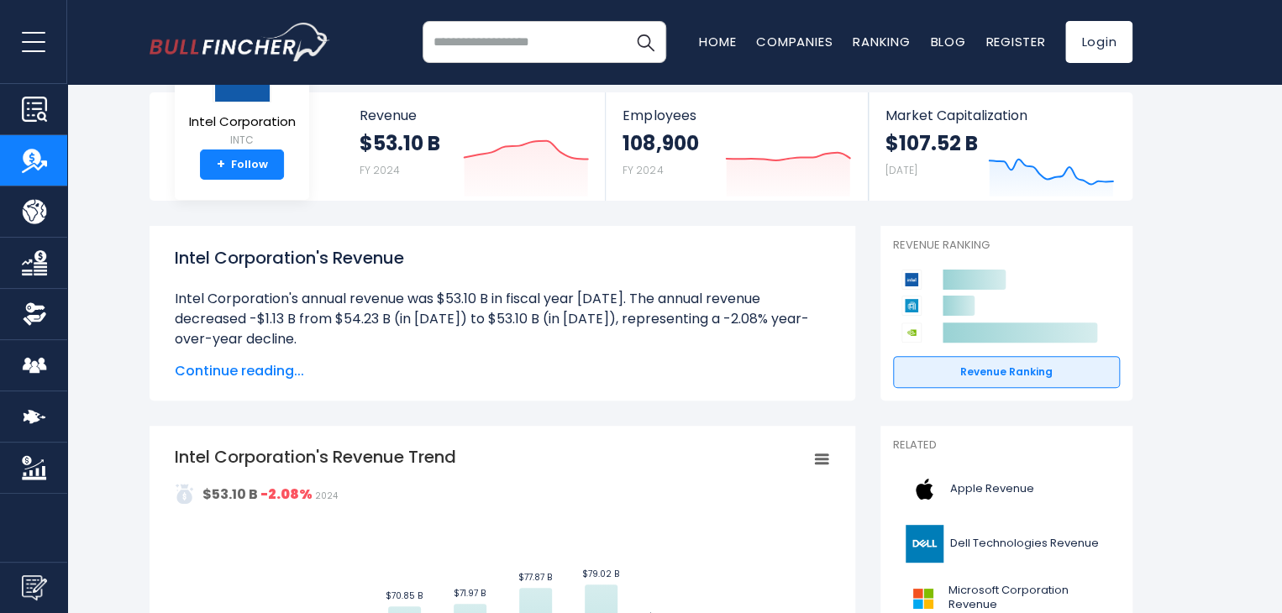
drag, startPoint x: 449, startPoint y: 293, endPoint x: 376, endPoint y: 335, distance: 84.3
click at [376, 335] on li "Intel Corporation's annual revenue was $53.10 B in fiscal year 2024. The annual…" at bounding box center [502, 319] width 655 height 60
drag, startPoint x: 280, startPoint y: 331, endPoint x: 300, endPoint y: 340, distance: 22.2
click at [282, 331] on li "Intel Corporation's annual revenue was $53.10 B in fiscal year 2024. The annual…" at bounding box center [502, 319] width 655 height 60
click at [333, 343] on li "Intel Corporation's annual revenue was $53.10 B in fiscal year 2024. The annual…" at bounding box center [502, 319] width 655 height 60
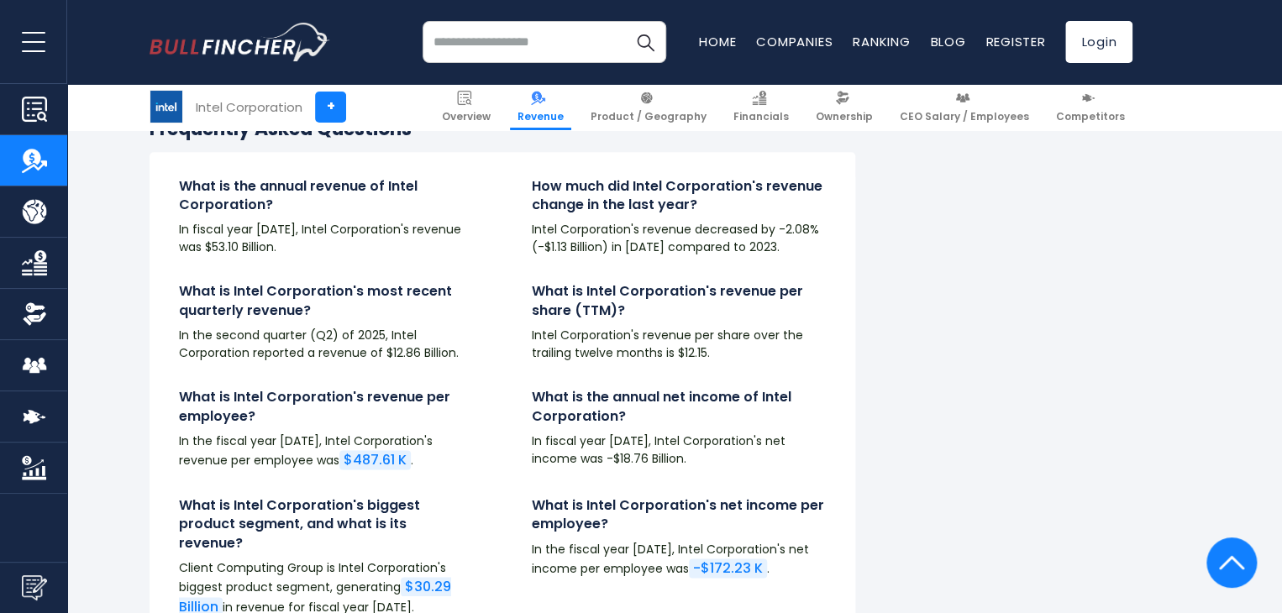
scroll to position [3863, 0]
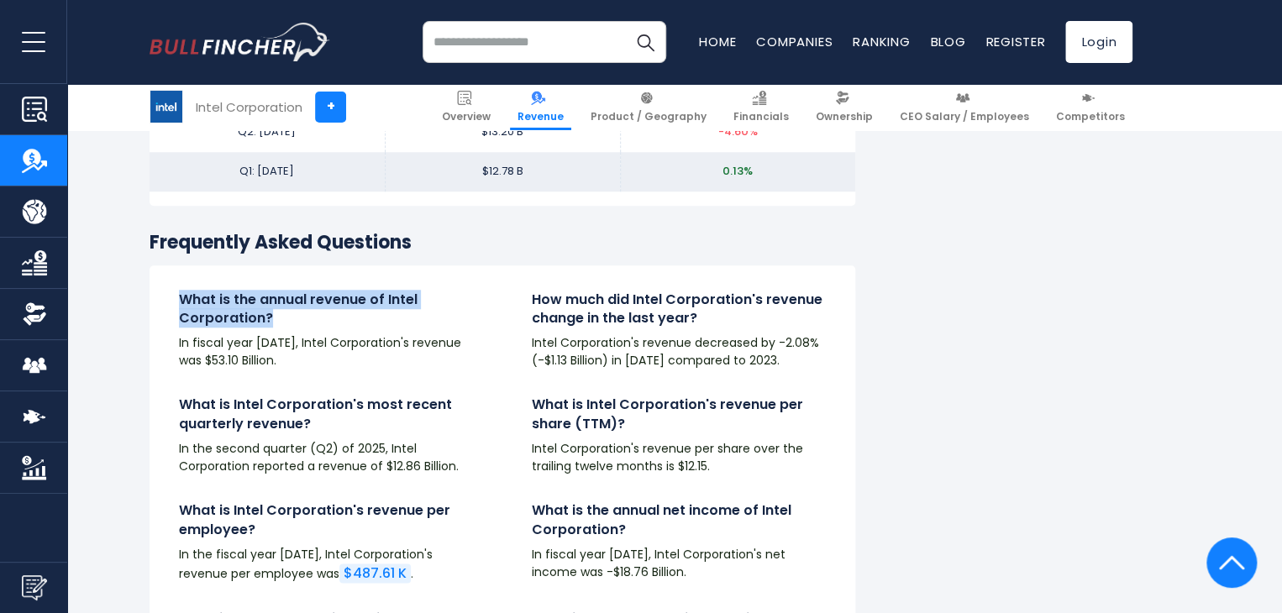
drag, startPoint x: 286, startPoint y: 324, endPoint x: 233, endPoint y: 307, distance: 55.8
click at [186, 301] on h4 "What is the annual revenue of Intel Corporation?" at bounding box center [326, 310] width 294 height 38
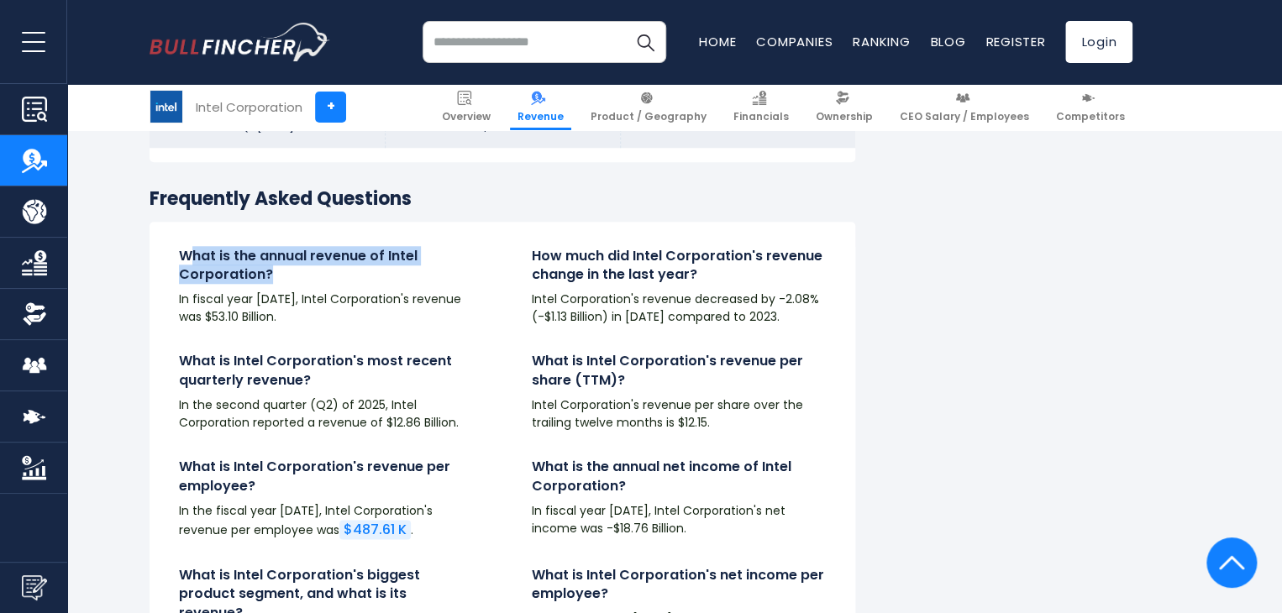
scroll to position [3947, 0]
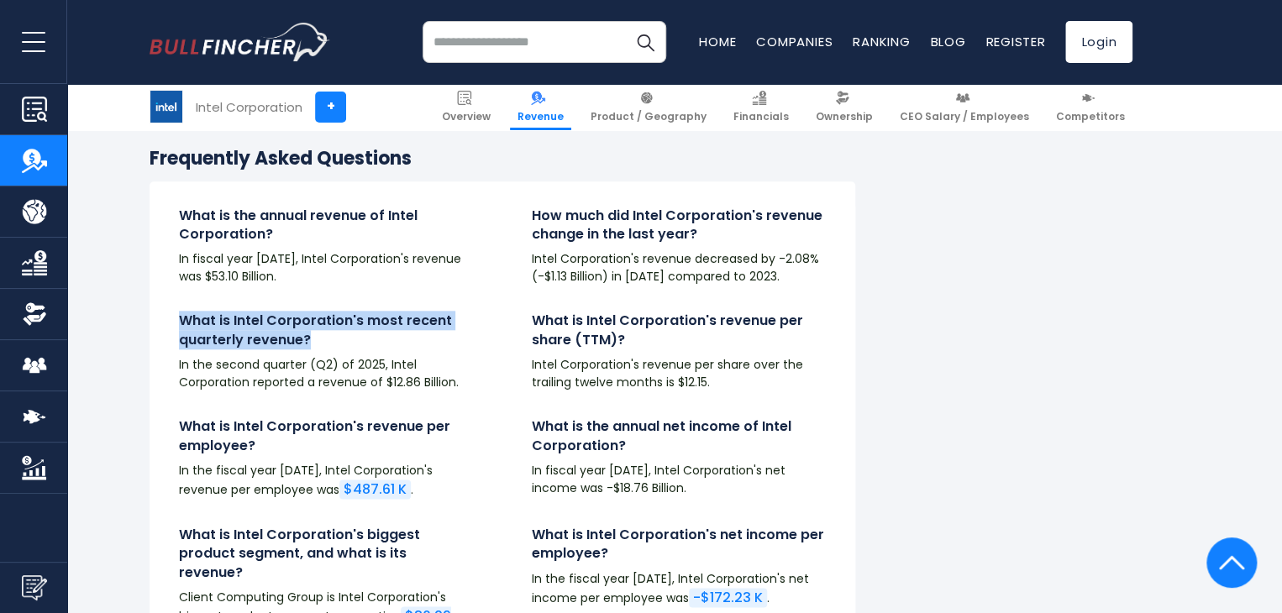
drag, startPoint x: 337, startPoint y: 346, endPoint x: 171, endPoint y: 320, distance: 167.5
click at [171, 320] on div "What is Intel Corporation's most recent quarterly revenue? In the second quarte…" at bounding box center [325, 358] width 353 height 93
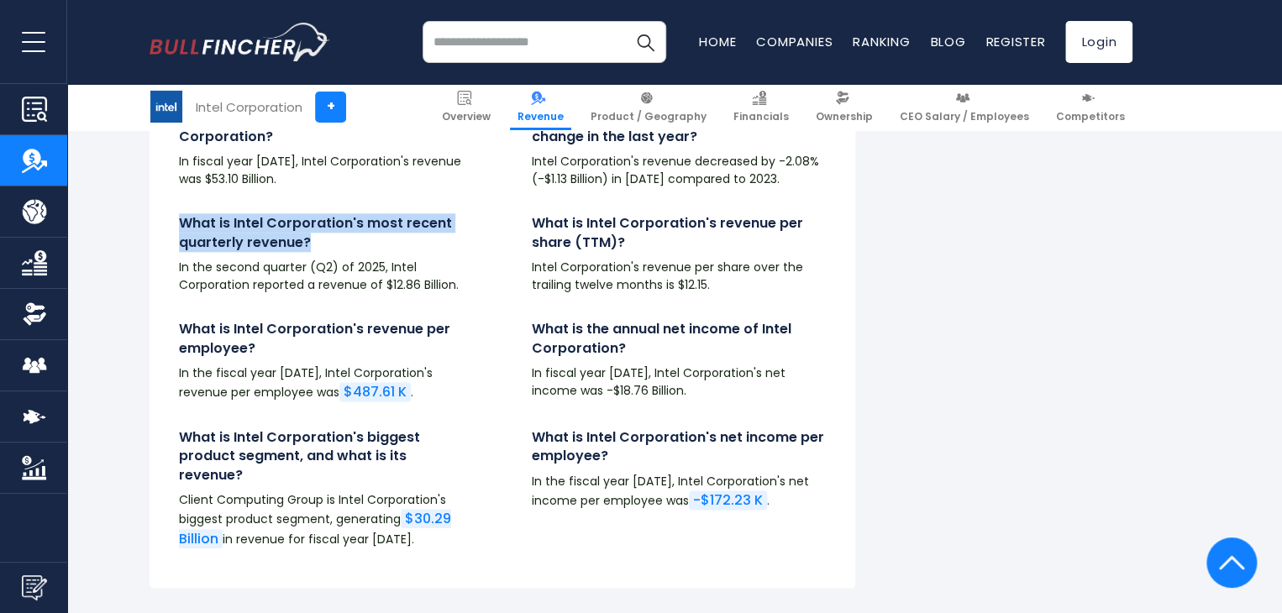
scroll to position [4115, 0]
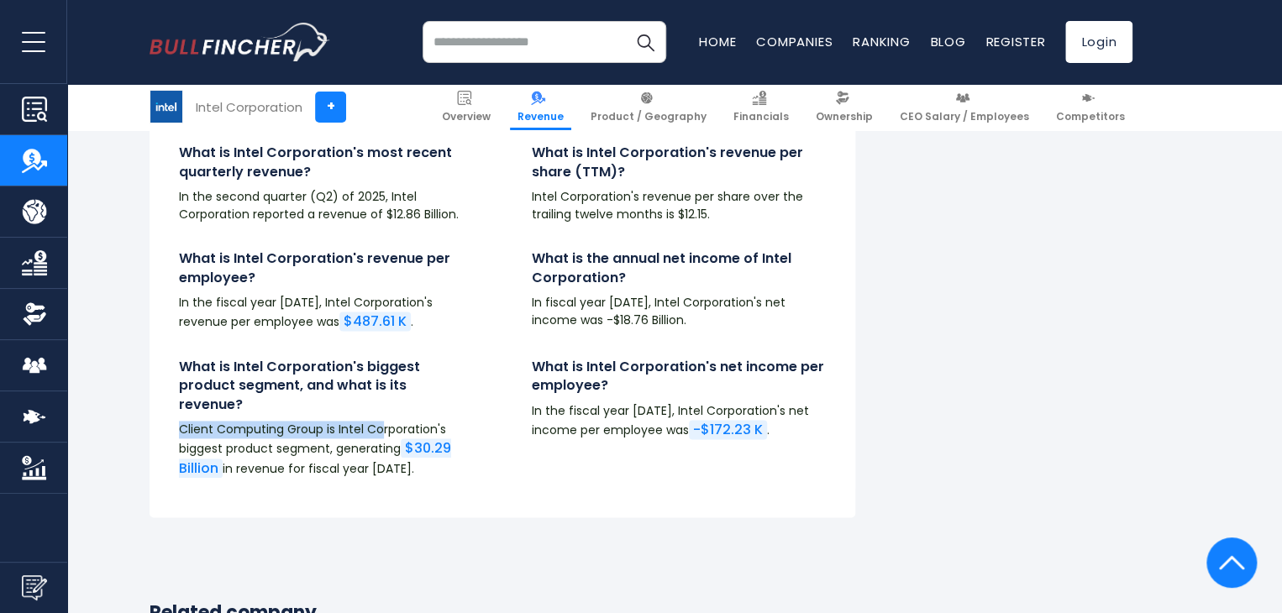
drag, startPoint x: 178, startPoint y: 416, endPoint x: 380, endPoint y: 419, distance: 201.6
click at [380, 419] on div "What is Intel Corporation's biggest product segment, and what is its revenue? C…" at bounding box center [325, 425] width 353 height 134
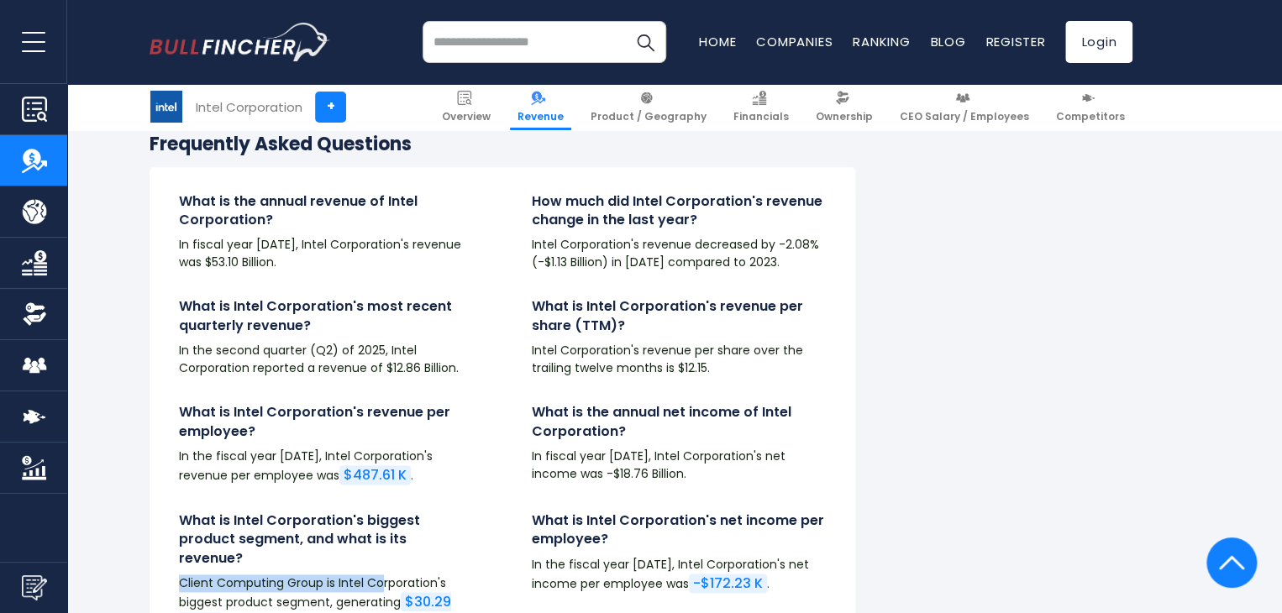
scroll to position [4031, 0]
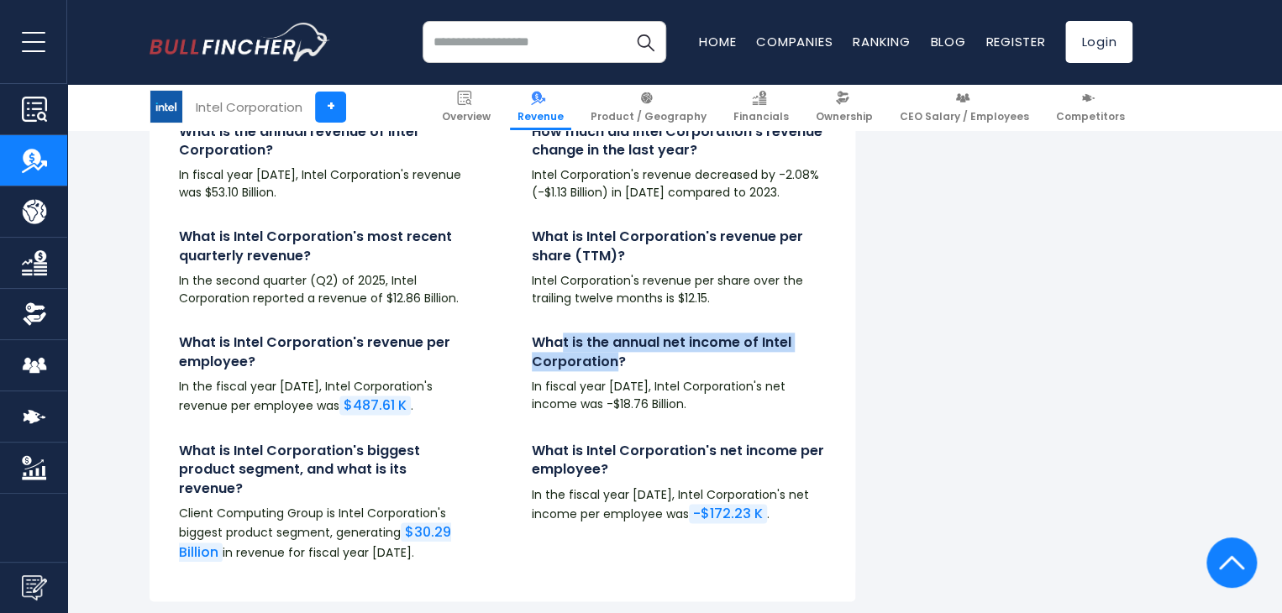
drag, startPoint x: 559, startPoint y: 338, endPoint x: 611, endPoint y: 363, distance: 57.8
click at [611, 363] on h4 "What is the annual net income of Intel Corporation?" at bounding box center [679, 352] width 294 height 38
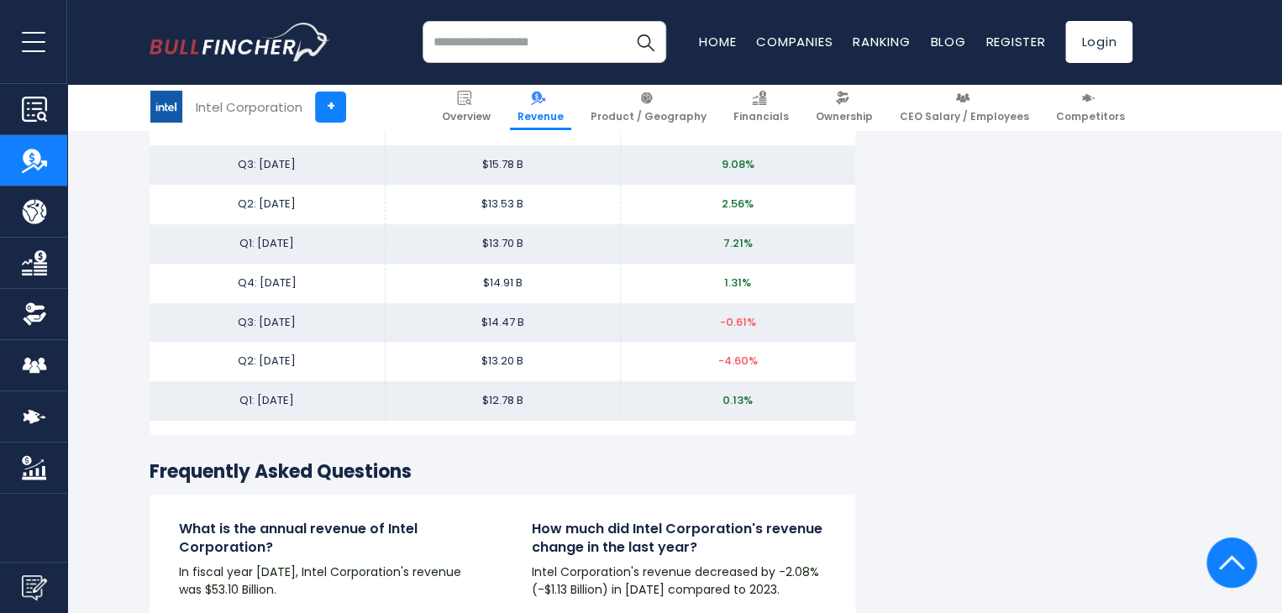
scroll to position [3527, 0]
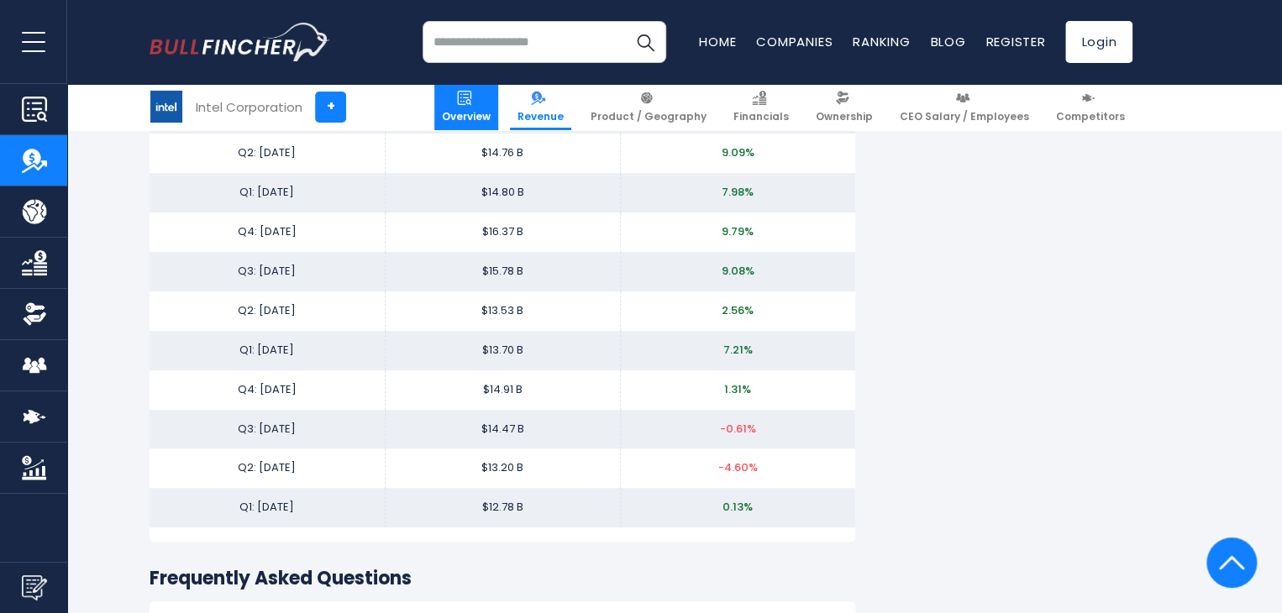
click at [475, 107] on link "Overview" at bounding box center [466, 107] width 64 height 46
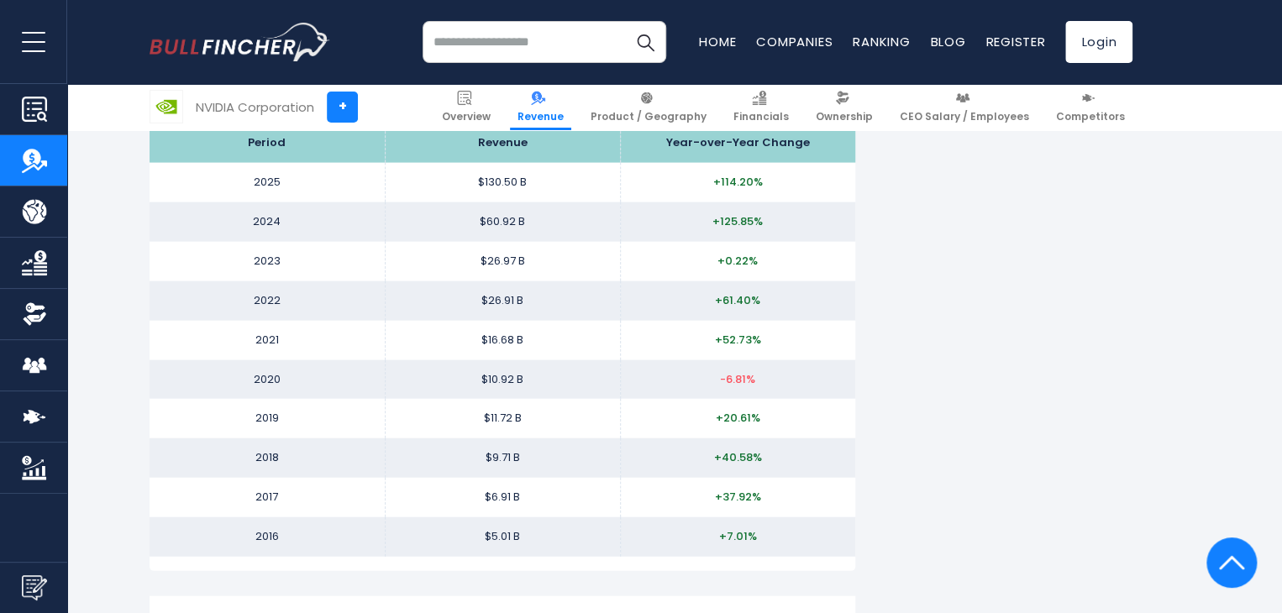
scroll to position [1596, 0]
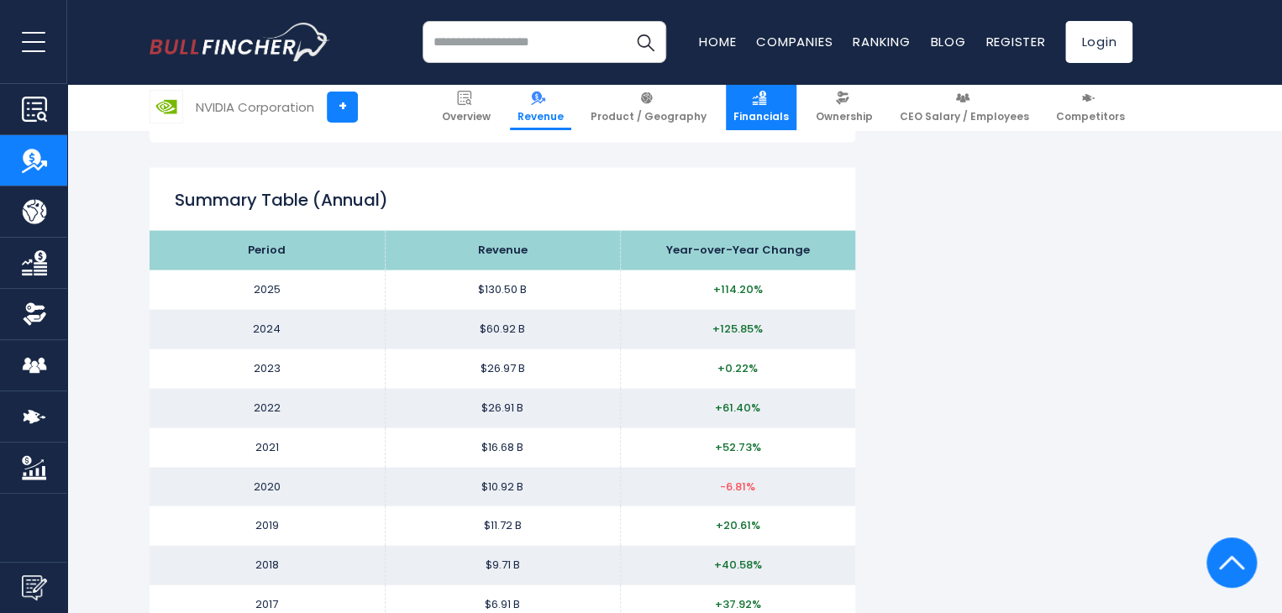
drag, startPoint x: 776, startPoint y: 112, endPoint x: 743, endPoint y: 202, distance: 96.4
click at [776, 111] on span "Financials" at bounding box center [760, 116] width 55 height 13
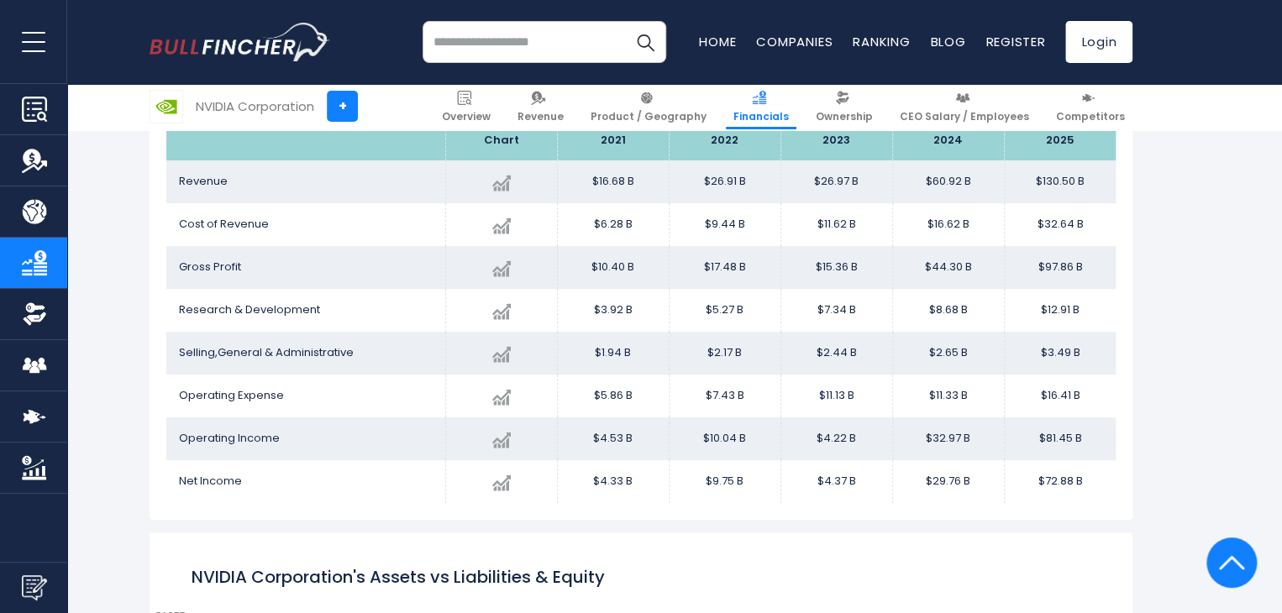
scroll to position [252, 0]
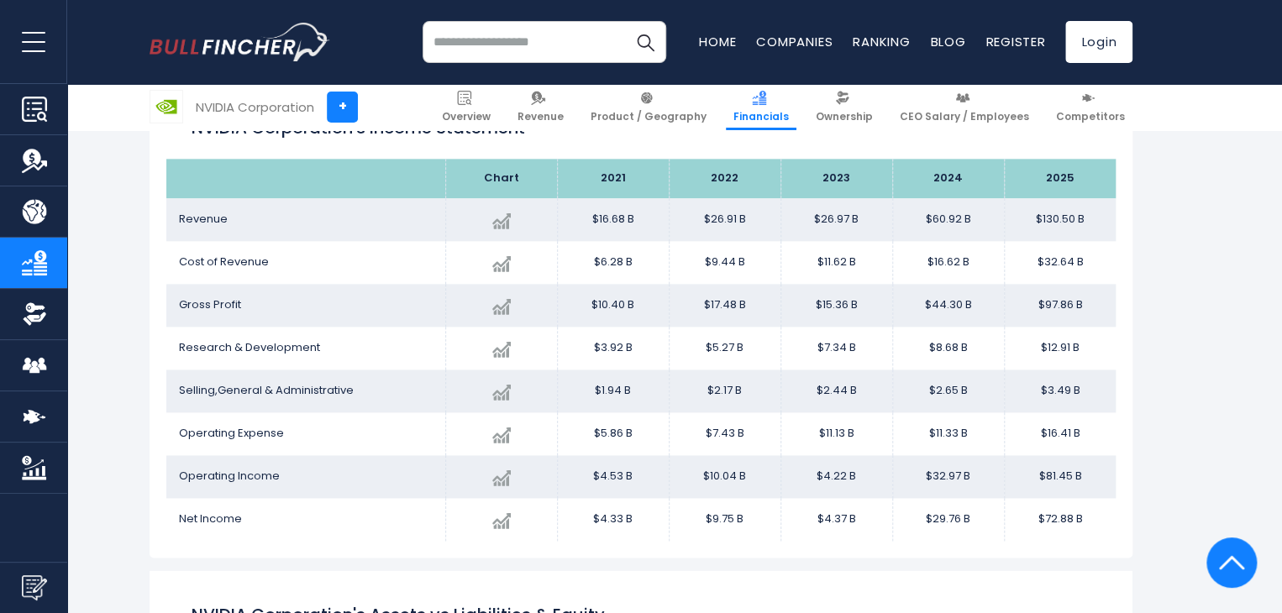
scroll to position [1008, 0]
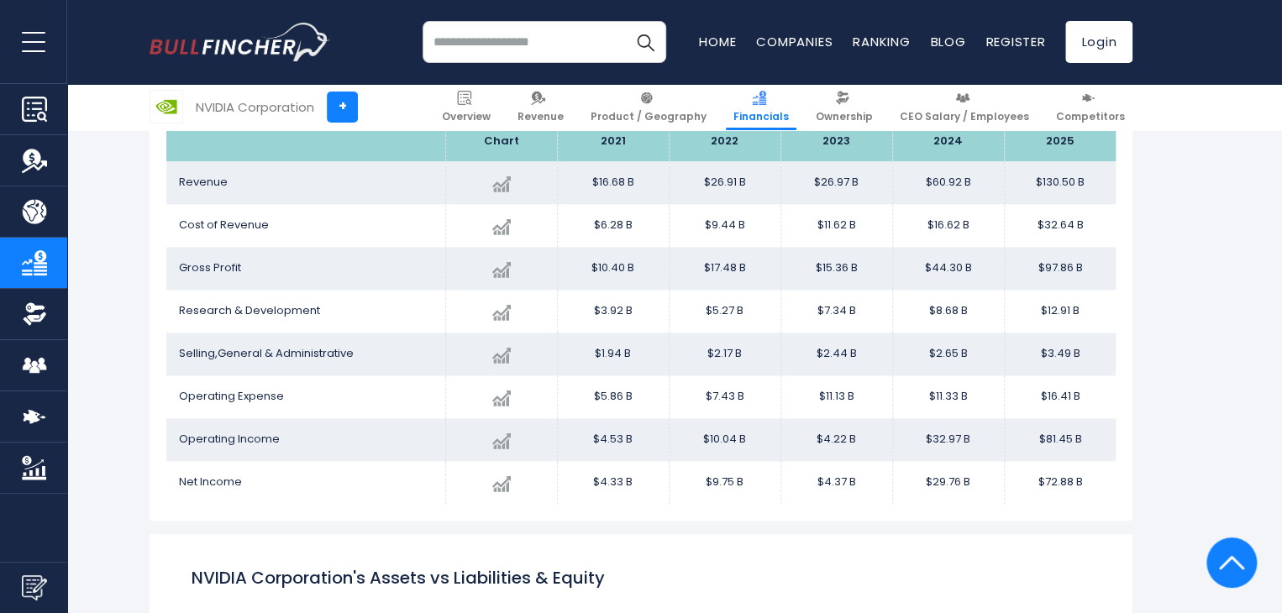
drag, startPoint x: 476, startPoint y: 108, endPoint x: 449, endPoint y: 97, distance: 29.3
click at [475, 107] on link "Overview" at bounding box center [466, 107] width 64 height 46
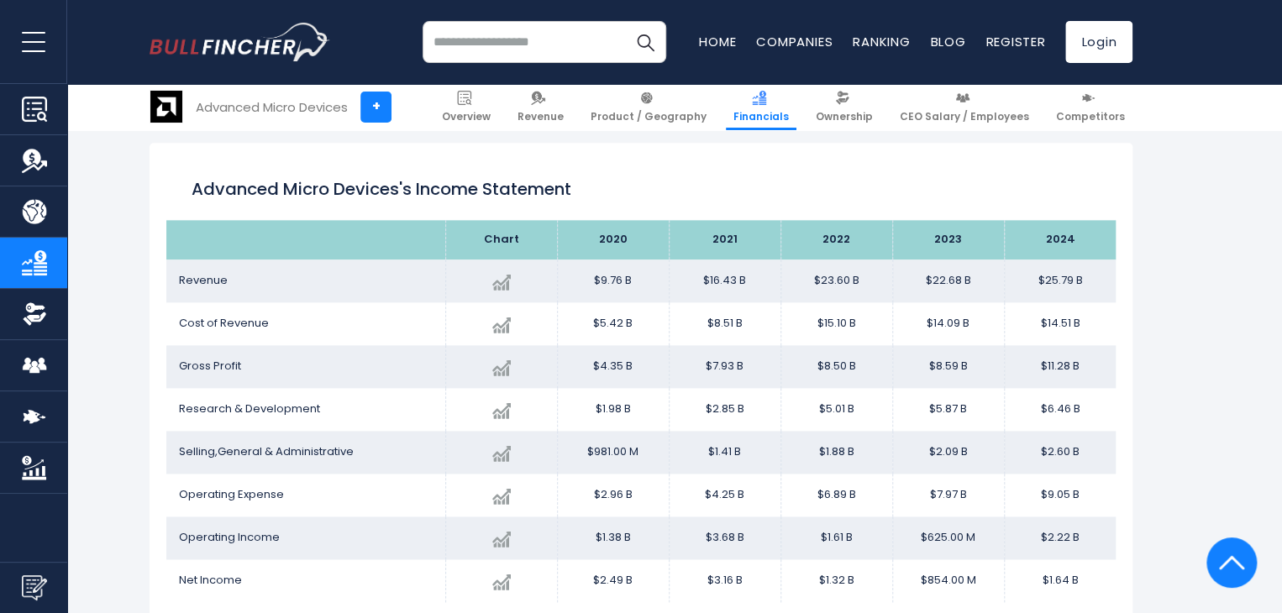
scroll to position [993, 0]
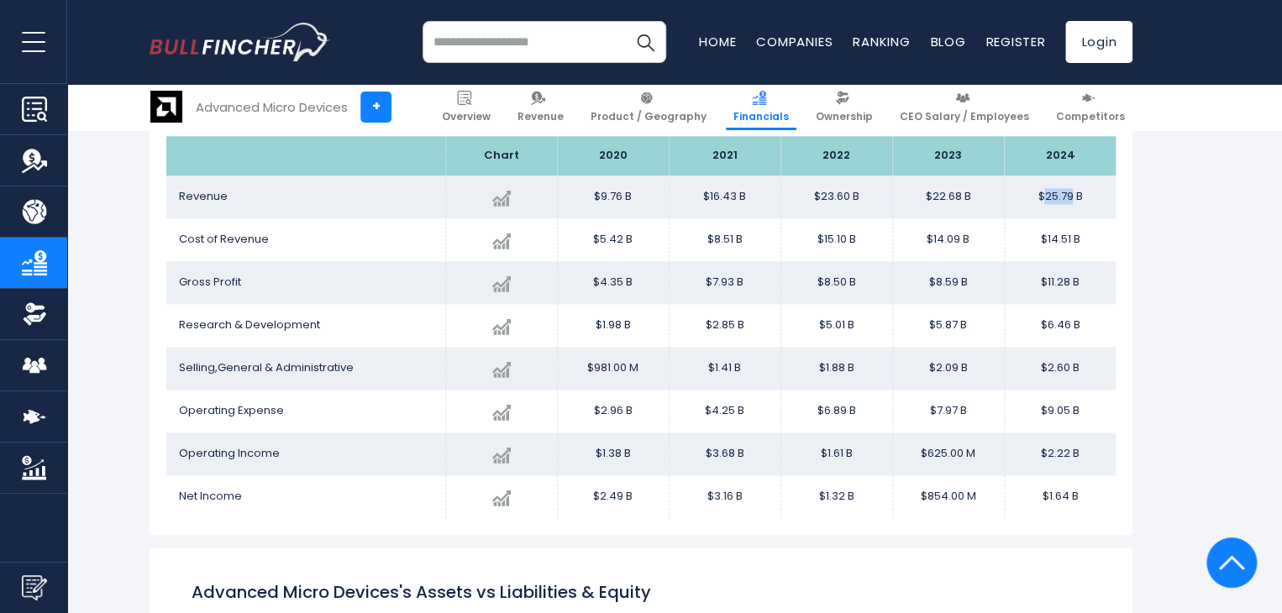
drag, startPoint x: 1044, startPoint y: 197, endPoint x: 1073, endPoint y: 197, distance: 29.4
click at [1073, 197] on td "$25.79 B" at bounding box center [1060, 197] width 112 height 43
copy td "25.79"
drag, startPoint x: 1049, startPoint y: 495, endPoint x: 1069, endPoint y: 493, distance: 20.3
click at [1069, 493] on td "$1.64 B" at bounding box center [1060, 496] width 112 height 43
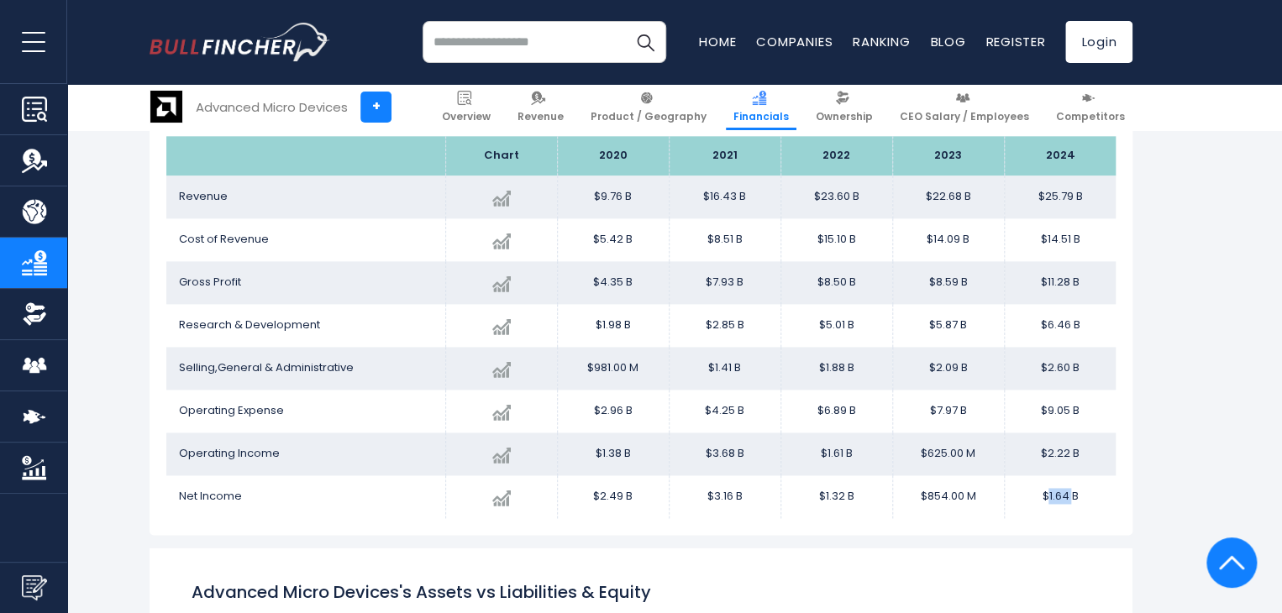
copy td "1.64"
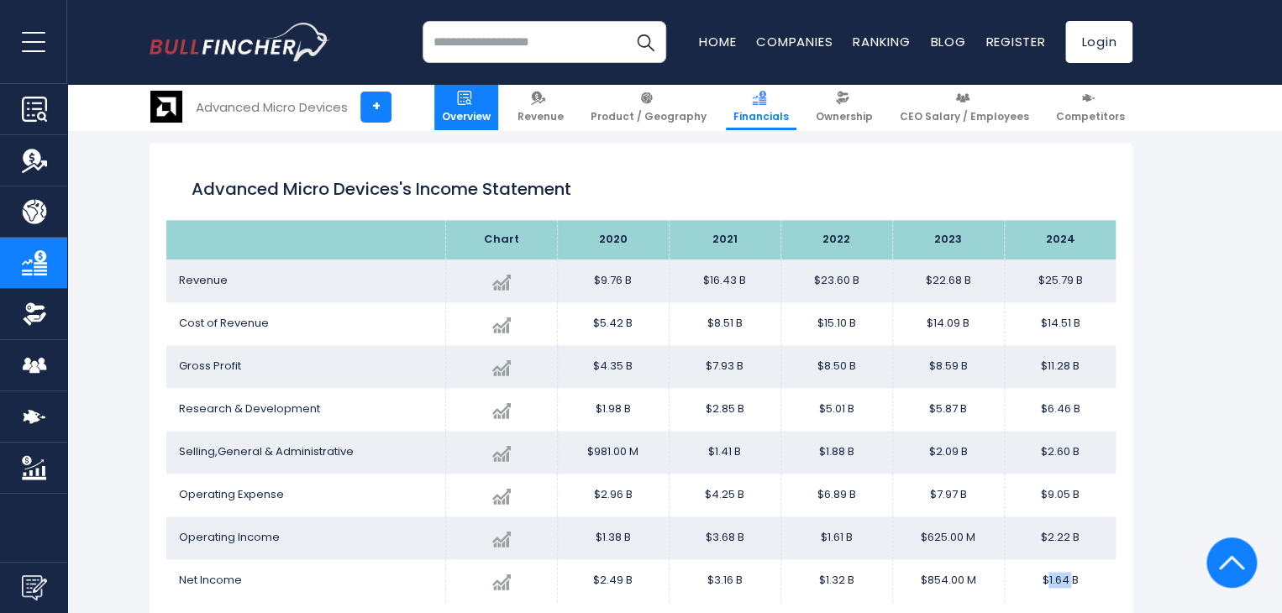
click at [490, 121] on span "Overview" at bounding box center [466, 116] width 49 height 13
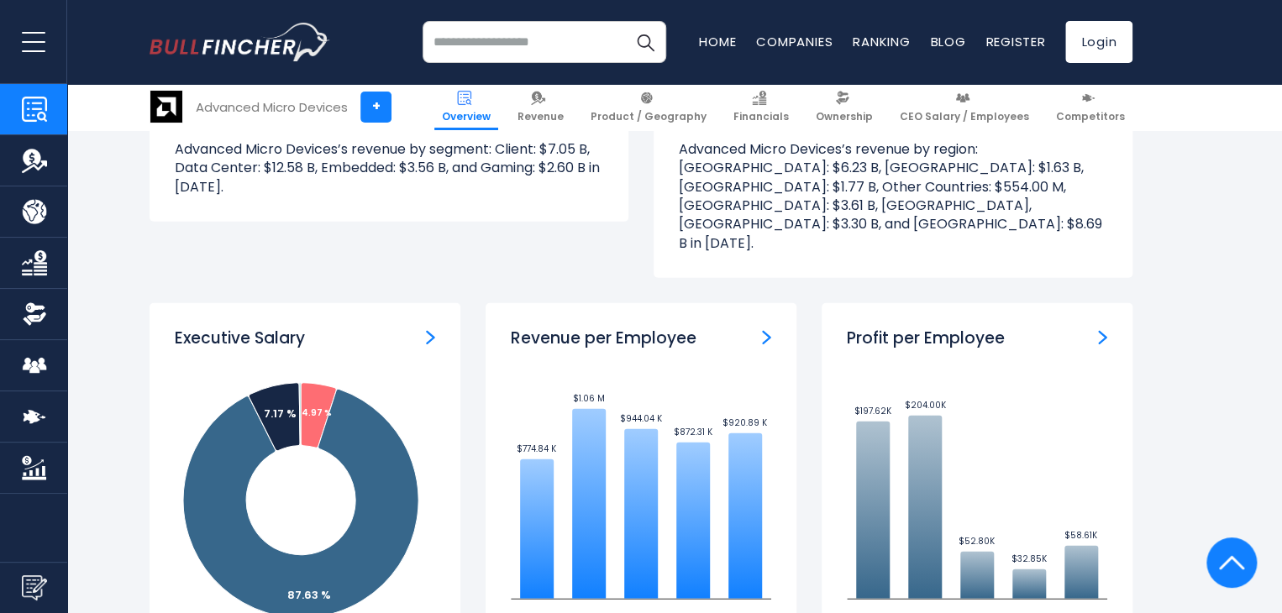
scroll to position [1941, 0]
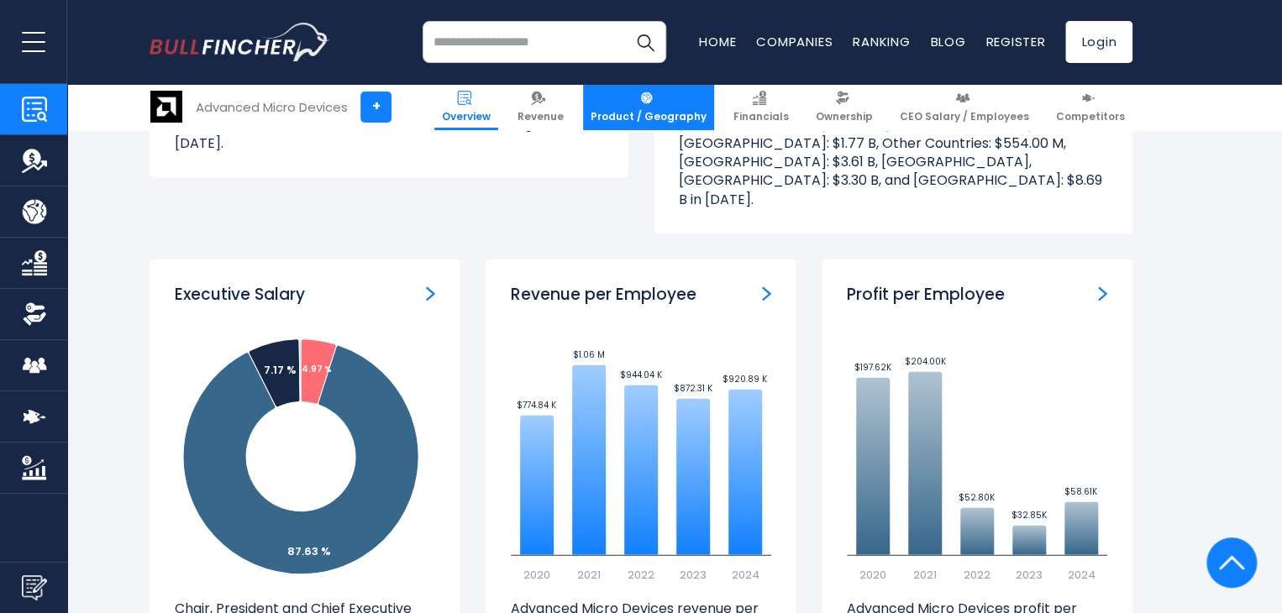
click at [679, 108] on link "Product / Geography" at bounding box center [648, 107] width 131 height 46
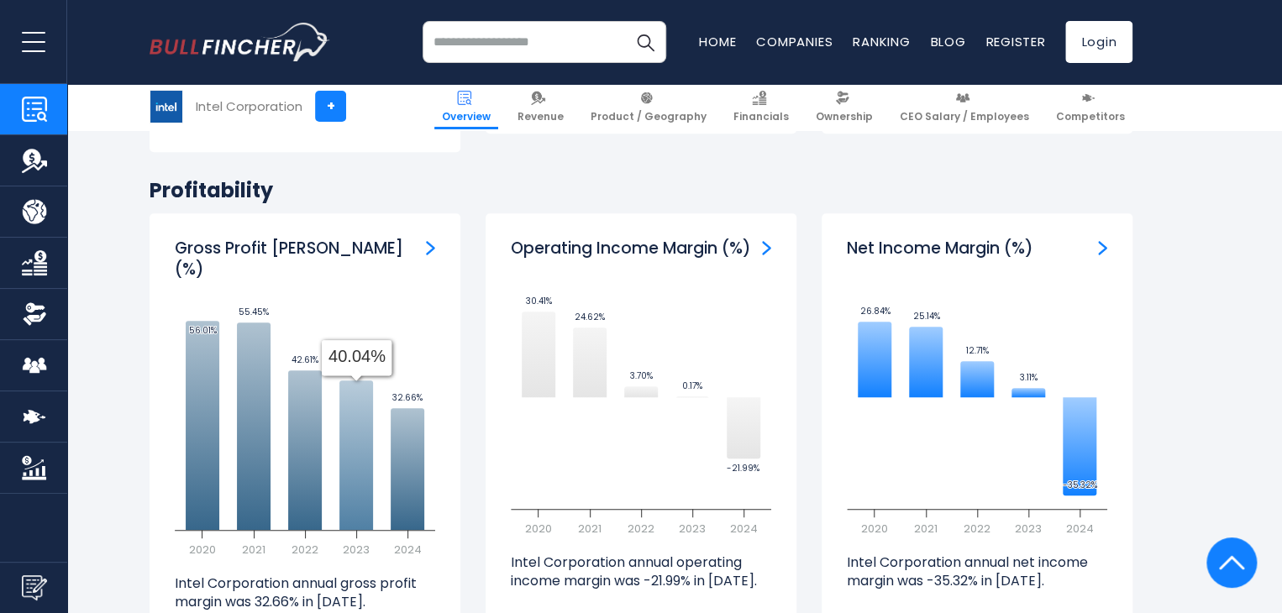
scroll to position [3863, 0]
click at [34, 163] on img "Company Revenue" at bounding box center [34, 160] width 25 height 25
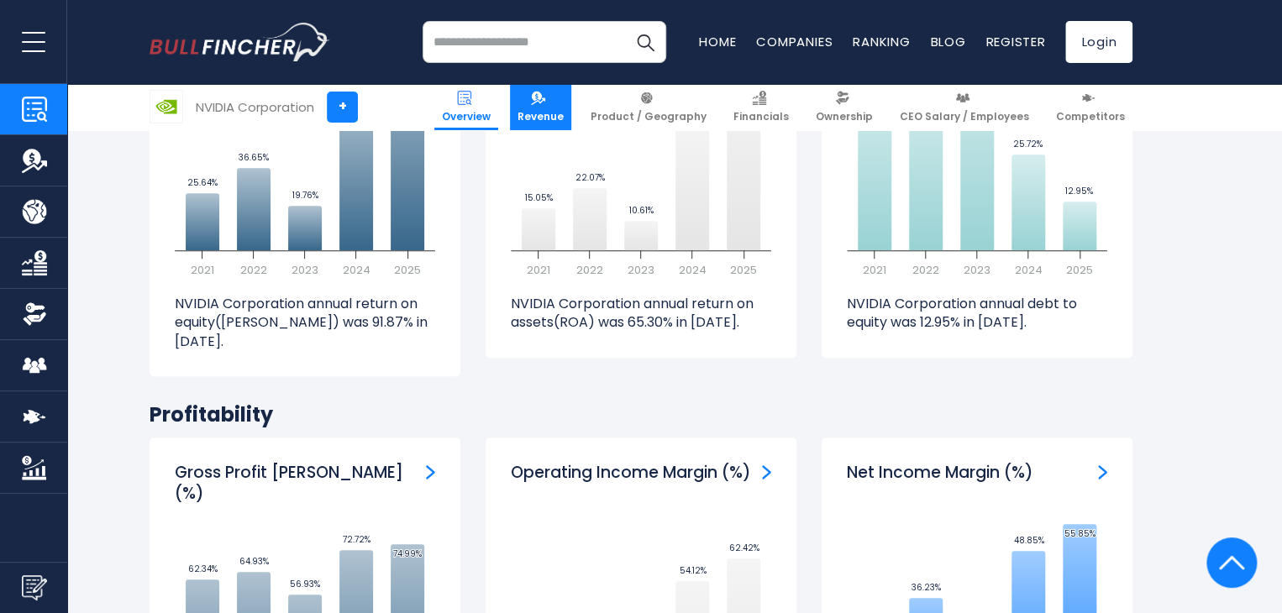
scroll to position [3611, 0]
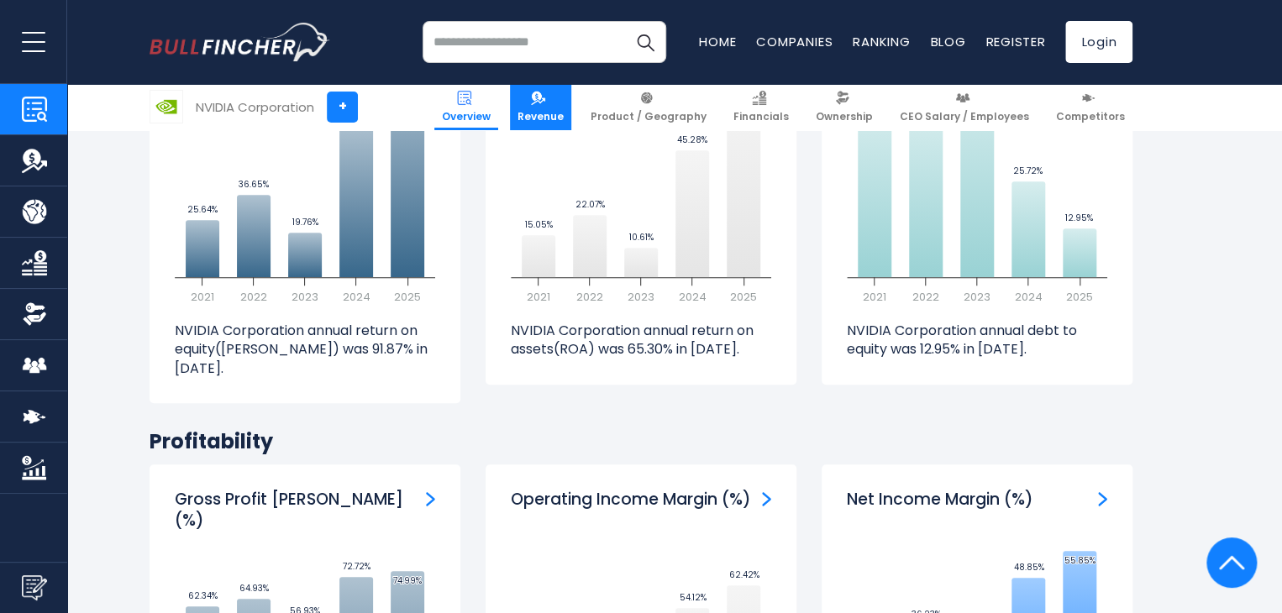
click at [541, 111] on link "Revenue" at bounding box center [540, 107] width 61 height 46
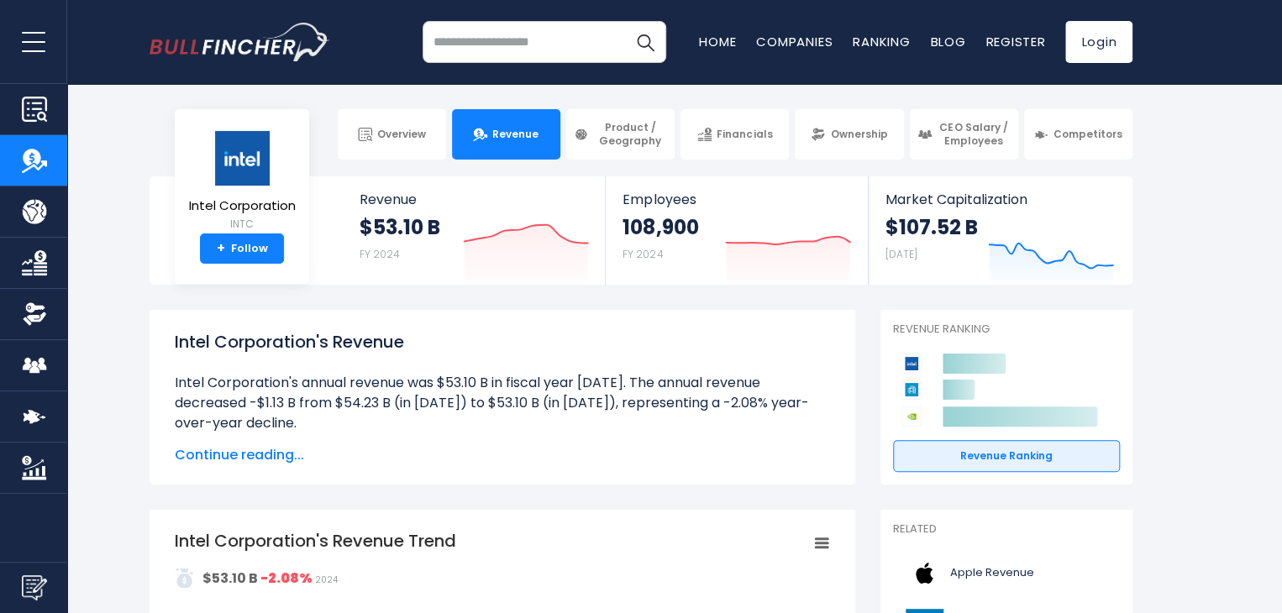
click at [37, 102] on img "Company Overview" at bounding box center [34, 109] width 25 height 25
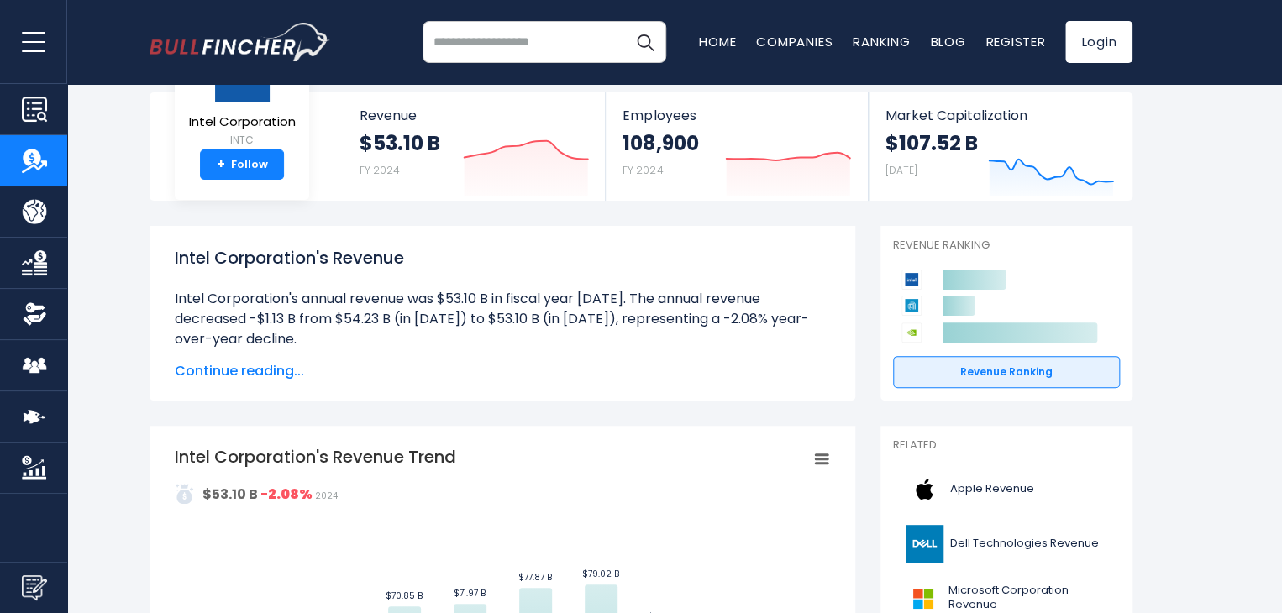
scroll to position [252, 0]
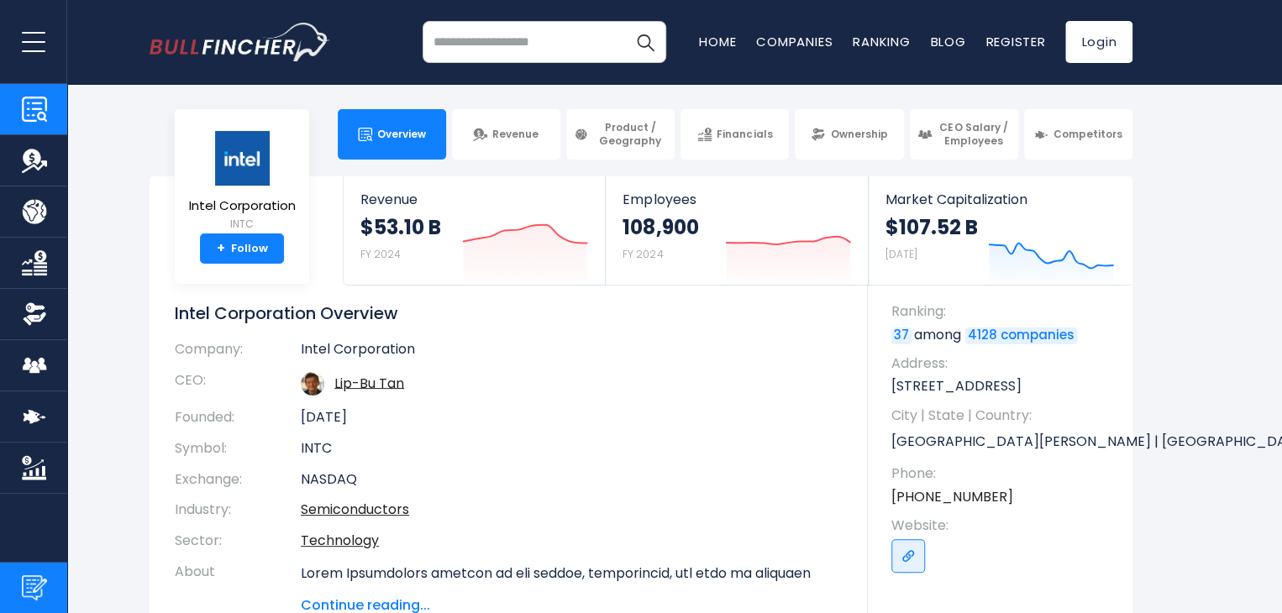
click at [38, 575] on img "Submit Feedback" at bounding box center [34, 587] width 25 height 25
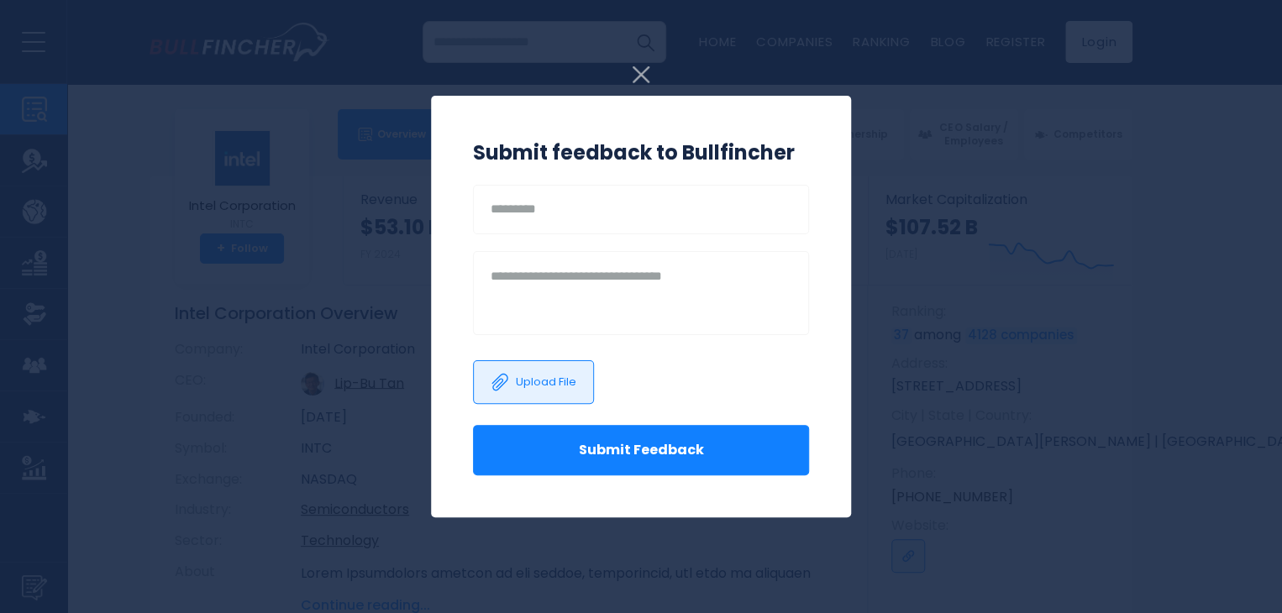
click at [637, 76] on img at bounding box center [640, 74] width 17 height 17
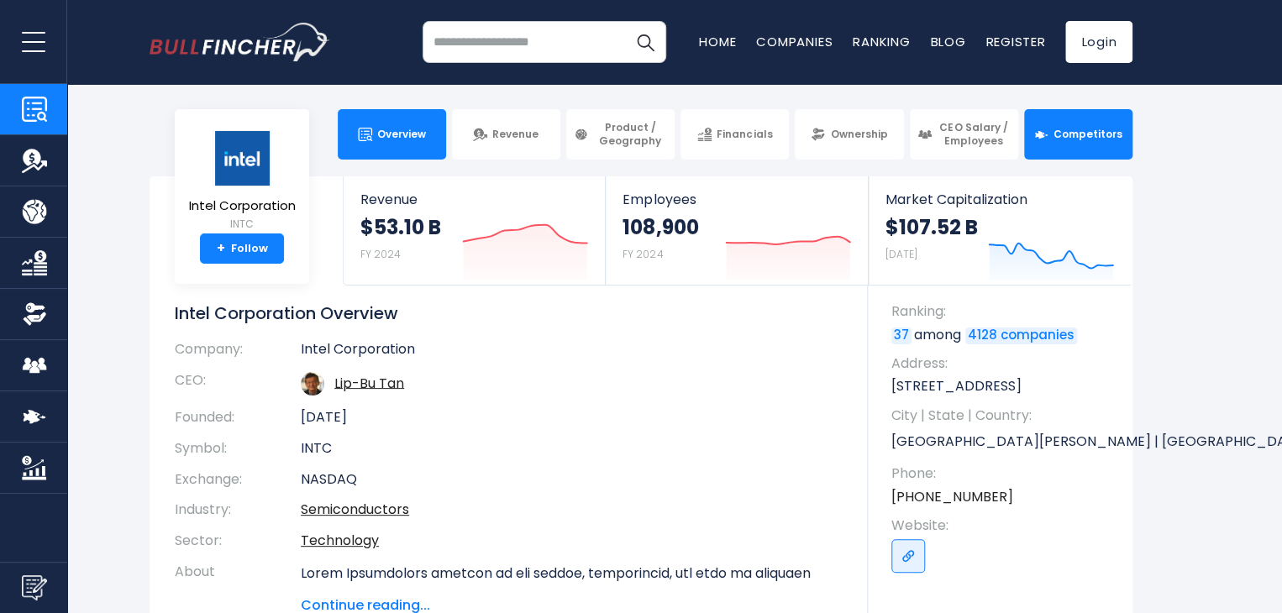
click at [1083, 147] on link "Competitors" at bounding box center [1078, 134] width 108 height 50
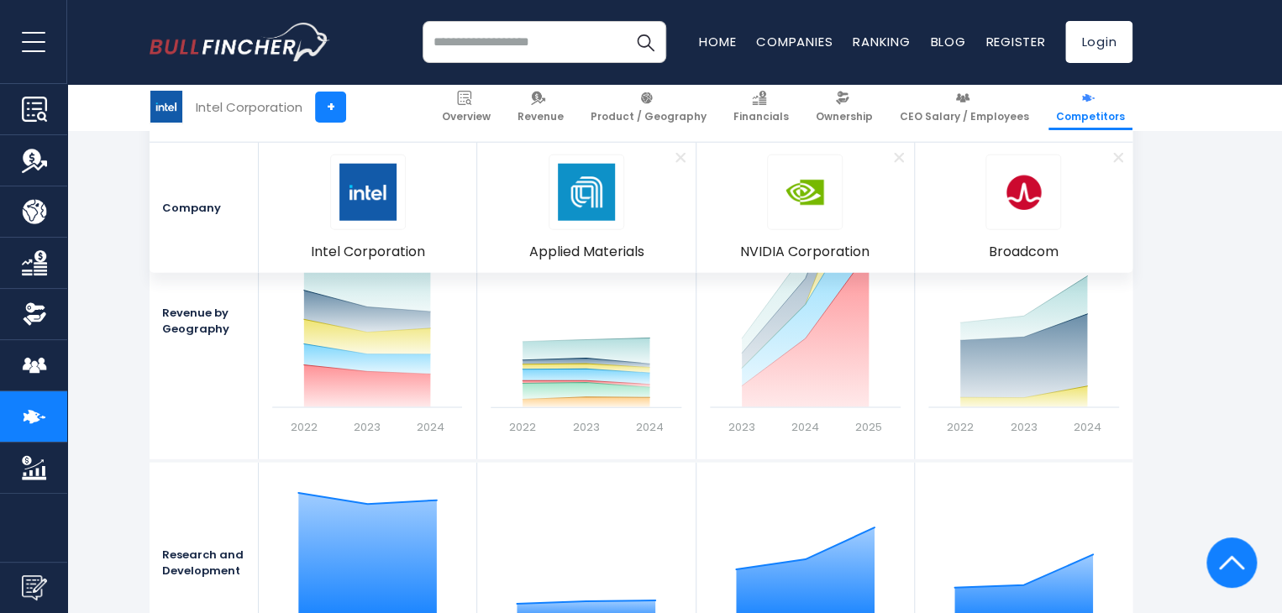
scroll to position [1932, 0]
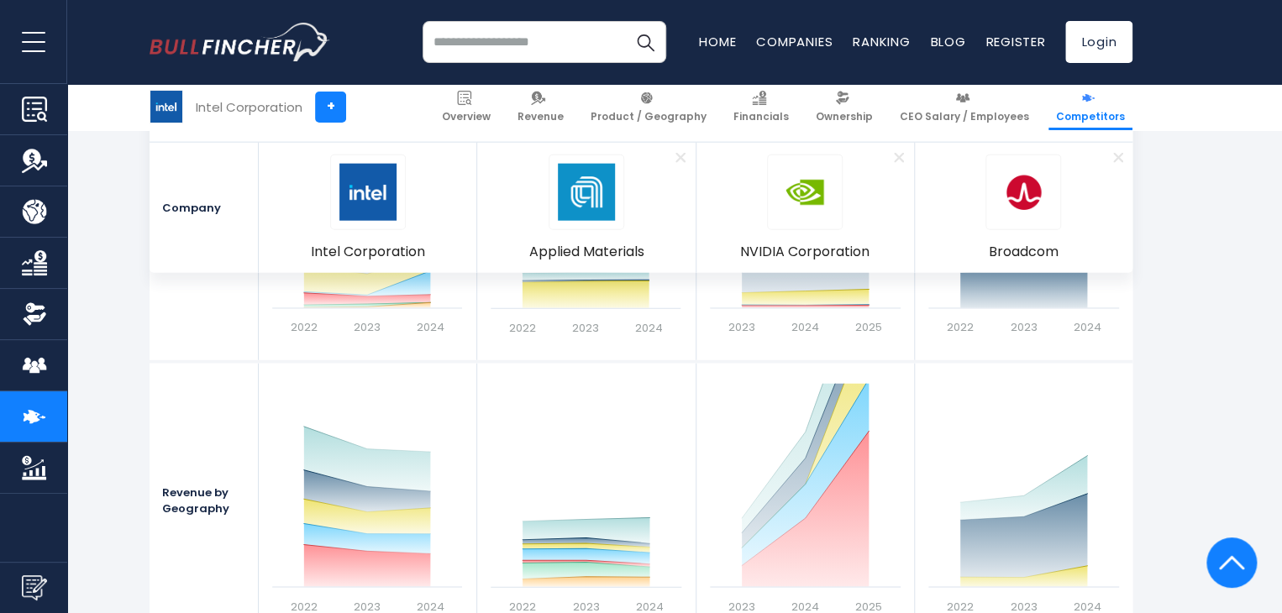
click at [37, 468] on img "Company Market Cap" at bounding box center [34, 467] width 25 height 25
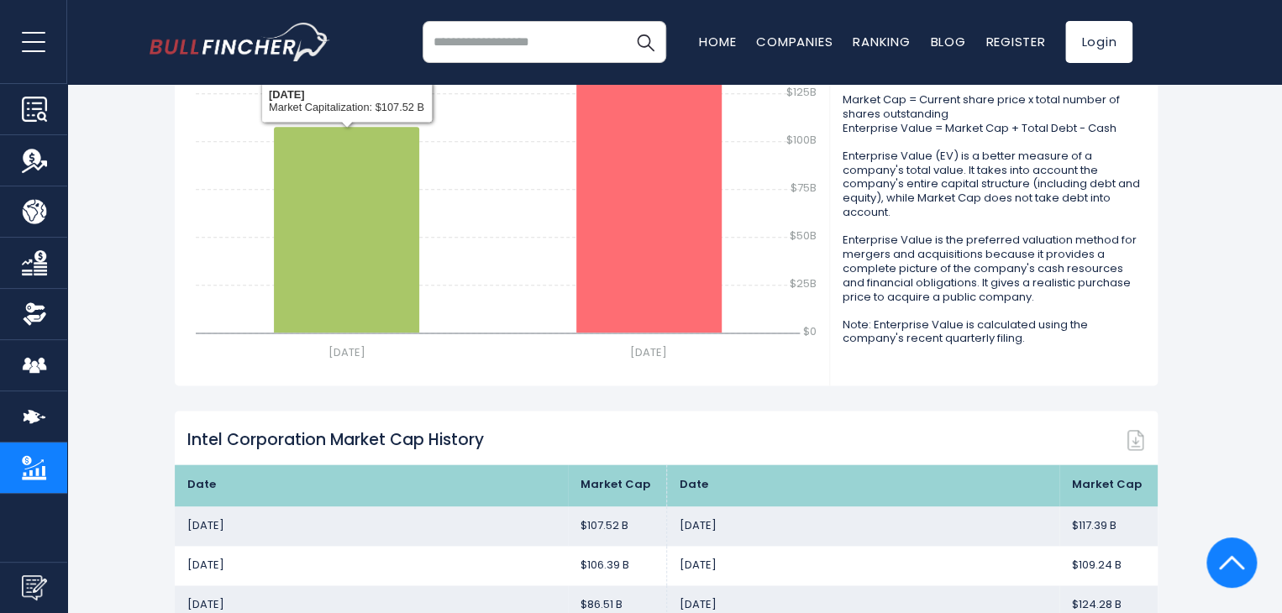
scroll to position [1008, 0]
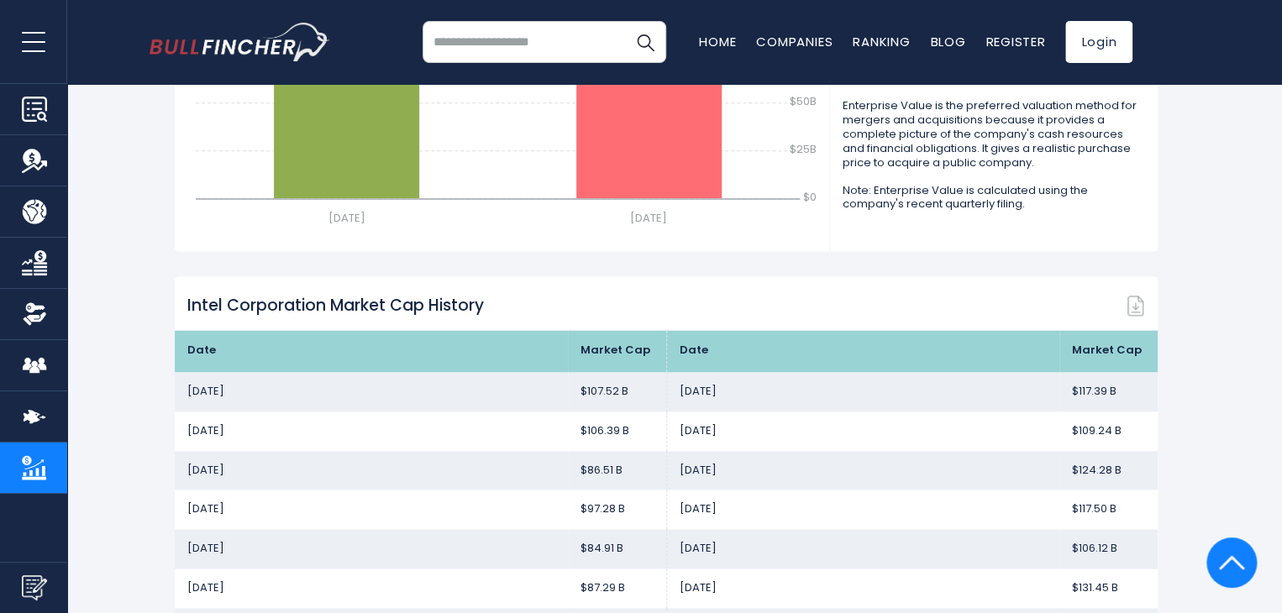
click at [37, 105] on img "Company Overview" at bounding box center [34, 109] width 25 height 25
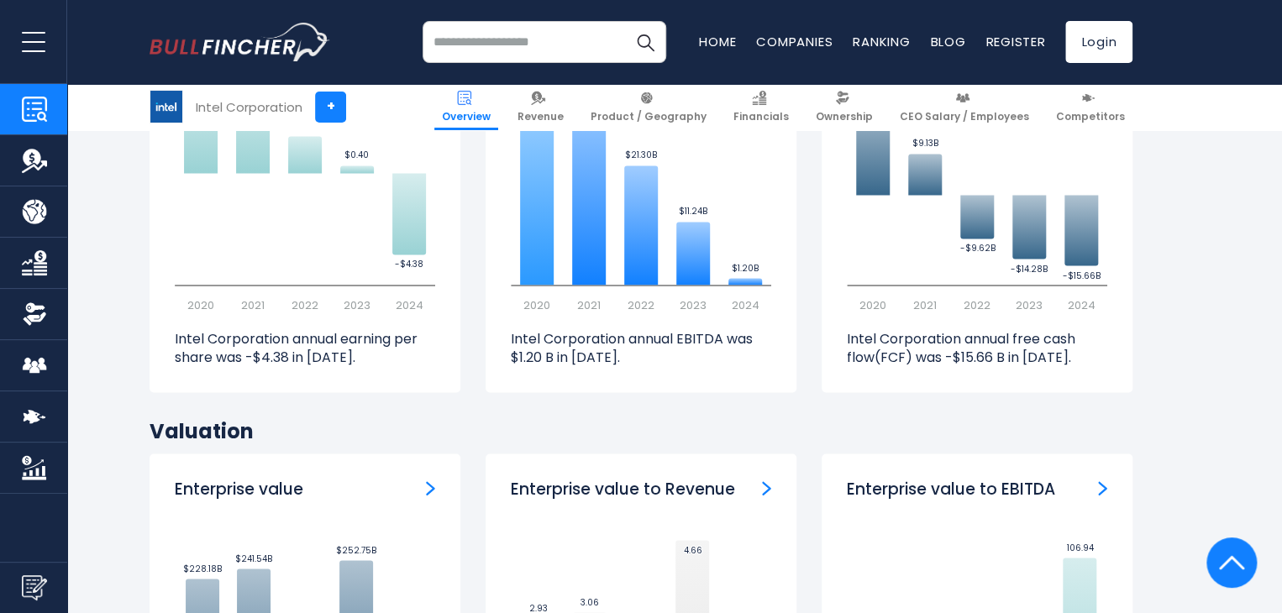
scroll to position [4787, 0]
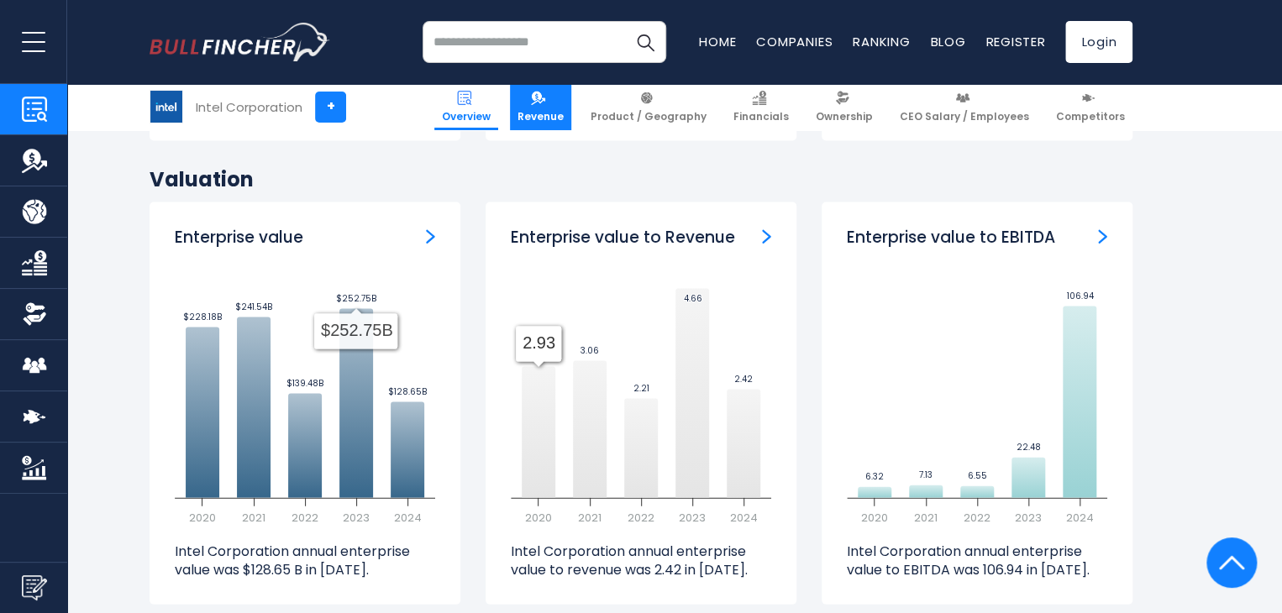
drag, startPoint x: 564, startPoint y: 113, endPoint x: 563, endPoint y: 123, distance: 11.0
click at [563, 114] on span "Revenue" at bounding box center [540, 116] width 46 height 13
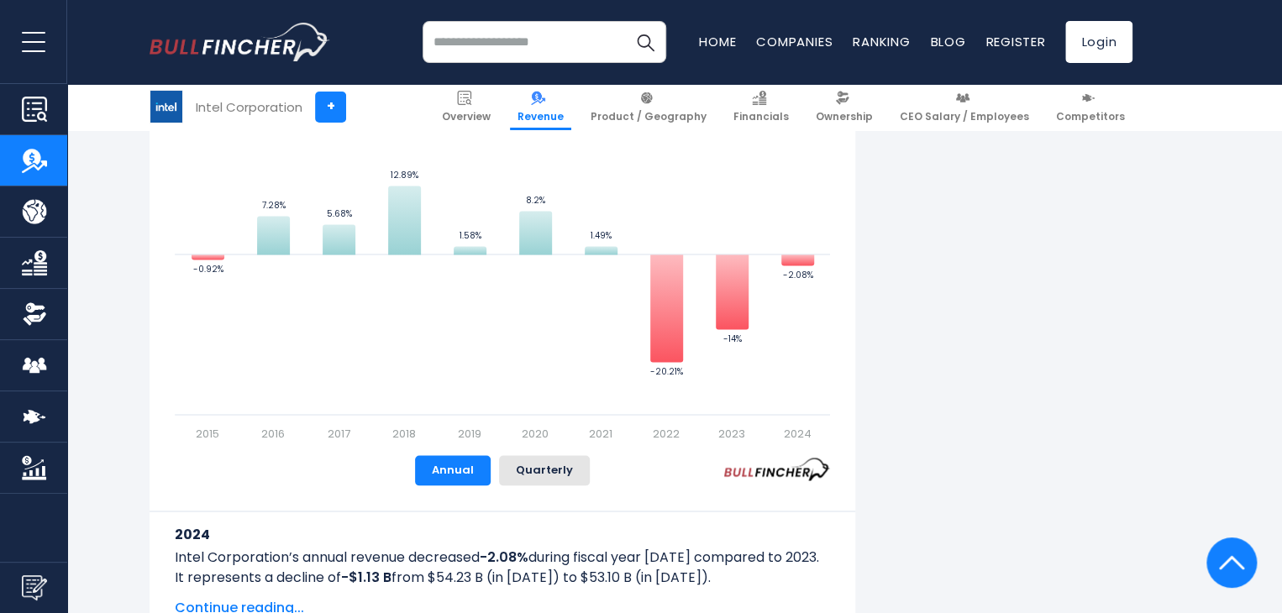
scroll to position [1092, 0]
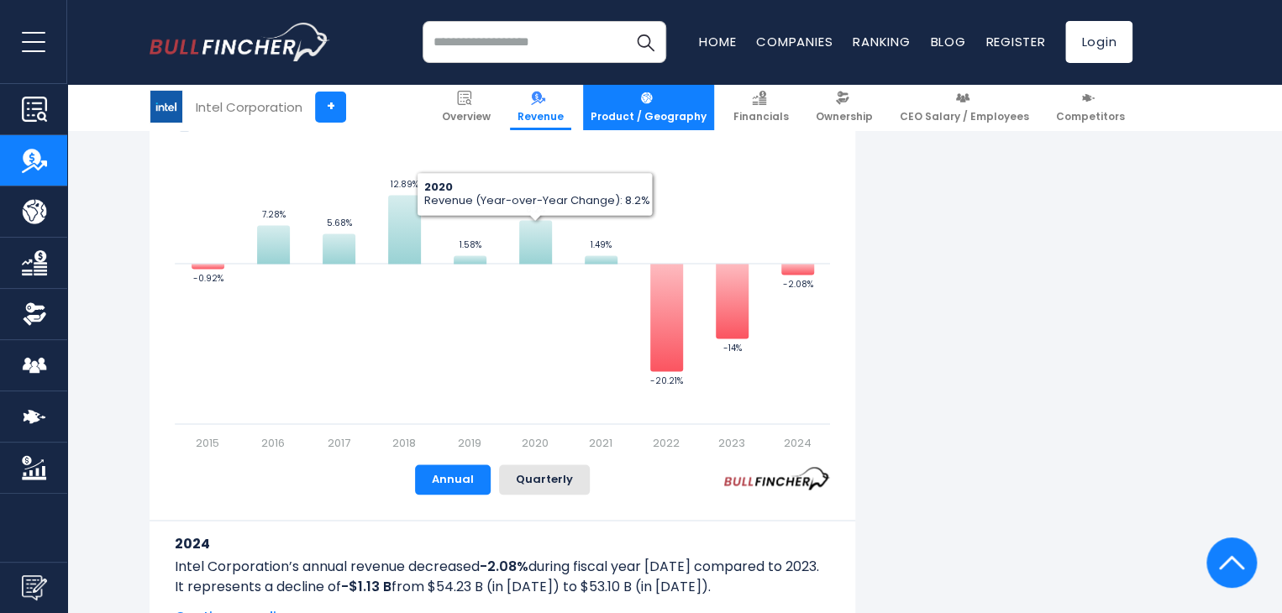
click at [653, 96] on img at bounding box center [646, 98] width 14 height 14
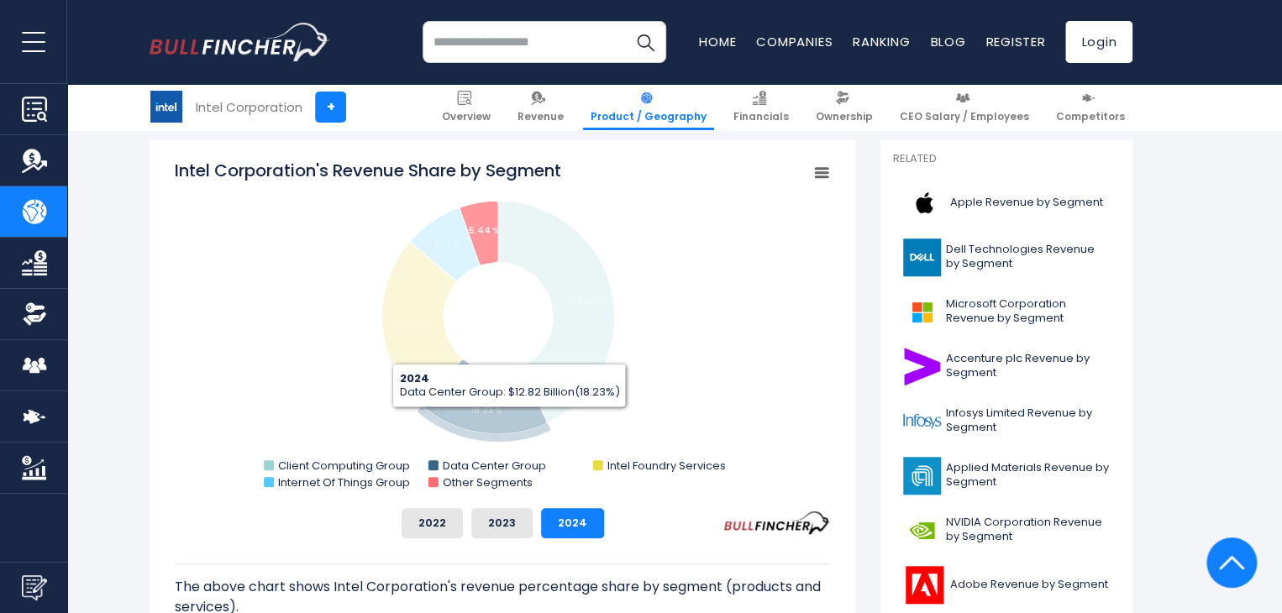
scroll to position [420, 0]
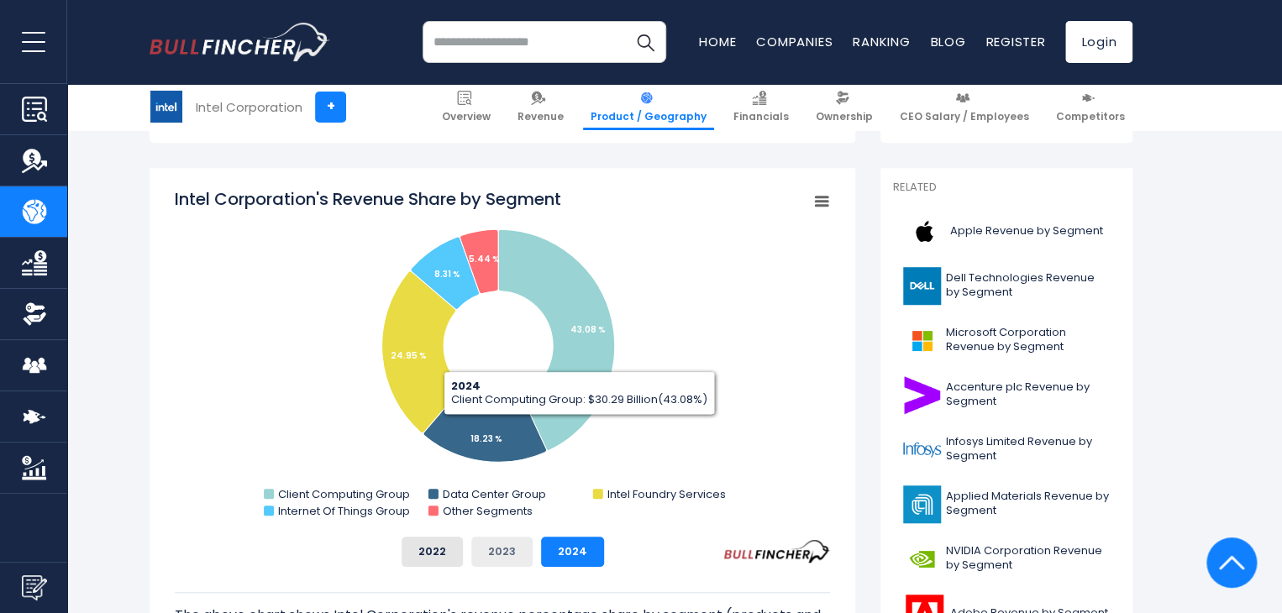
click at [511, 545] on button "2023" at bounding box center [501, 552] width 61 height 30
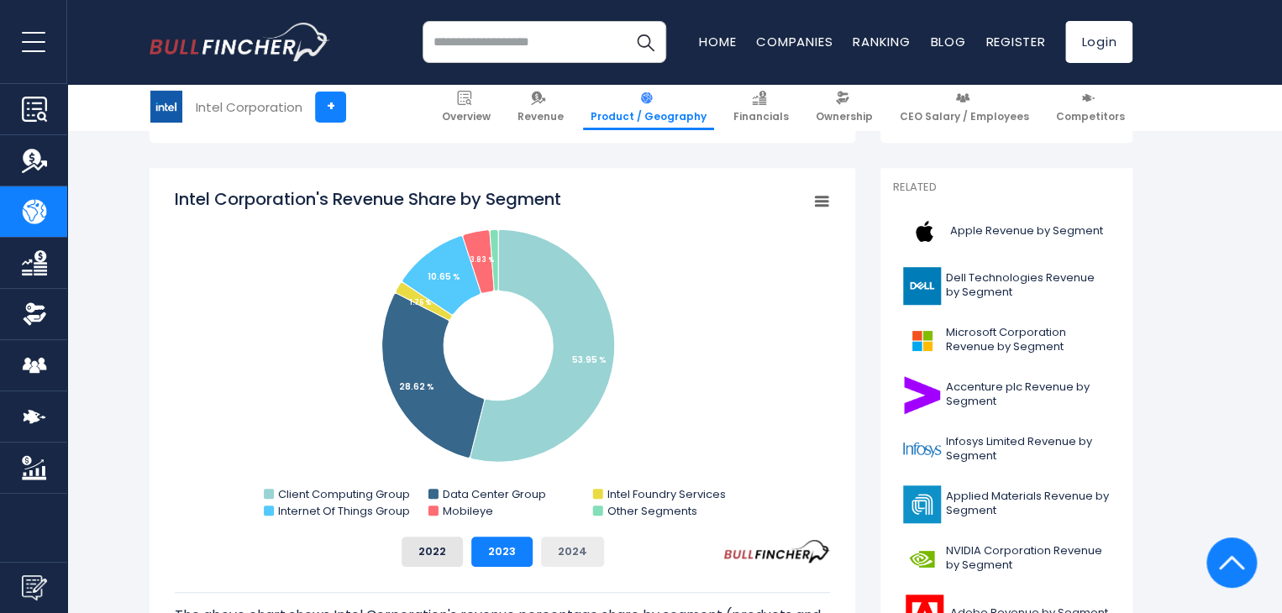
click at [570, 550] on button "2024" at bounding box center [572, 552] width 63 height 30
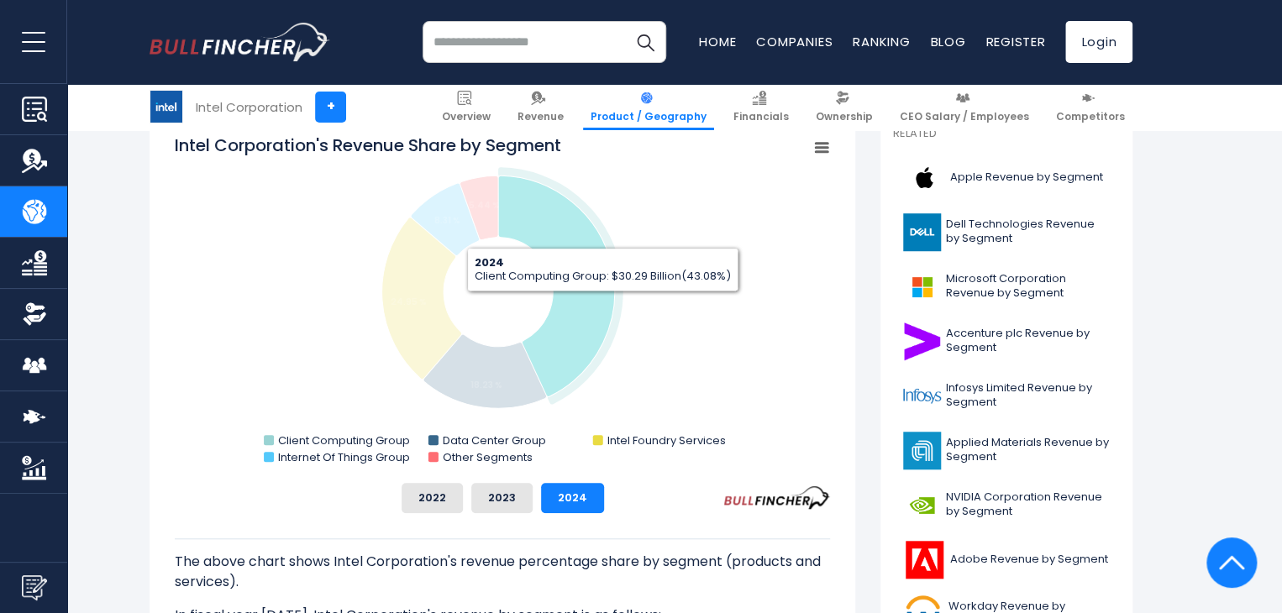
scroll to position [588, 0]
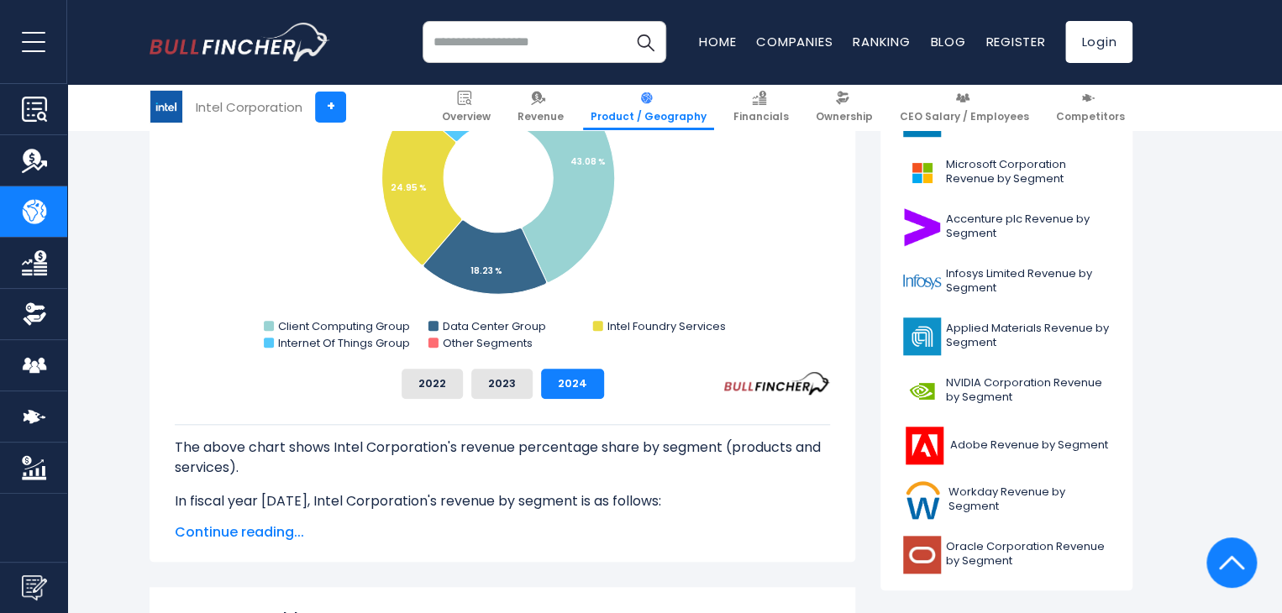
click at [248, 528] on span "Continue reading..." at bounding box center [502, 532] width 655 height 20
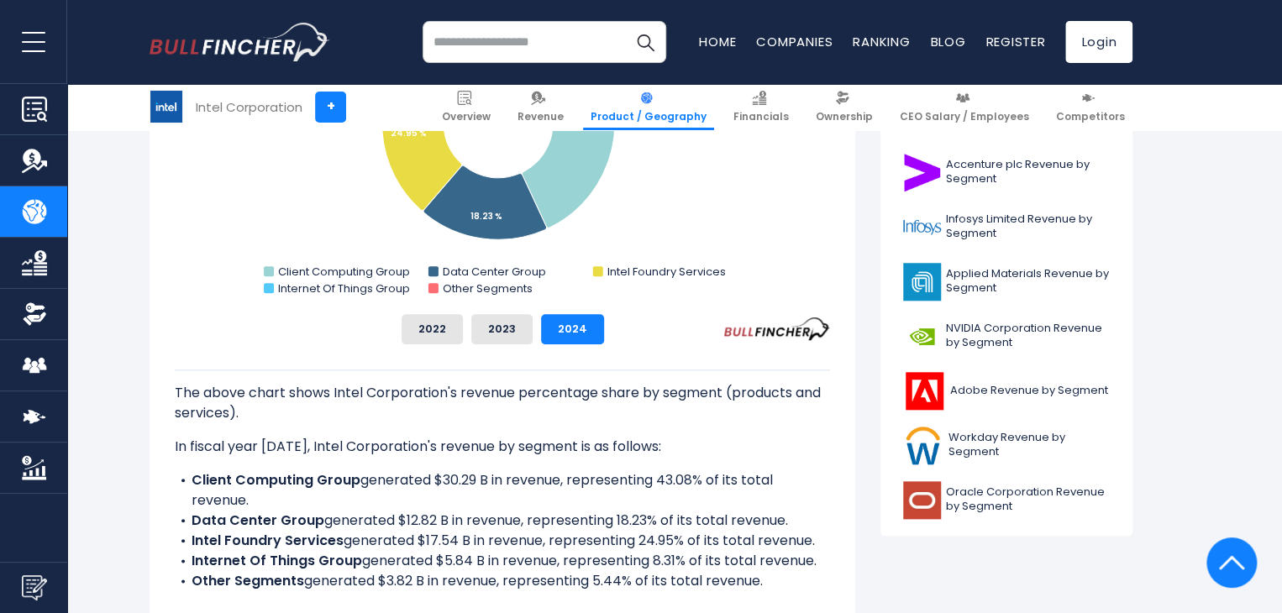
scroll to position [672, 0]
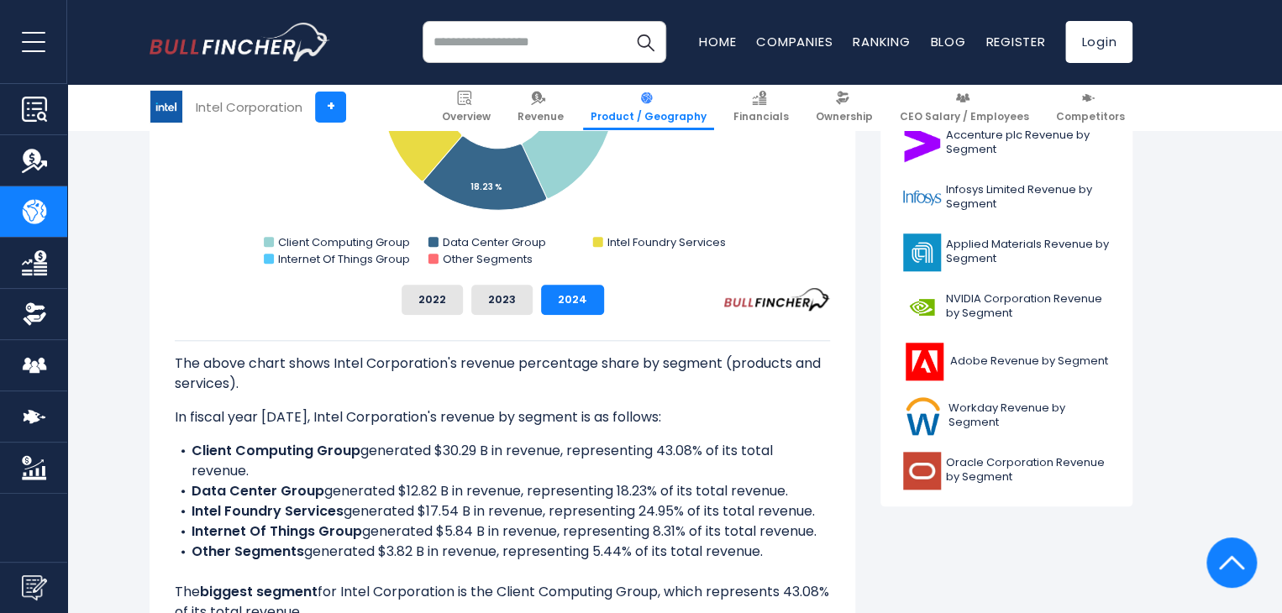
drag, startPoint x: 364, startPoint y: 451, endPoint x: 493, endPoint y: 468, distance: 129.6
click at [493, 468] on li "Client Computing Group generated $30.29 B in revenue, representing 43.08% of it…" at bounding box center [502, 461] width 655 height 40
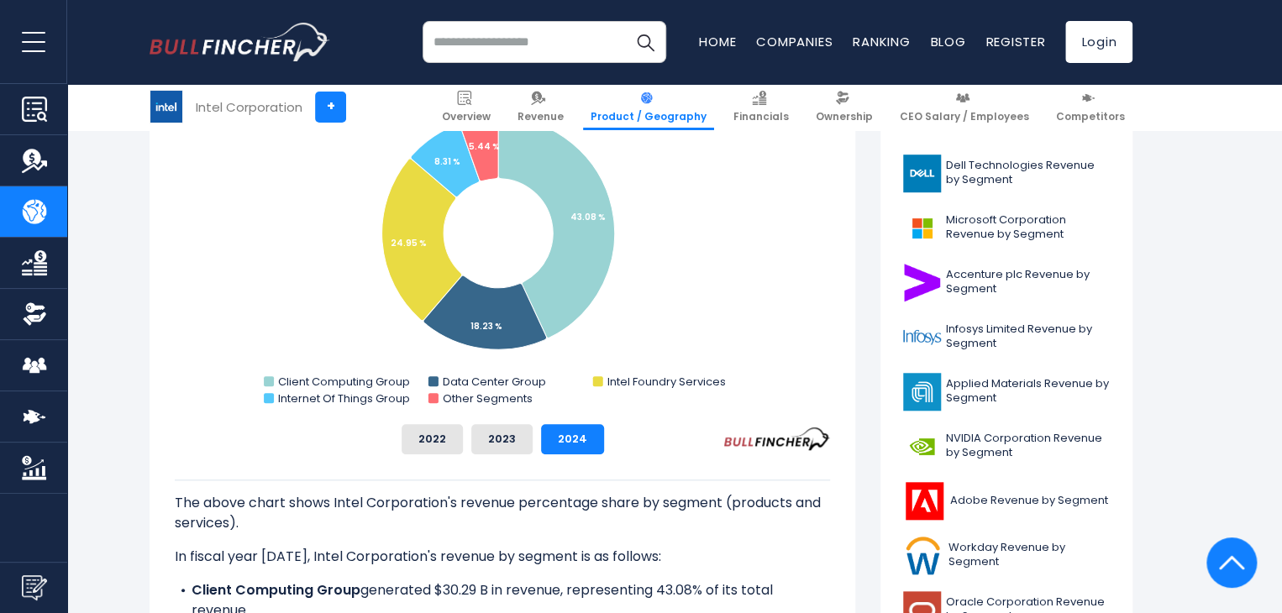
scroll to position [504, 0]
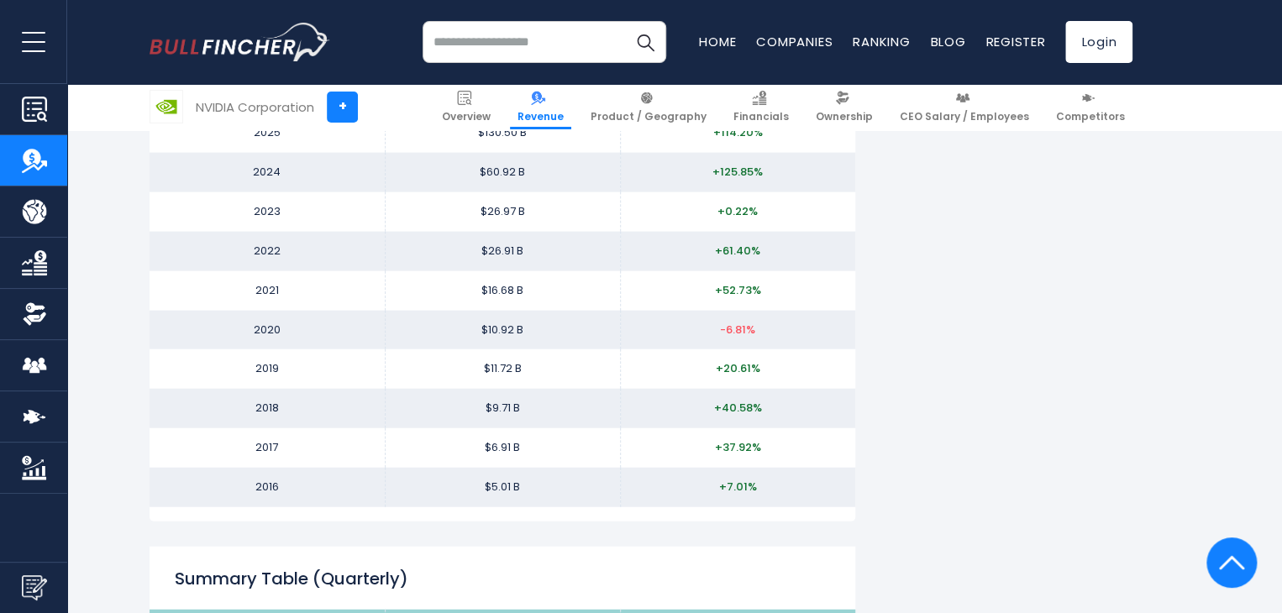
scroll to position [1596, 0]
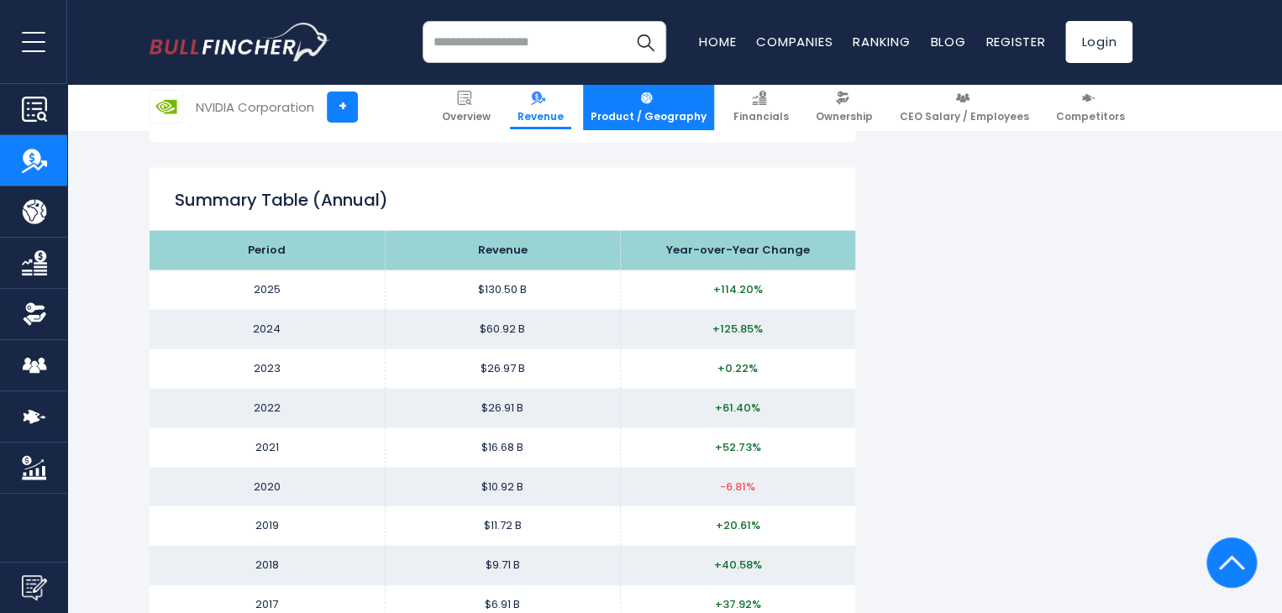
click at [653, 88] on link "Product / Geography" at bounding box center [648, 107] width 131 height 46
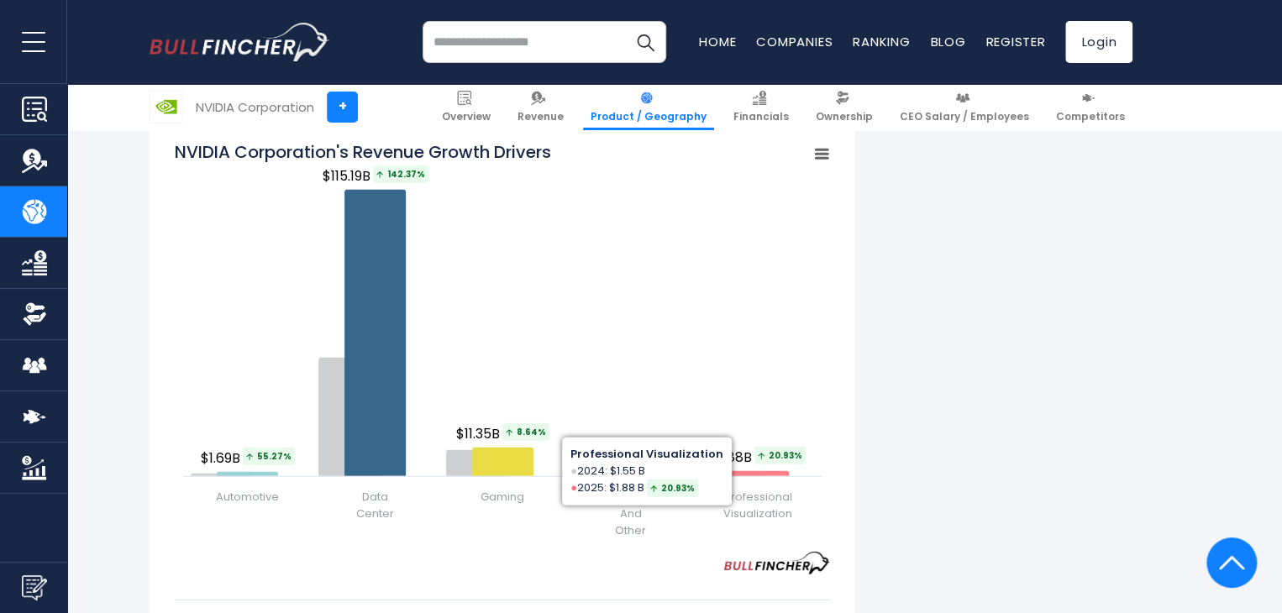
scroll to position [2015, 0]
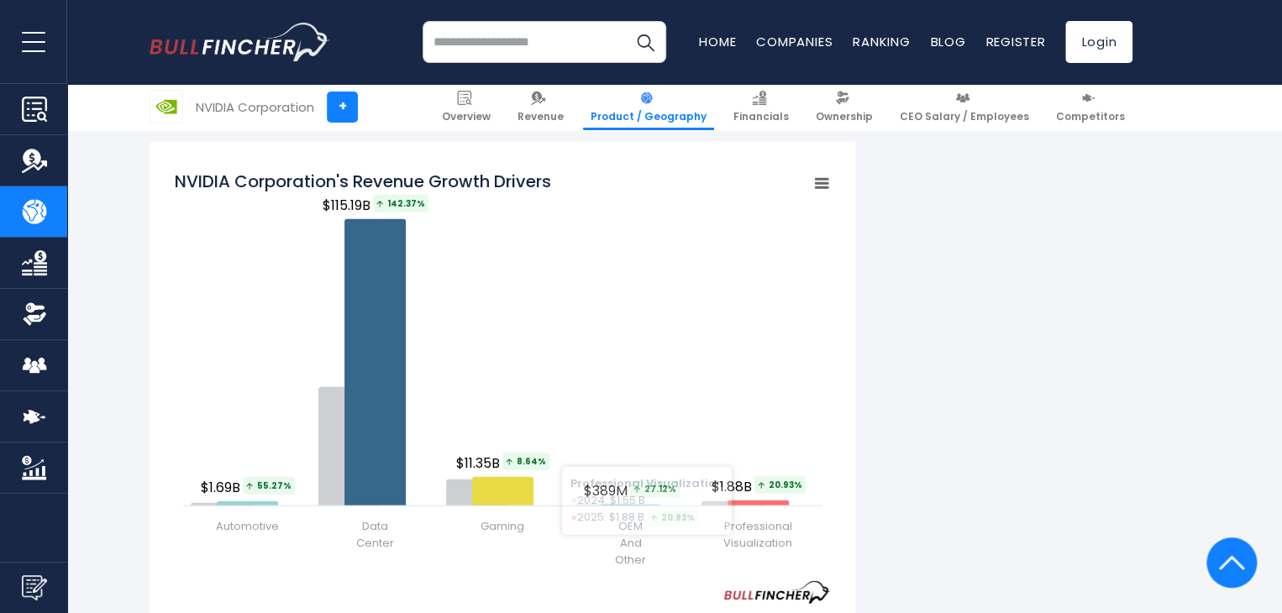
click at [991, 416] on div "NVIDIA Corporation's Revenue by Segment In fiscal year 2025, NVIDIA Corporation…" at bounding box center [640, 102] width 983 height 3484
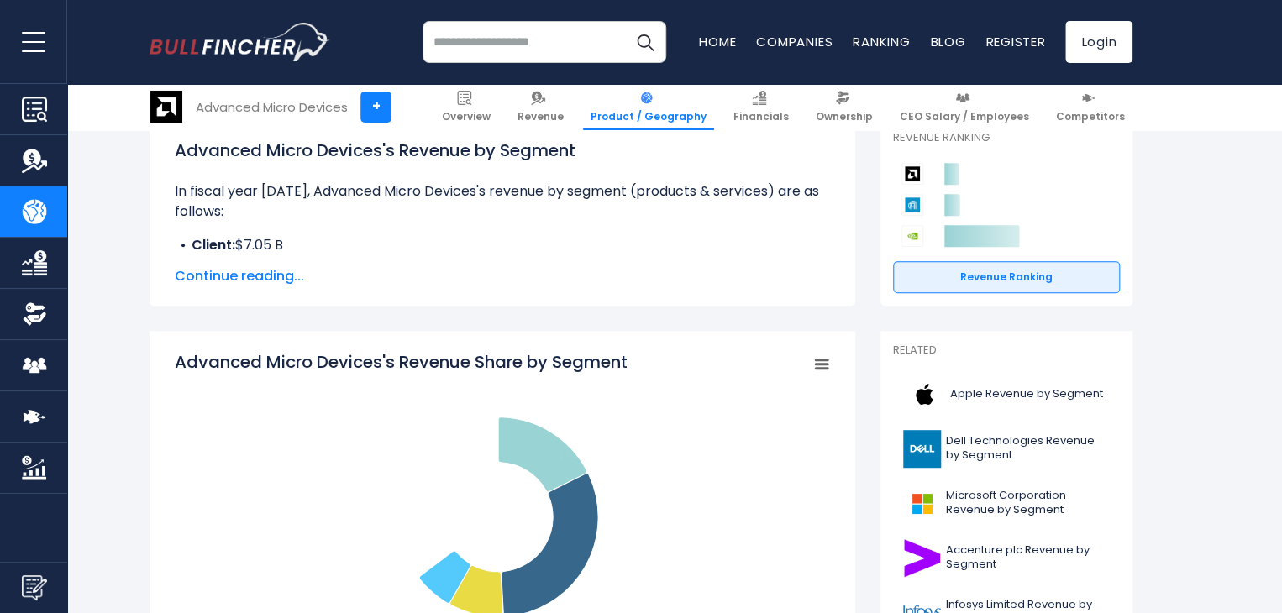
scroll to position [420, 0]
